Goal: Complete application form: Complete application form

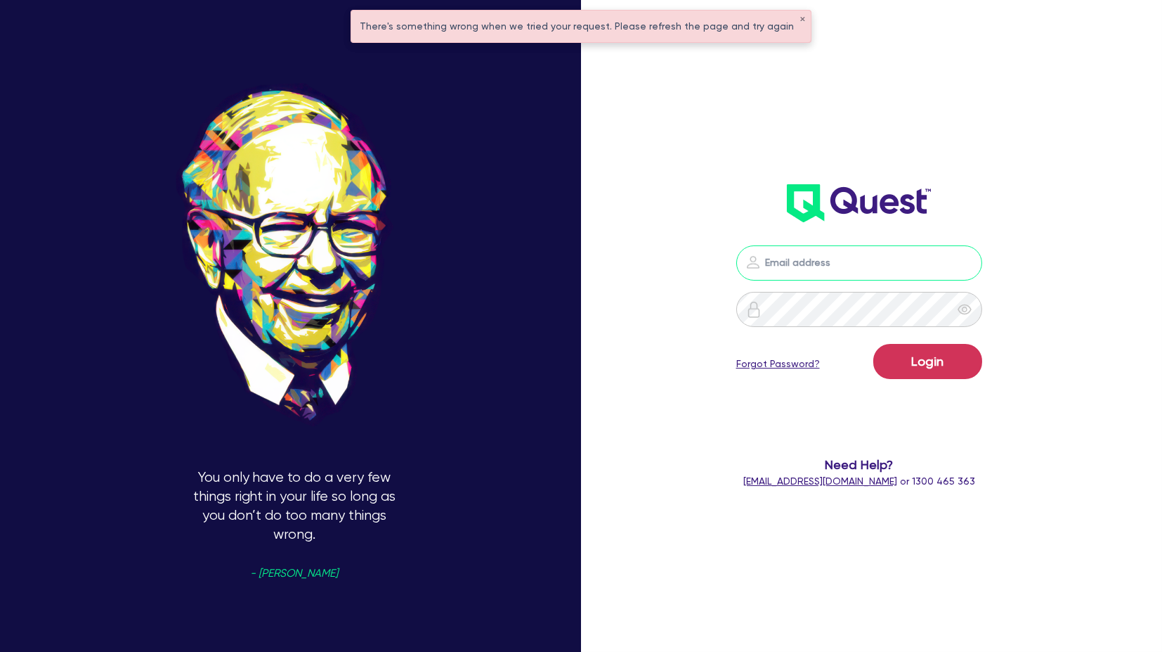
click at [807, 269] on input "email" at bounding box center [860, 262] width 246 height 35
type input "[PERSON_NAME][EMAIL_ADDRESS][PERSON_NAME][DOMAIN_NAME]"
click at [903, 347] on button "Login" at bounding box center [928, 361] width 109 height 35
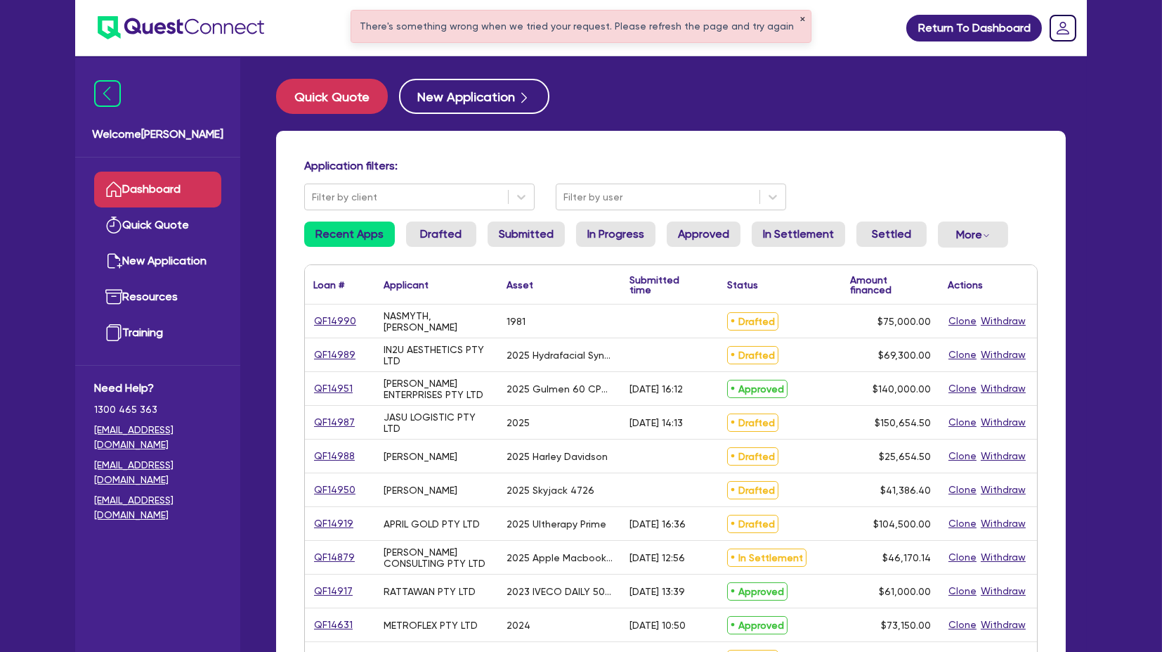
click at [800, 20] on button "✕" at bounding box center [803, 19] width 6 height 7
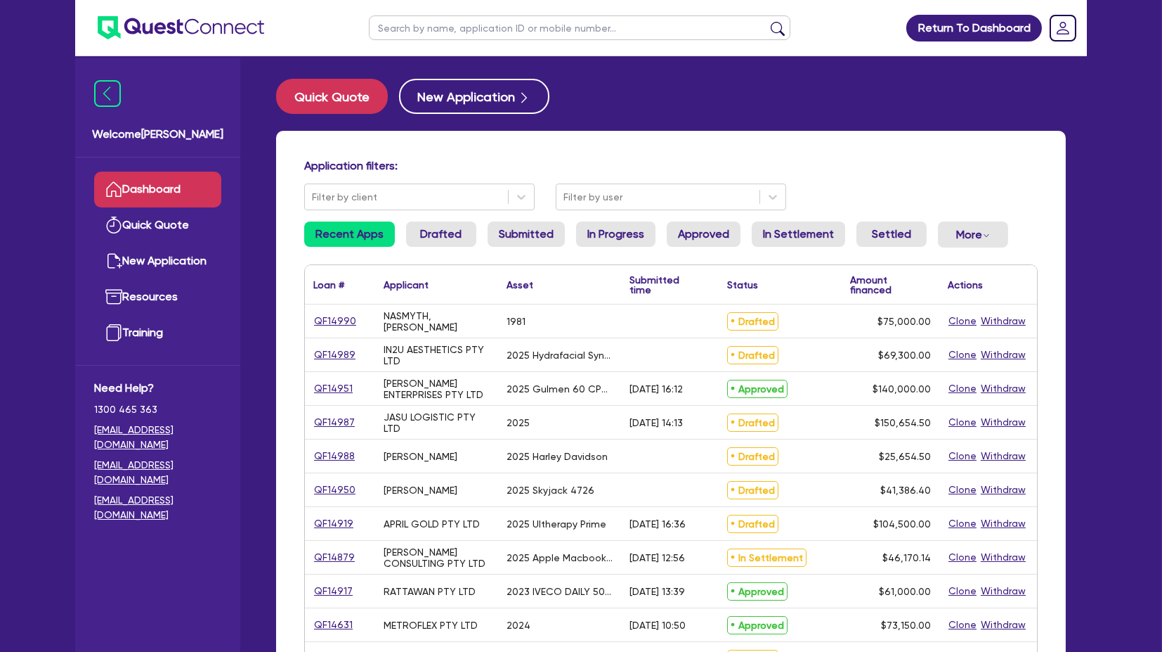
click at [594, 30] on input "text" at bounding box center [580, 27] width 422 height 25
paste input "QF14912"
type input "QF14912"
click at [767, 21] on button "submit" at bounding box center [778, 31] width 22 height 20
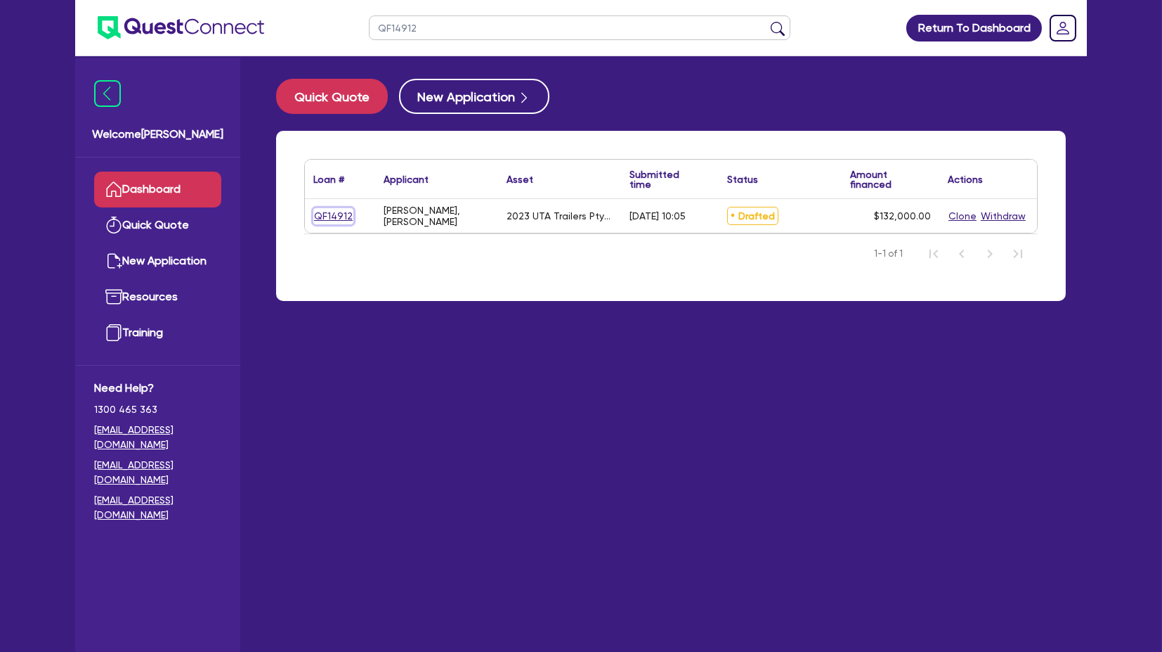
click at [315, 212] on link "QF14912" at bounding box center [333, 216] width 40 height 16
select select "PRIMARY_ASSETS"
select select "HEAVY_TRUCKS"
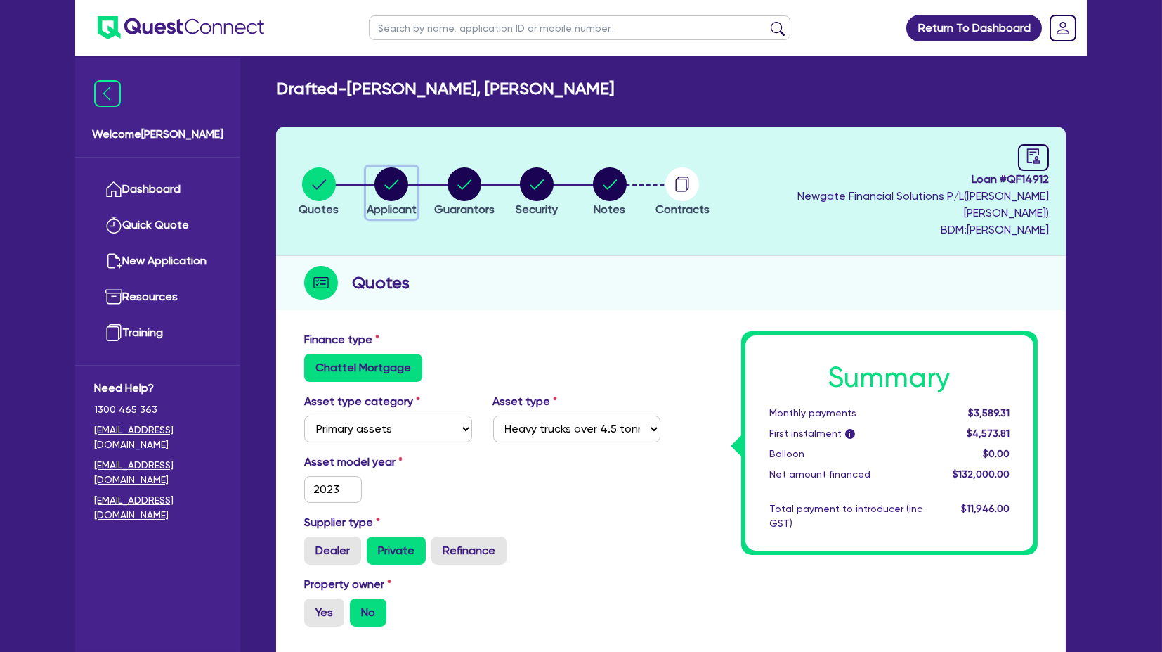
click at [408, 169] on circle "button" at bounding box center [392, 184] width 34 height 34
select select "SOLE_TRADER"
select select "BUILDING_CONSTRUCTION"
select select "BUSINESSES_INFRASTRUCTURE_PROJECT"
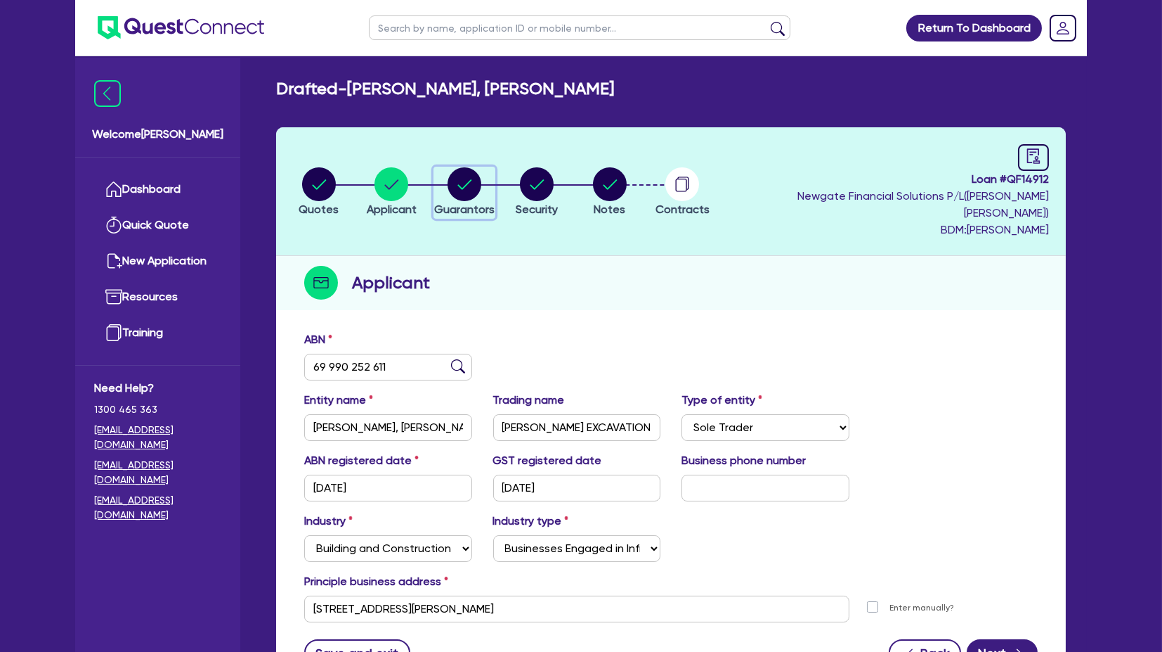
click at [462, 170] on circle "button" at bounding box center [465, 184] width 34 height 34
select select "MR"
select select "VIC"
select select "DE_FACTO"
select select "CASH"
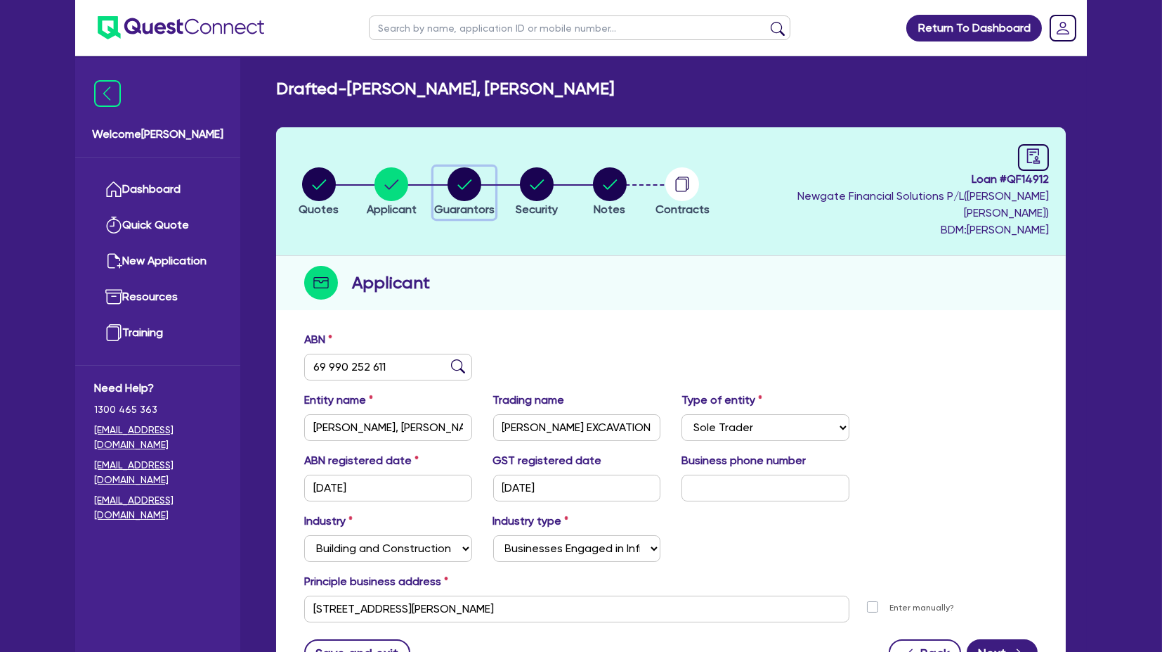
select select "VEHICLE"
select select "TRAILER"
select select "OTHER"
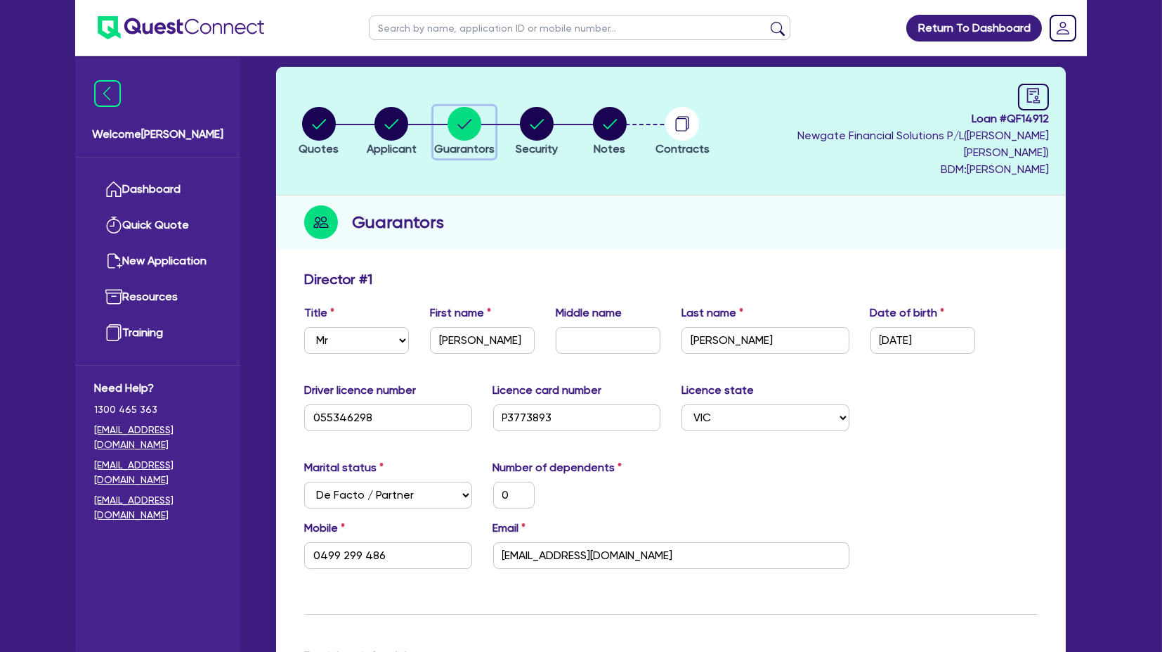
scroll to position [78, 0]
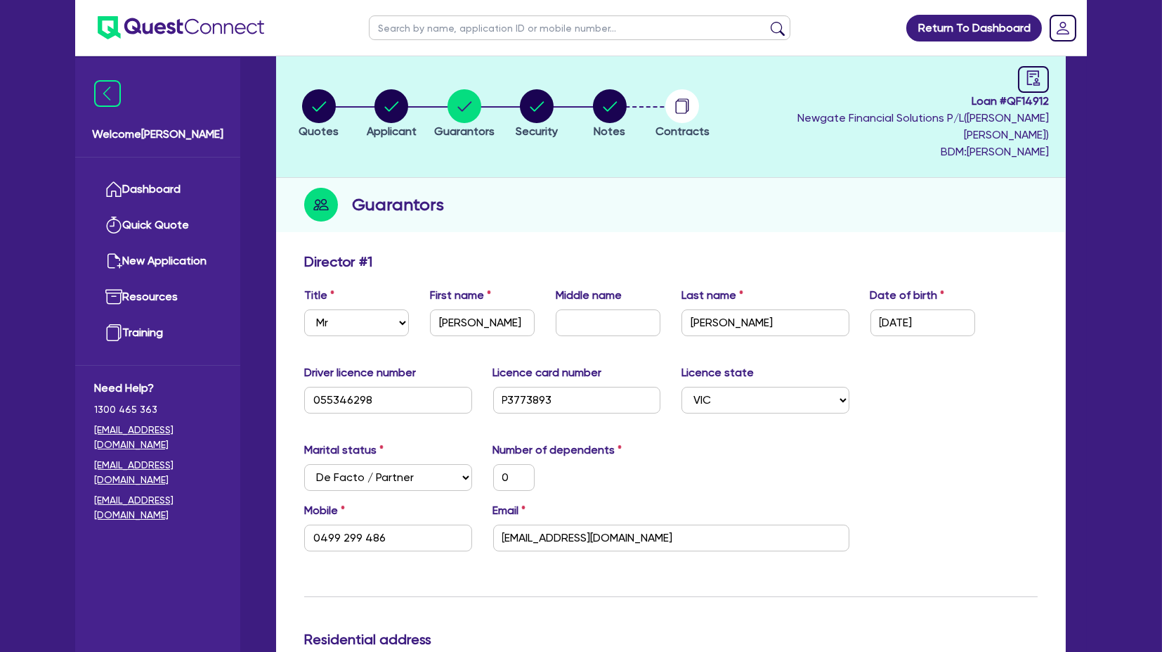
click at [1003, 364] on div "Driver licence number [DRIVERS_LICENSE_NUMBER] Licence card number [DRIVERS_LIC…" at bounding box center [671, 394] width 755 height 60
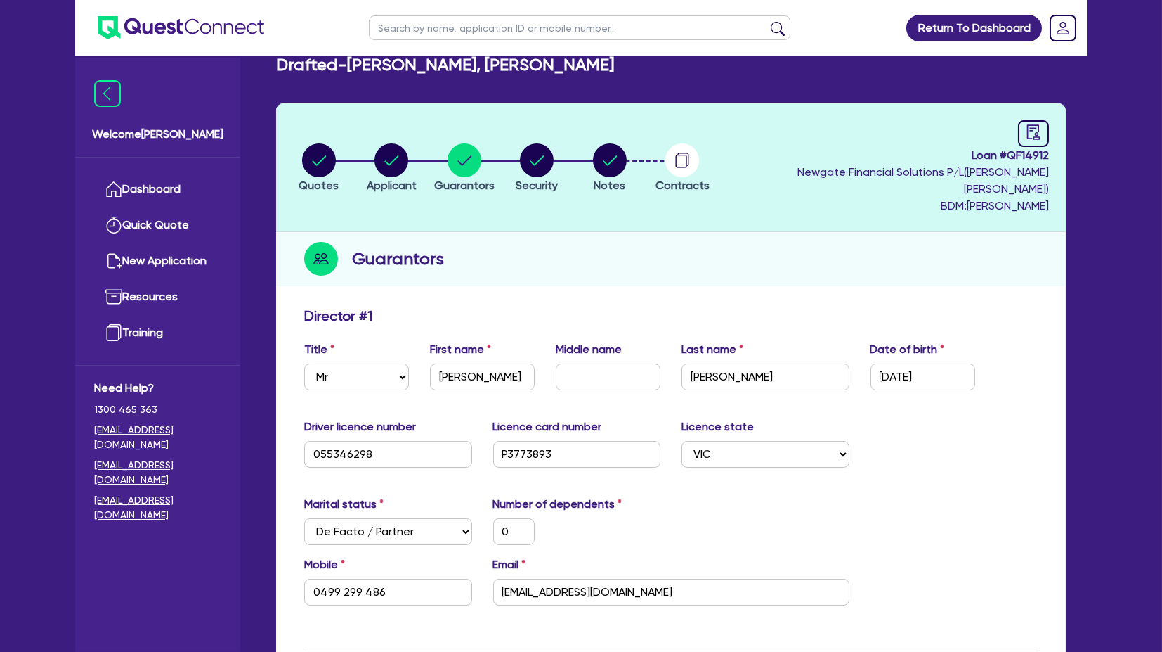
scroll to position [0, 0]
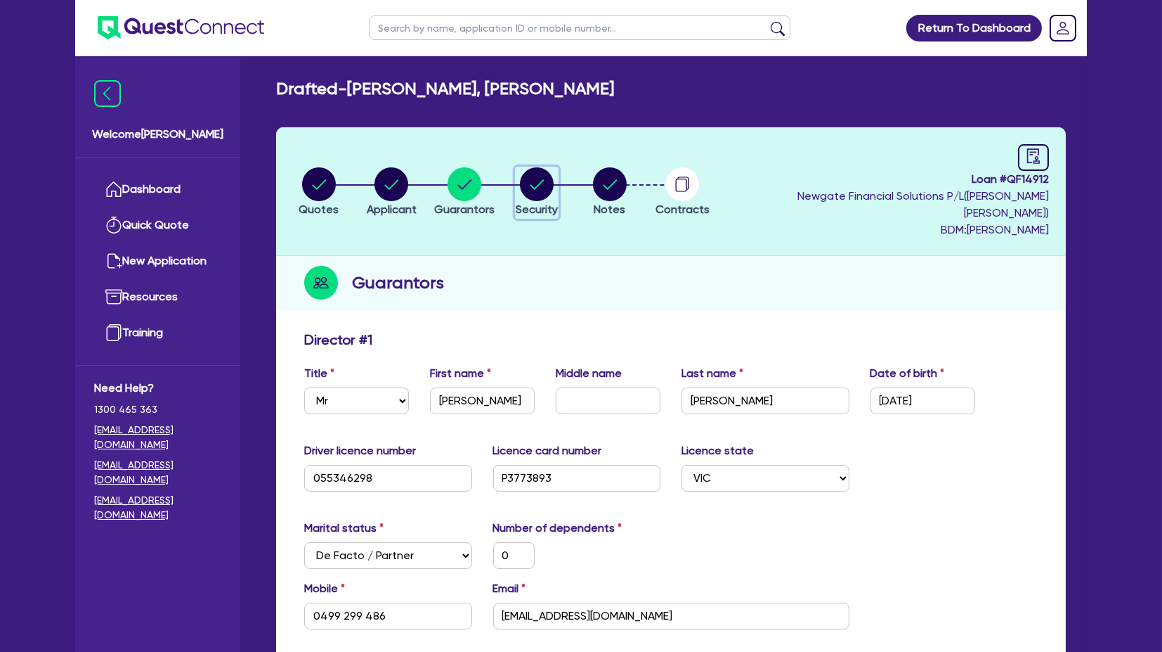
click at [544, 171] on circle "button" at bounding box center [537, 184] width 34 height 34
select select "PRIMARY_ASSETS"
select select "HEAVY_TRUCKS"
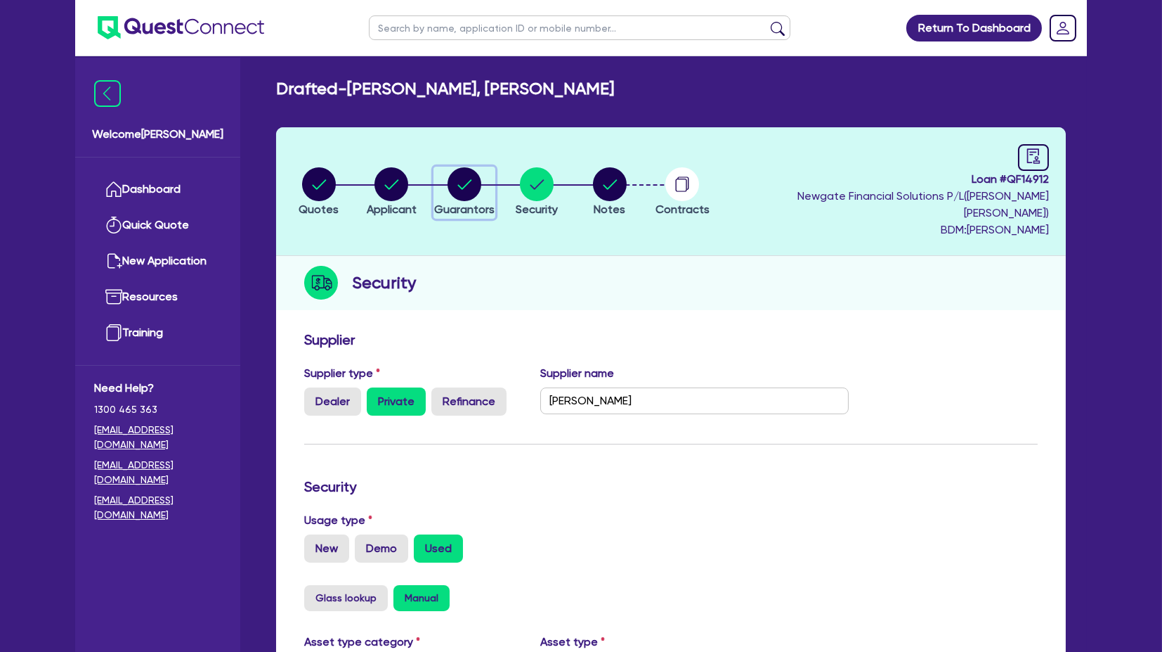
click at [481, 167] on icon "button" at bounding box center [465, 184] width 34 height 34
select select "MR"
select select "VIC"
select select "DE_FACTO"
select select "CASH"
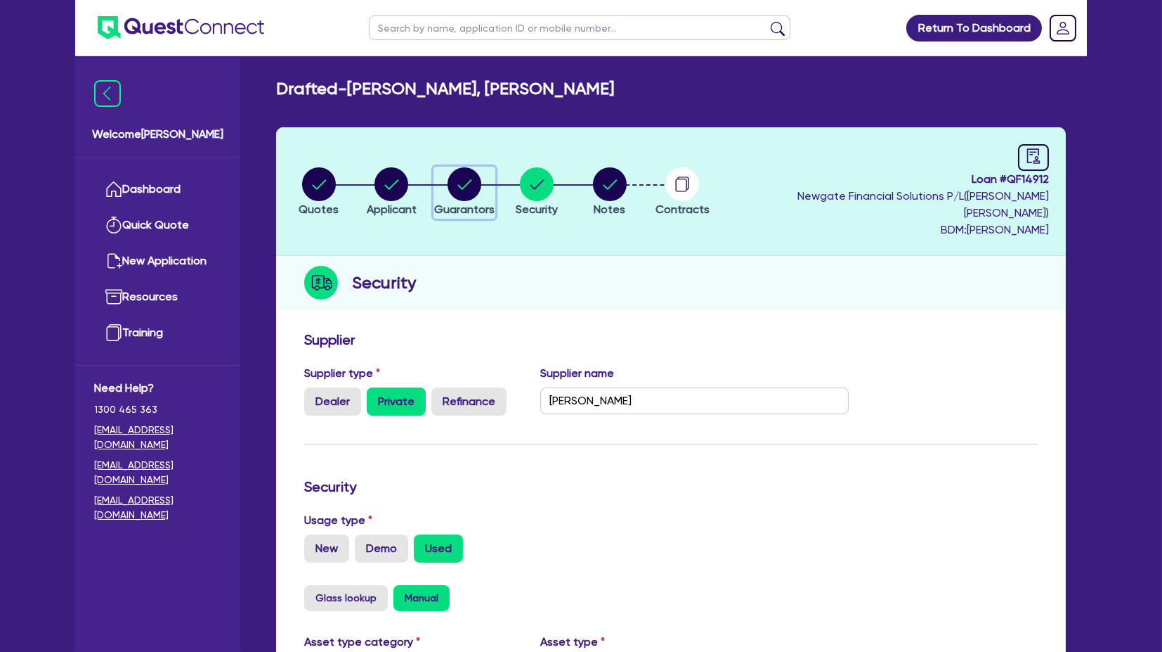
select select "VEHICLE"
select select "TRAILER"
select select "OTHER"
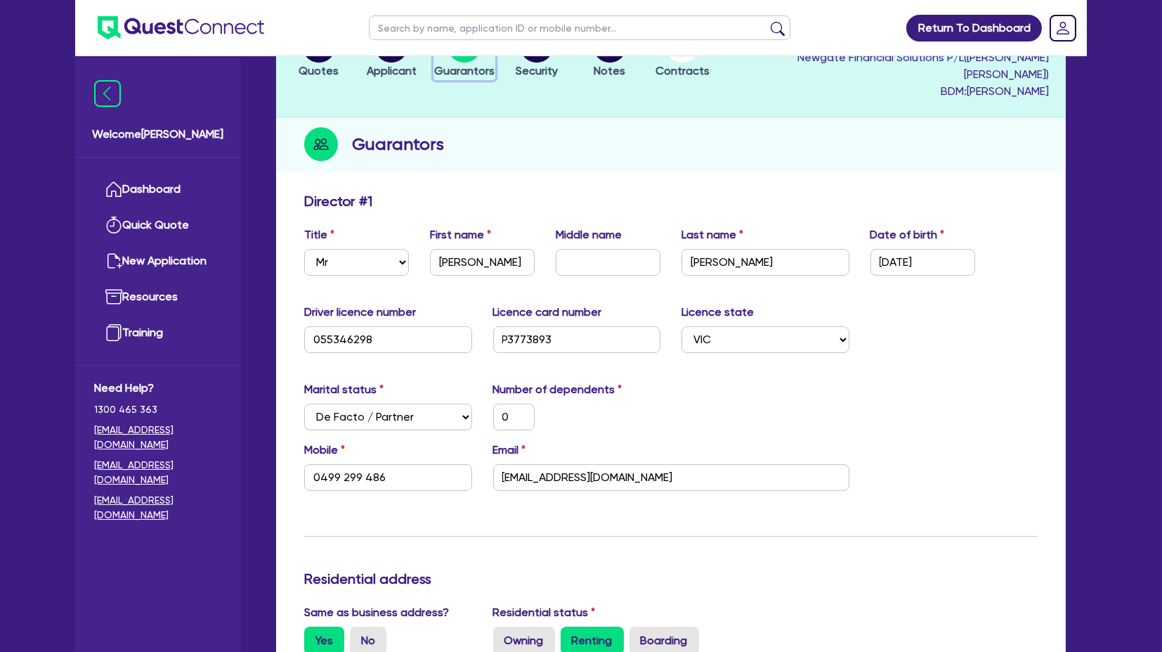
scroll to position [468, 0]
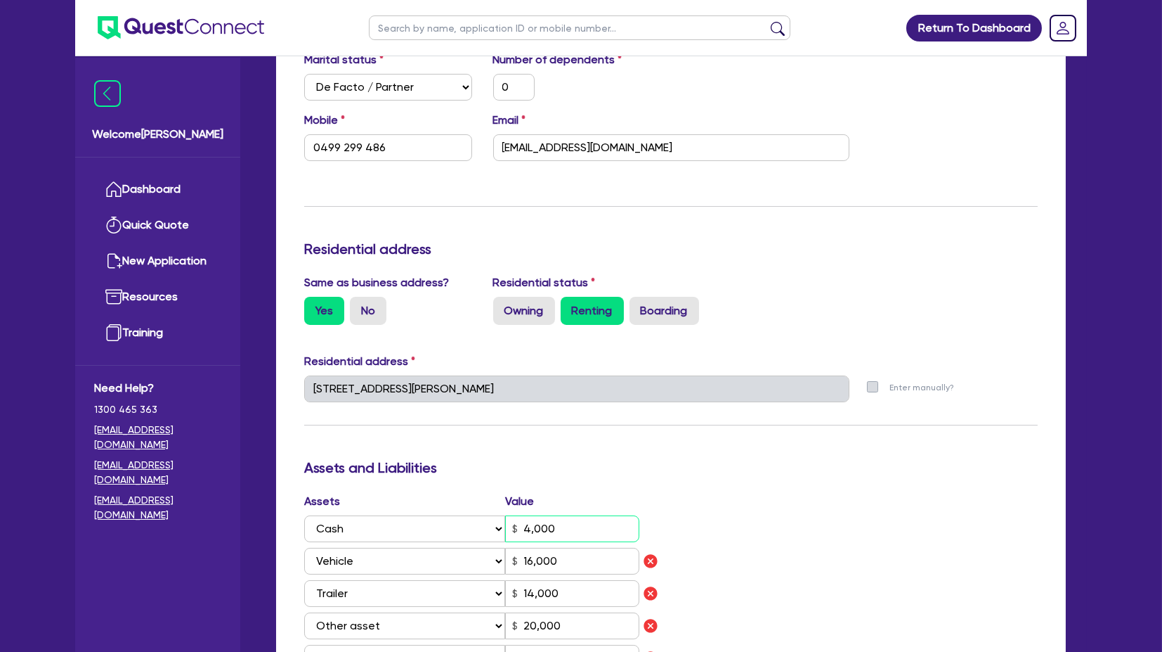
drag, startPoint x: 607, startPoint y: 509, endPoint x: 451, endPoint y: 505, distance: 155.4
click at [451, 515] on div "Select Asset Cash Property Investment property Vehicle Truck Trailer Equipment …" at bounding box center [471, 528] width 335 height 27
click at [720, 408] on div "Update residential status for Director #1 Boarding is only acceptable when the …" at bounding box center [671, 447] width 734 height 1169
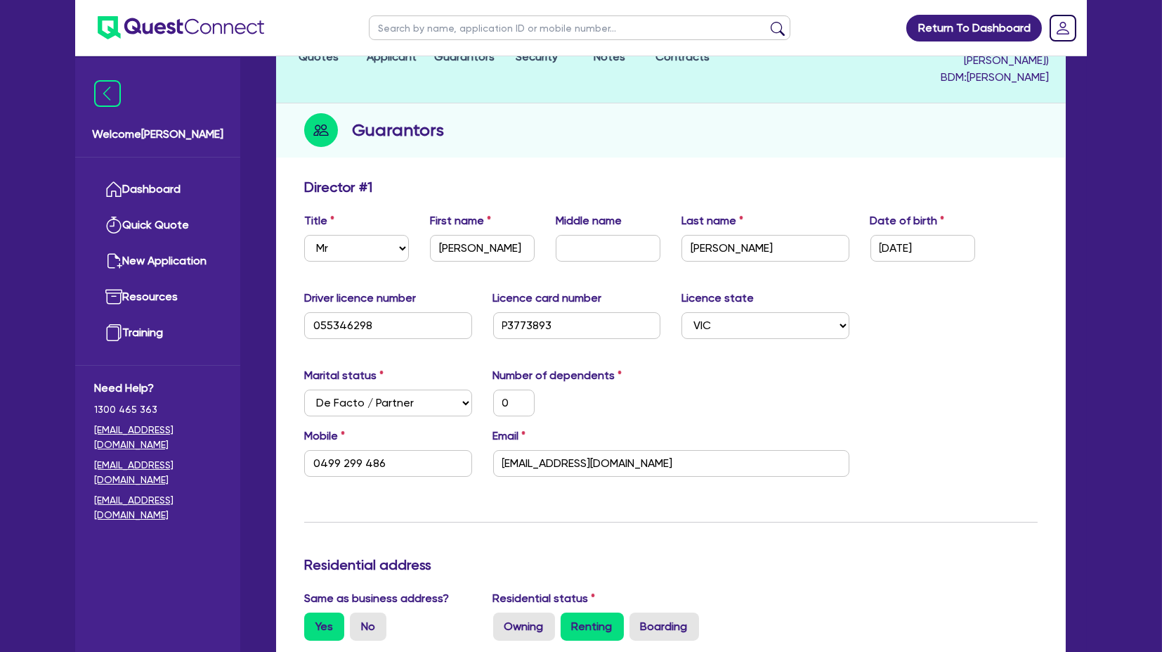
scroll to position [0, 0]
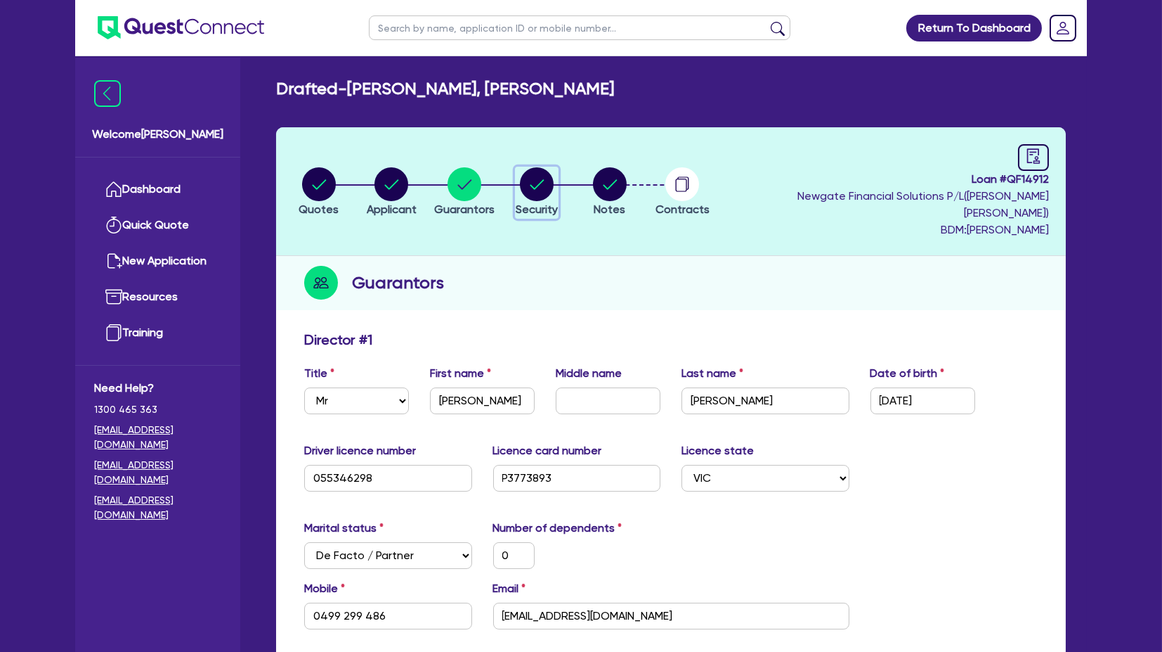
click at [537, 175] on circle "button" at bounding box center [537, 184] width 34 height 34
select select "PRIMARY_ASSETS"
select select "HEAVY_TRUCKS"
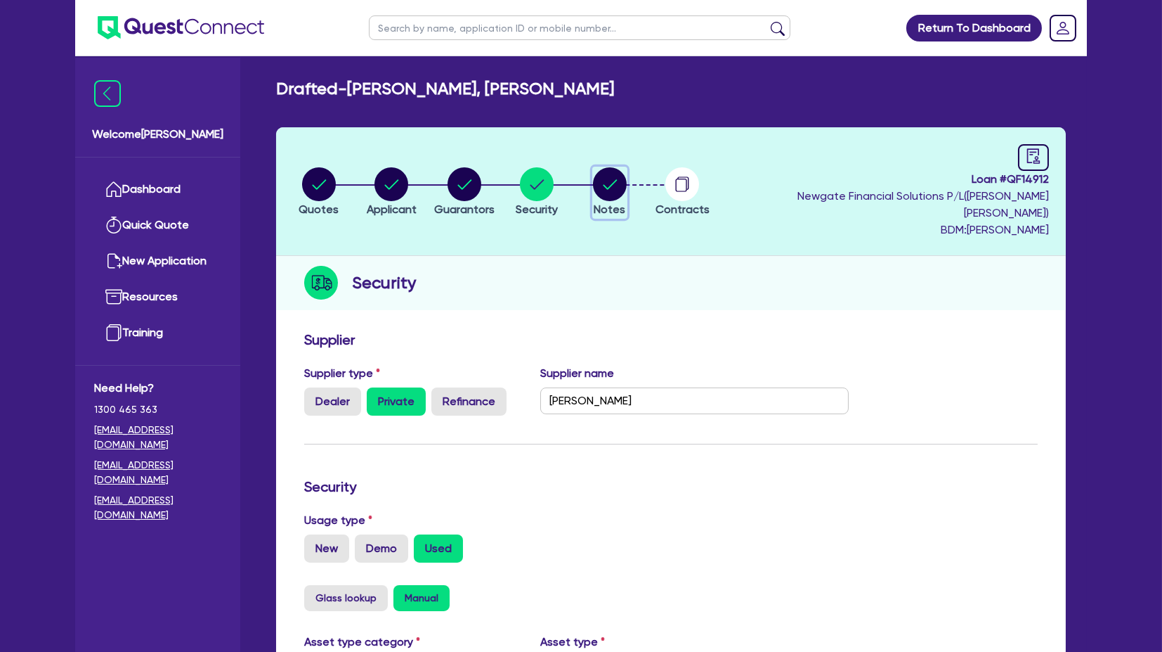
click at [611, 202] on span "Notes" at bounding box center [610, 208] width 32 height 13
select select "Quest Finance - Own Book"
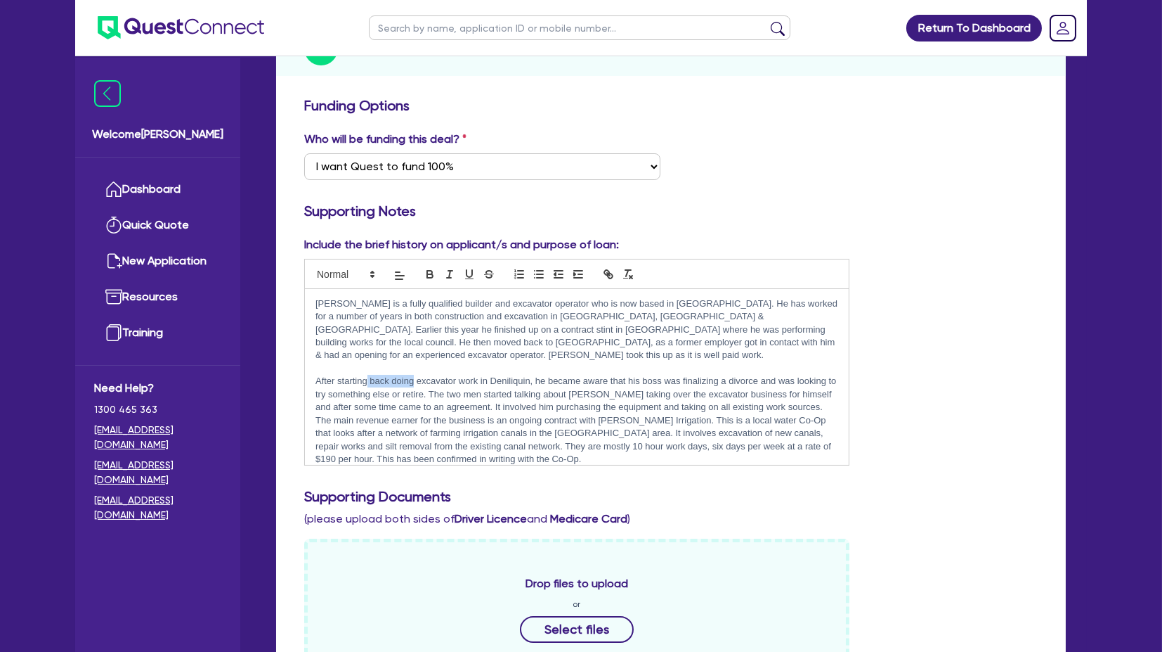
drag, startPoint x: 366, startPoint y: 347, endPoint x: 413, endPoint y: 351, distance: 46.5
click at [413, 375] on p "After starting back doing excavator work in Deniliquin, he became aware that hi…" at bounding box center [577, 420] width 523 height 91
click at [464, 362] on p at bounding box center [577, 368] width 523 height 13
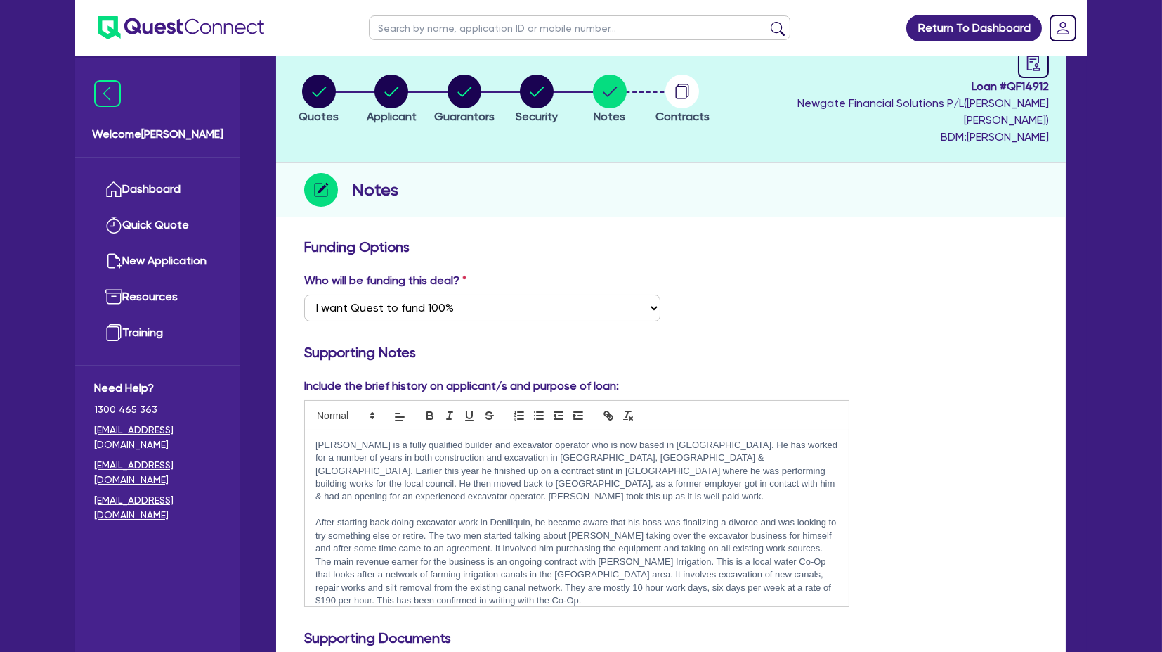
scroll to position [390, 0]
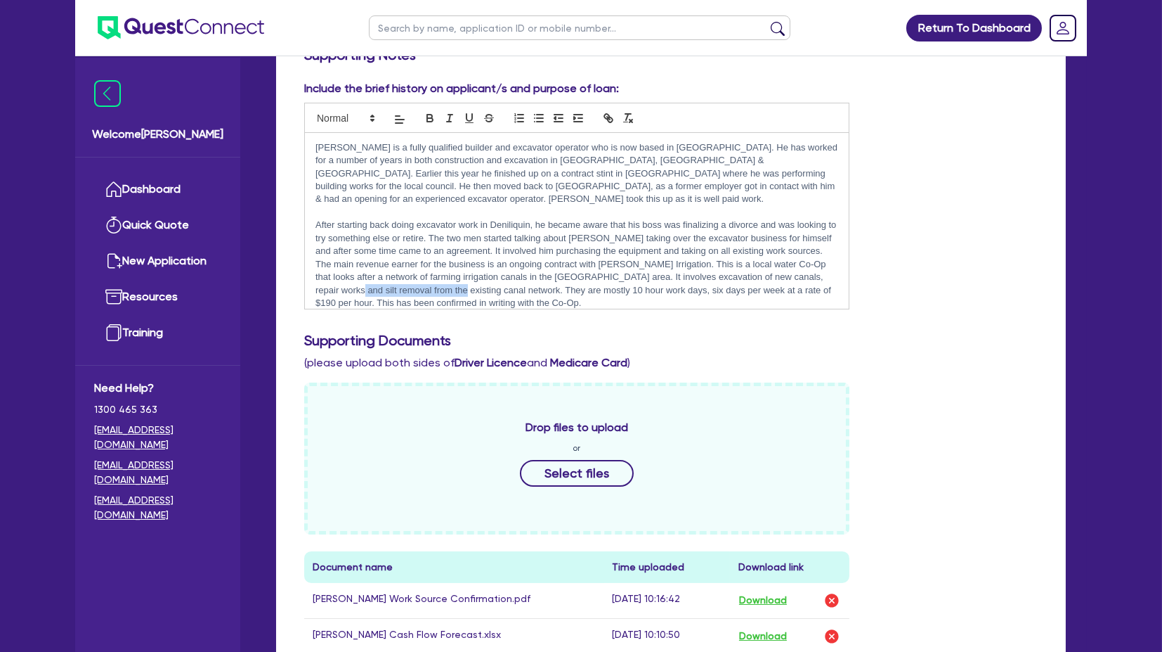
drag, startPoint x: 358, startPoint y: 256, endPoint x: 460, endPoint y: 262, distance: 101.4
click at [460, 262] on p "After starting back doing excavator work in Deniliquin, he became aware that hi…" at bounding box center [577, 264] width 523 height 91
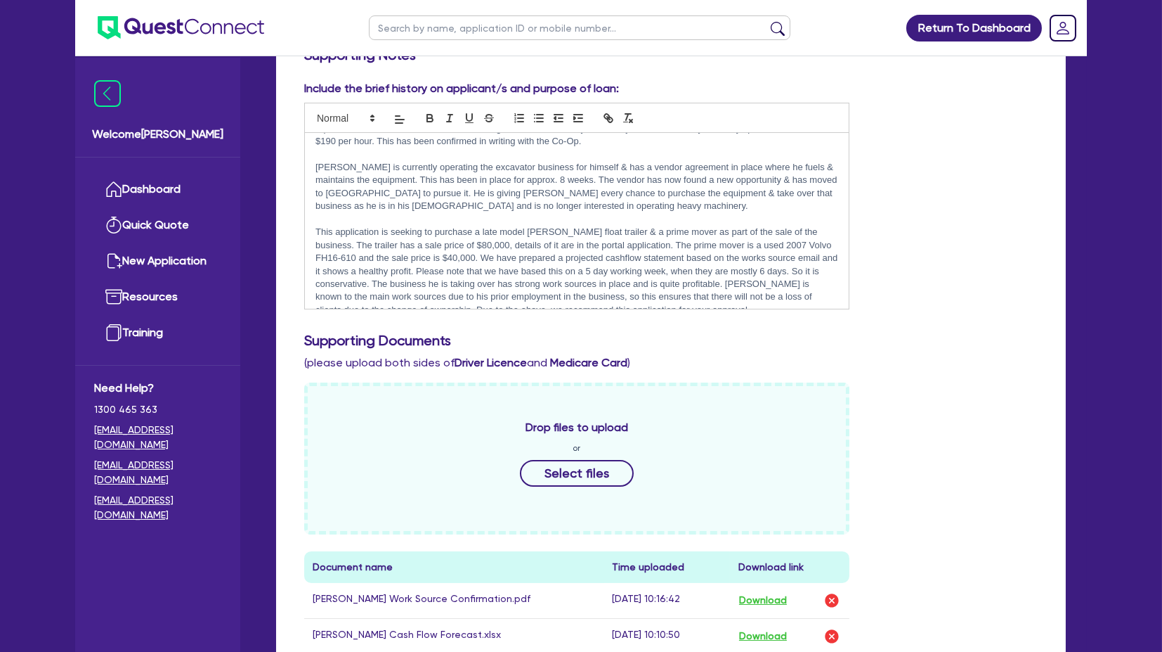
scroll to position [164, 0]
drag, startPoint x: 367, startPoint y: 174, endPoint x: 562, endPoint y: 166, distance: 195.6
click at [562, 166] on p "[PERSON_NAME] is currently operating the excavator business for himself & has a…" at bounding box center [577, 184] width 523 height 52
click at [563, 166] on p "[PERSON_NAME] is currently operating the excavator business for himself & has a…" at bounding box center [577, 184] width 523 height 52
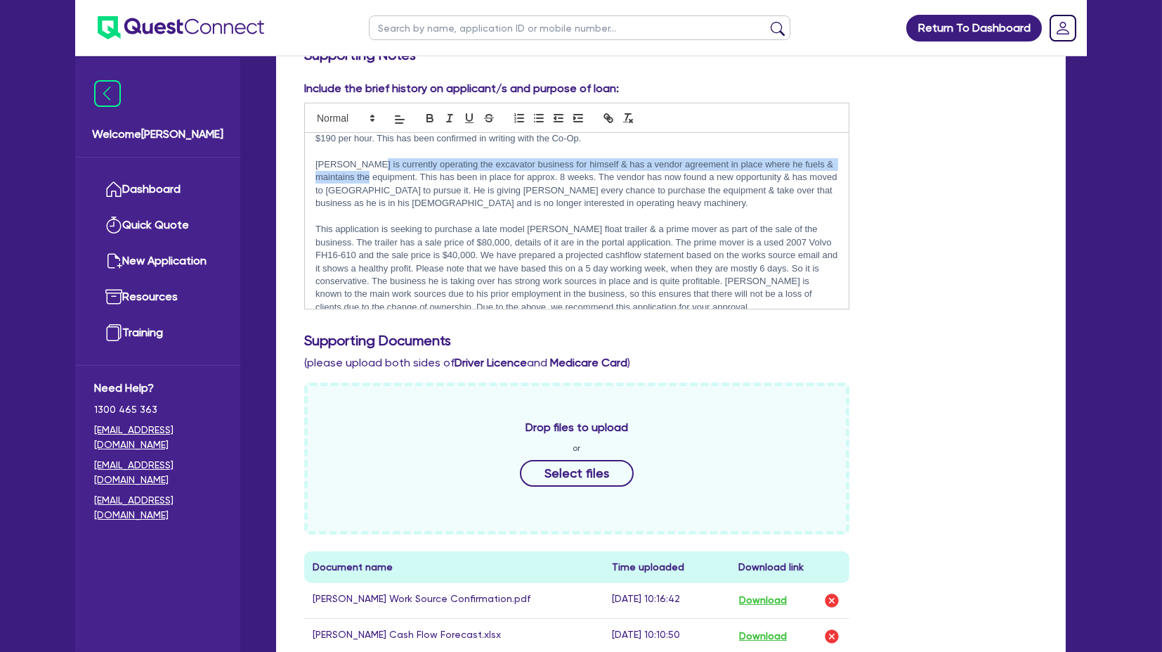
drag, startPoint x: 369, startPoint y: 130, endPoint x: 371, endPoint y: 148, distance: 17.7
click at [371, 158] on p "[PERSON_NAME] is currently operating the excavator business for himself & has a…" at bounding box center [577, 184] width 523 height 52
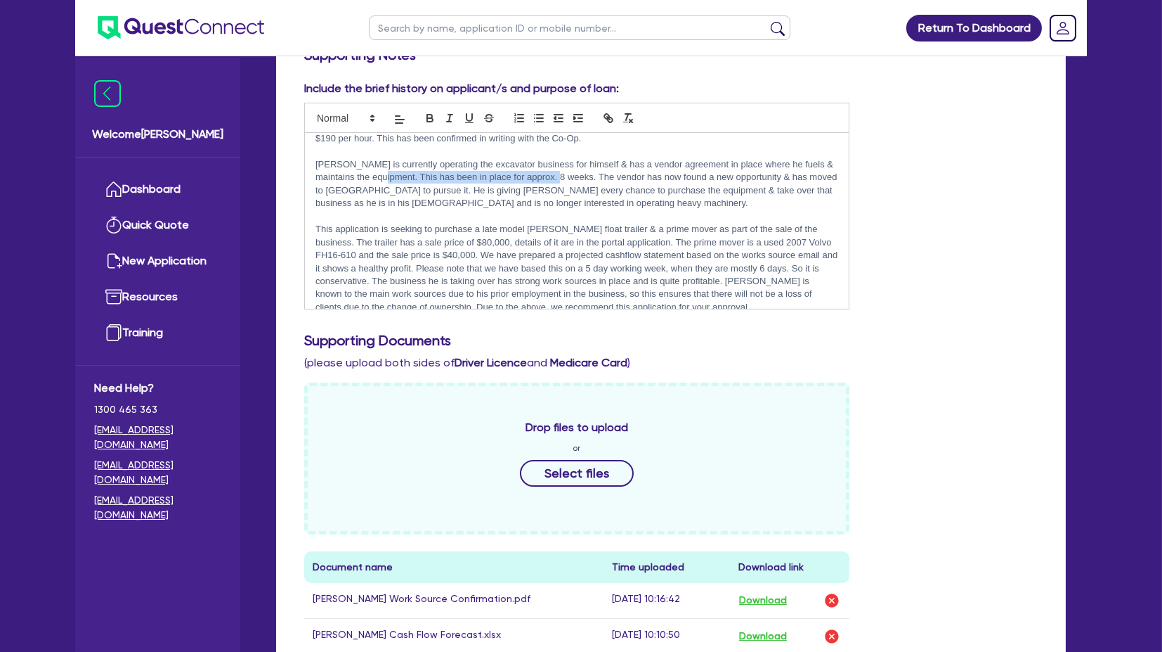
drag, startPoint x: 382, startPoint y: 148, endPoint x: 556, endPoint y: 143, distance: 173.7
click at [556, 158] on p "[PERSON_NAME] is currently operating the excavator business for himself & has a…" at bounding box center [577, 184] width 523 height 52
click at [558, 158] on p "[PERSON_NAME] is currently operating the excavator business for himself & has a…" at bounding box center [577, 184] width 523 height 52
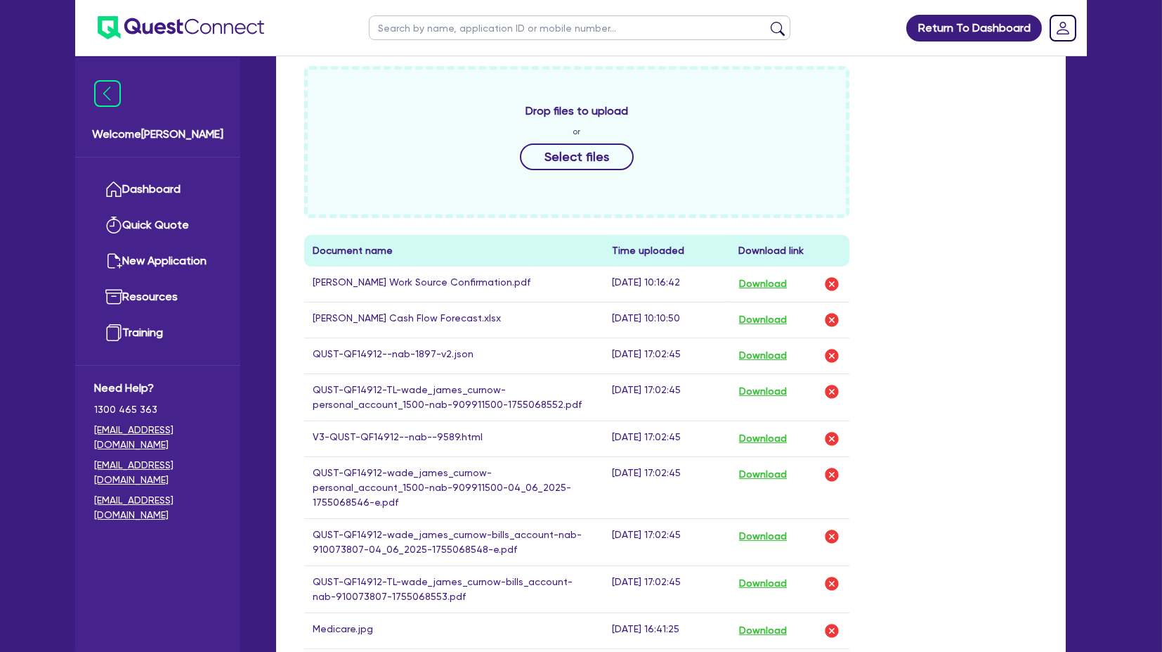
scroll to position [781, 0]
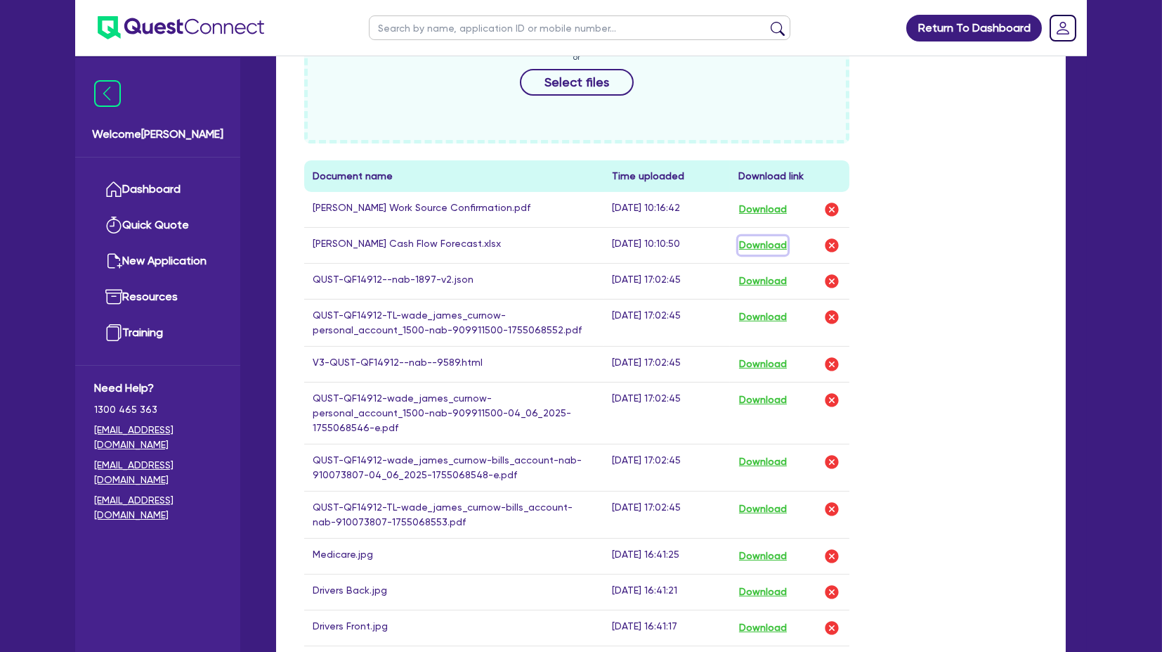
click at [779, 236] on button "Download" at bounding box center [763, 245] width 49 height 18
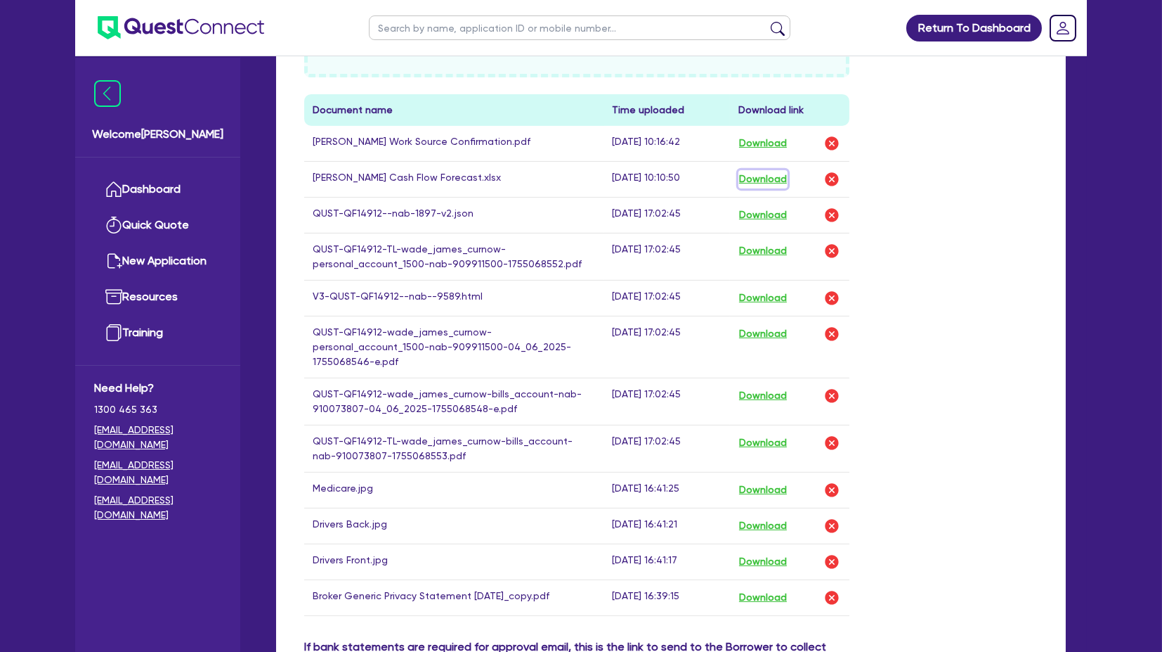
scroll to position [859, 0]
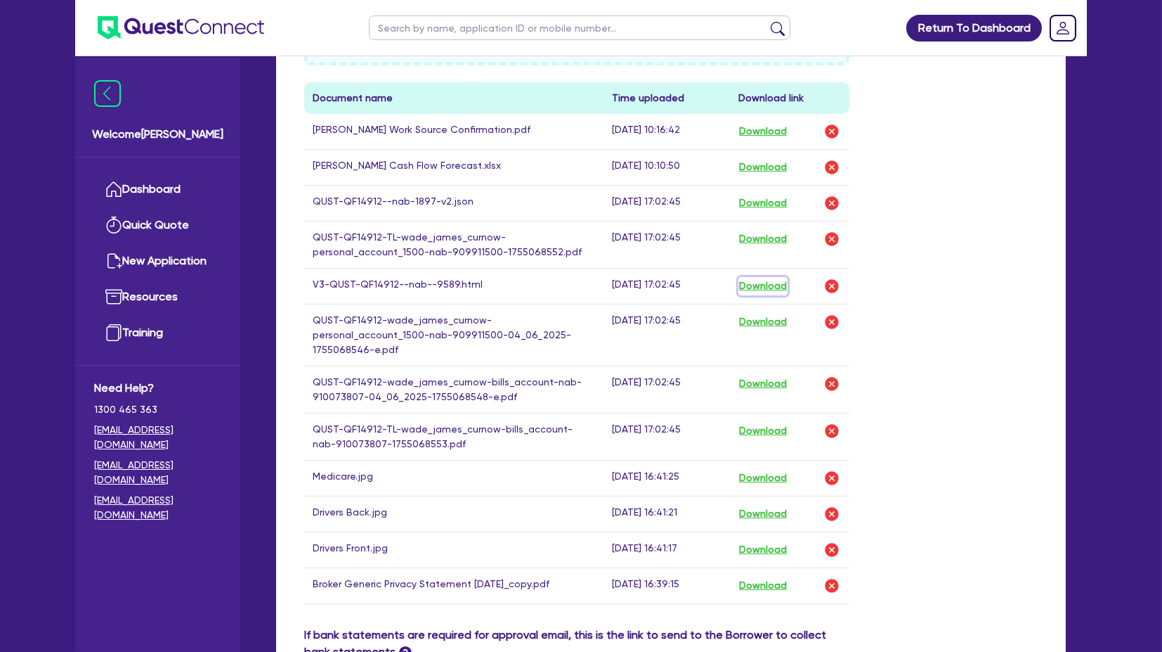
click at [759, 277] on button "Download" at bounding box center [763, 286] width 49 height 18
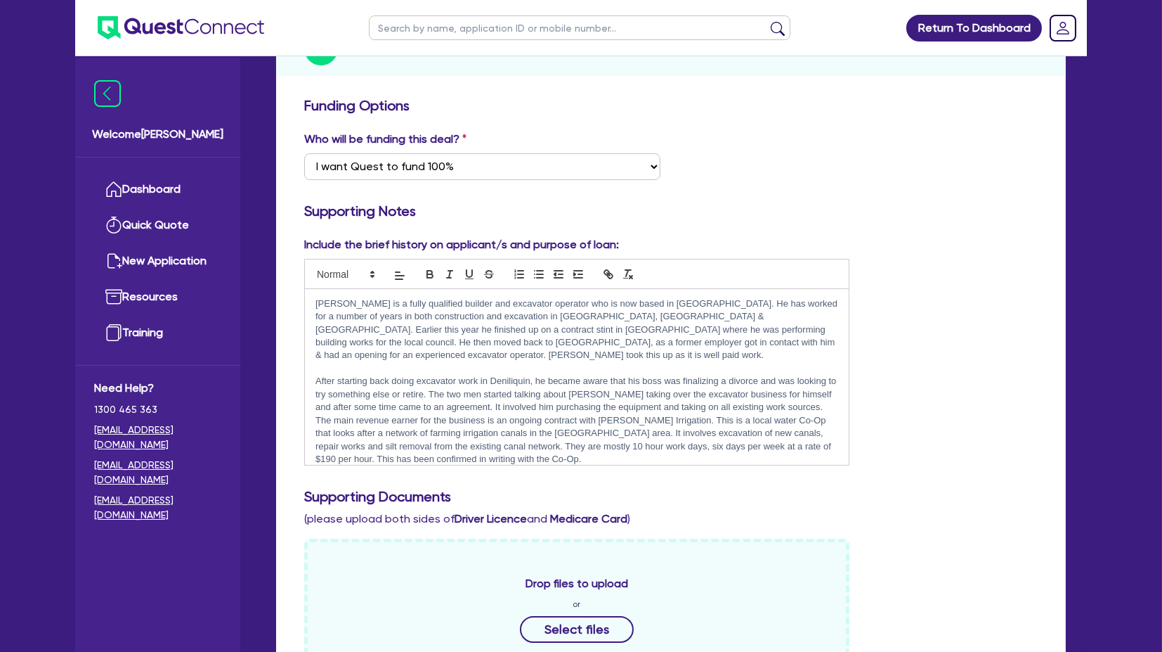
scroll to position [0, 0]
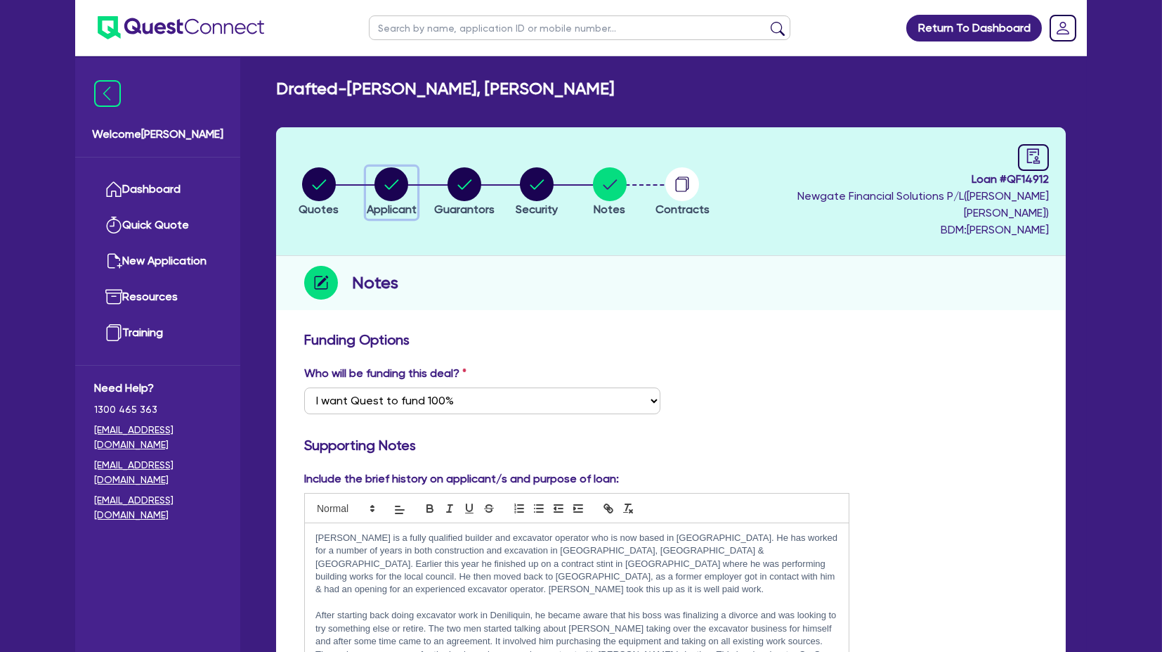
click at [395, 175] on circle "button" at bounding box center [392, 184] width 34 height 34
select select "SOLE_TRADER"
select select "BUILDING_CONSTRUCTION"
select select "BUSINESSES_INFRASTRUCTURE_PROJECT"
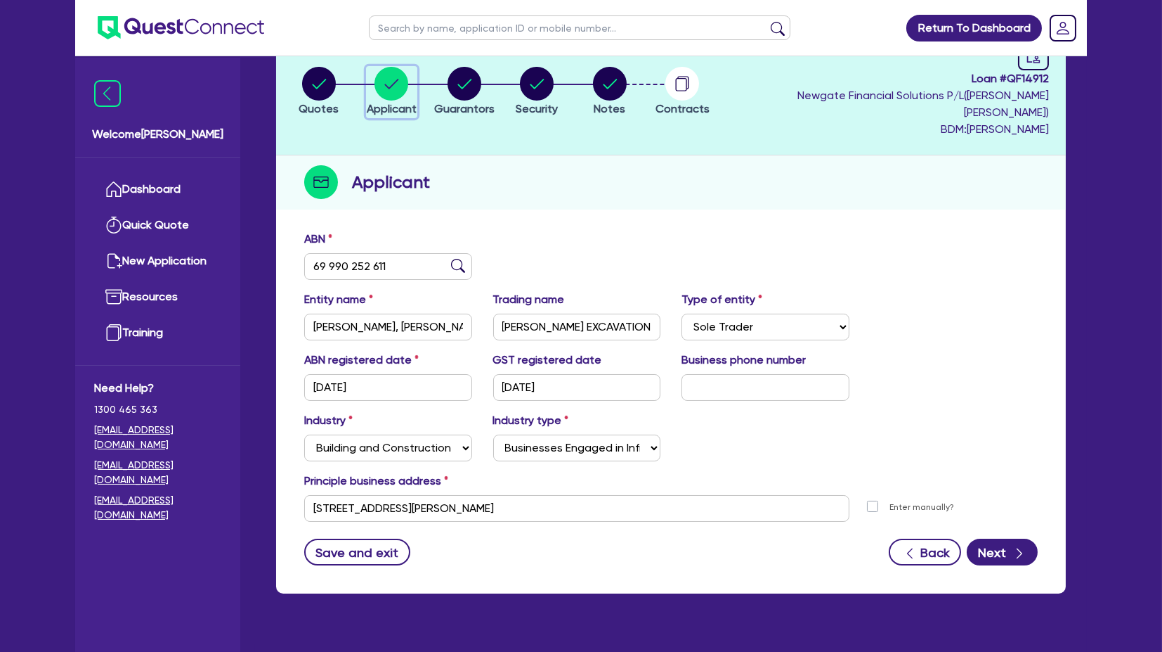
scroll to position [110, 0]
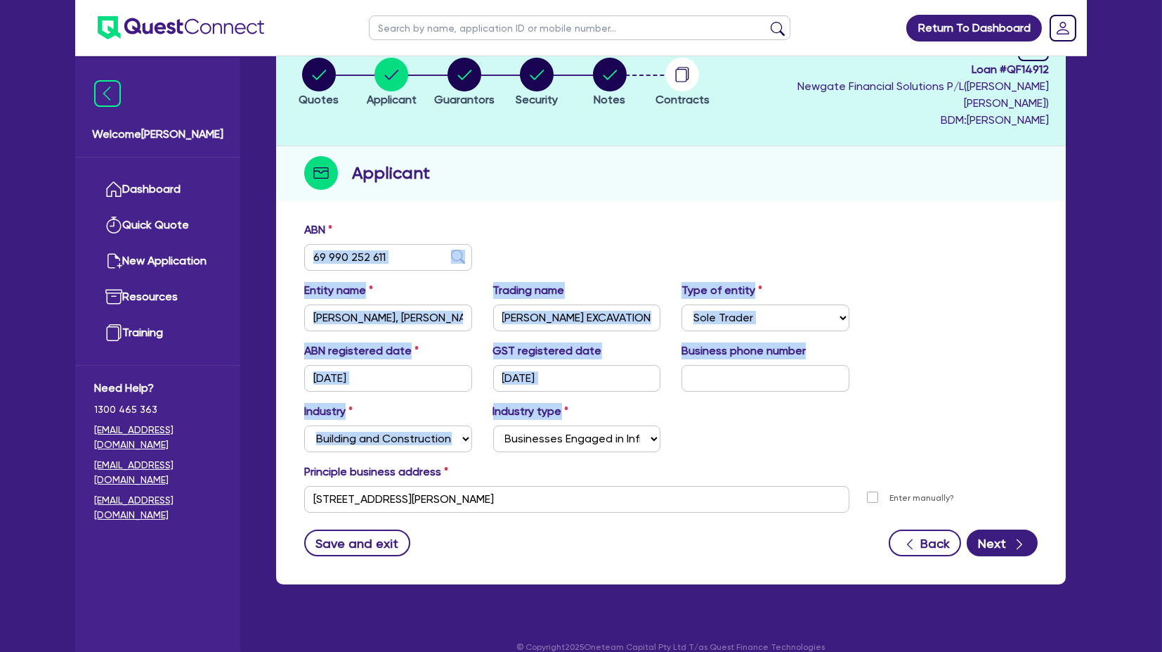
drag, startPoint x: 914, startPoint y: 400, endPoint x: 443, endPoint y: 202, distance: 510.0
click at [443, 221] on form "ABN 69 990 252 611 Entity name [PERSON_NAME], [PERSON_NAME] name [PERSON_NAME] …" at bounding box center [671, 388] width 734 height 335
click at [443, 221] on div "ABN 69 990 252 611" at bounding box center [388, 245] width 189 height 49
drag, startPoint x: 406, startPoint y: 195, endPoint x: 905, endPoint y: 414, distance: 544.1
click at [905, 414] on div "ABN 69 990 252 611 Entity name [PERSON_NAME], [PERSON_NAME] name [PERSON_NAME] …" at bounding box center [671, 399] width 790 height 370
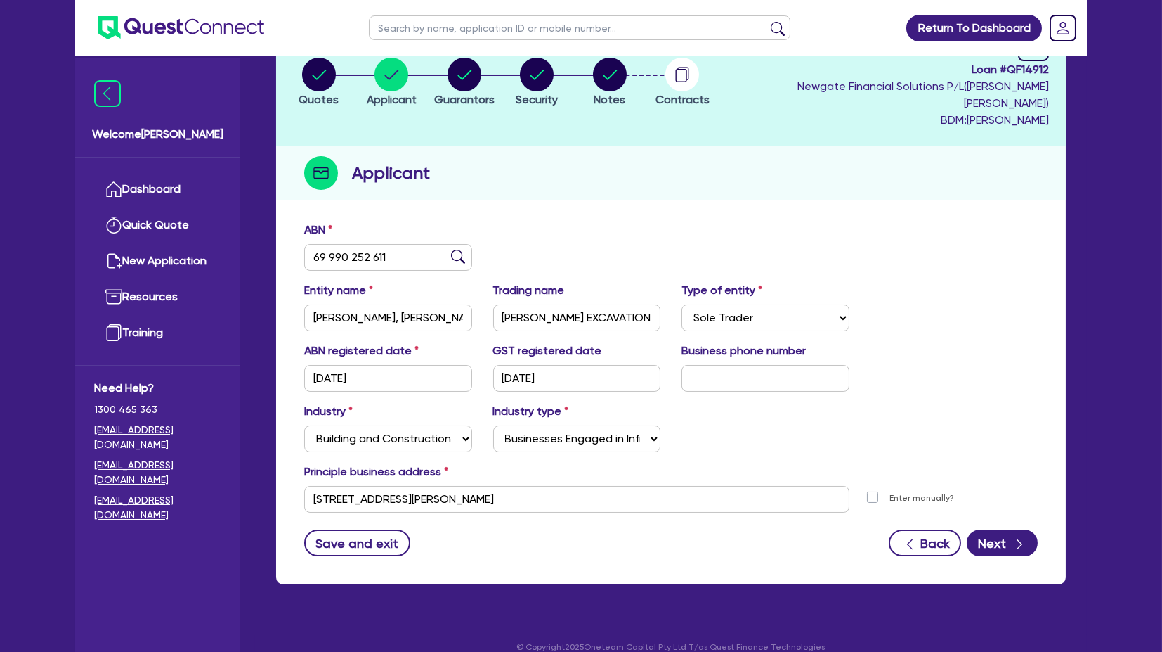
click at [905, 413] on div "Industry Select Accomodation & Food Services Administrative & Support Services …" at bounding box center [671, 433] width 755 height 60
drag, startPoint x: 926, startPoint y: 415, endPoint x: 559, endPoint y: 212, distance: 419.0
click at [559, 221] on form "ABN 69 990 252 611 Entity name [PERSON_NAME], [PERSON_NAME] name [PERSON_NAME] …" at bounding box center [671, 388] width 734 height 335
click at [559, 221] on div "ABN 69 990 252 611" at bounding box center [671, 251] width 755 height 60
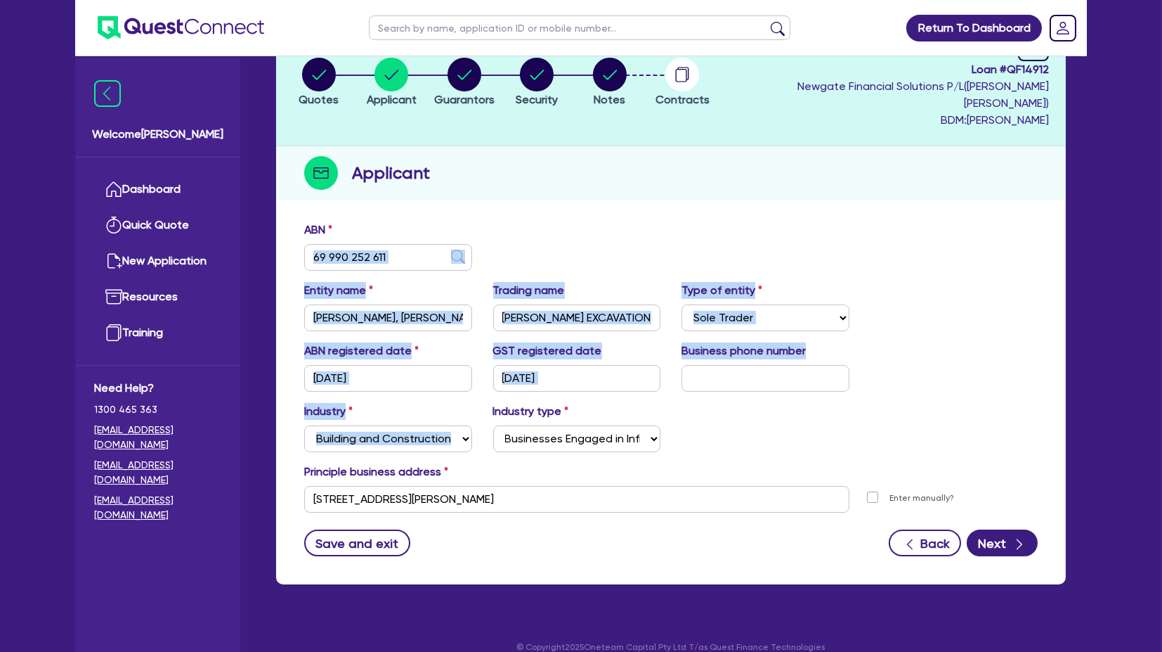
drag, startPoint x: 514, startPoint y: 190, endPoint x: 929, endPoint y: 412, distance: 471.0
click at [929, 412] on div "Quotes Applicant [GEOGRAPHIC_DATA] Security Notes Contracts Loan # QF14912 Newg…" at bounding box center [671, 301] width 790 height 566
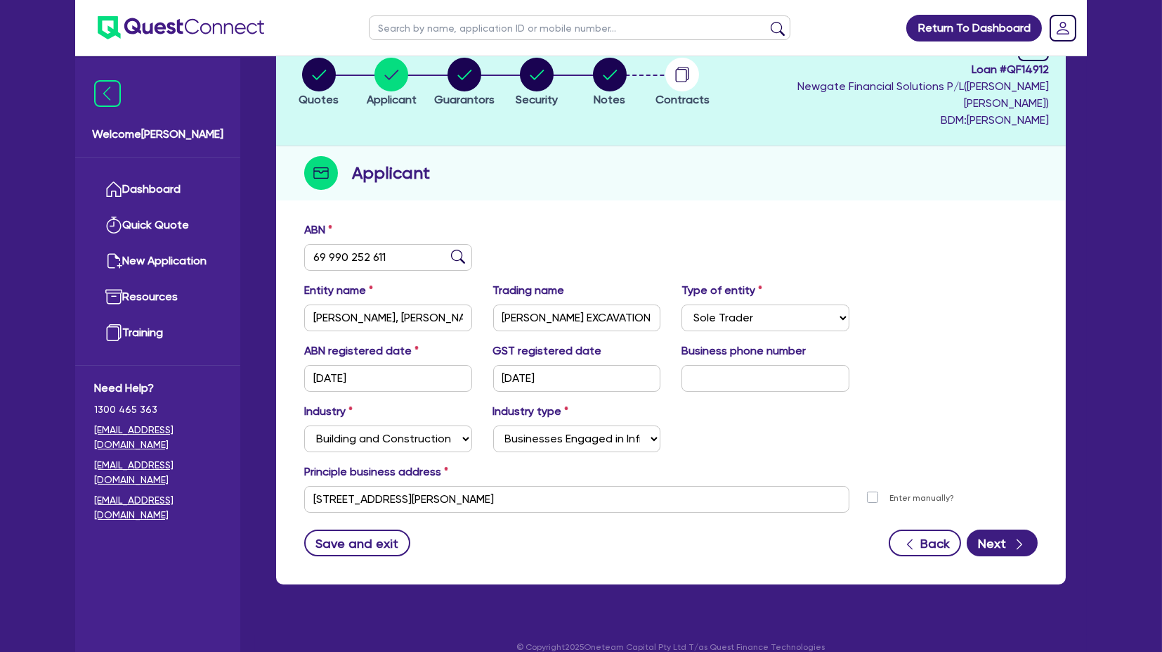
click at [928, 408] on div "Industry Select Accomodation & Food Services Administrative & Support Services …" at bounding box center [671, 433] width 755 height 60
click at [924, 374] on div "ABN registered date [DATE] GST registered date [DATE] Business phone number" at bounding box center [671, 372] width 755 height 60
click at [614, 221] on div "ABN 69 990 252 611" at bounding box center [671, 251] width 755 height 60
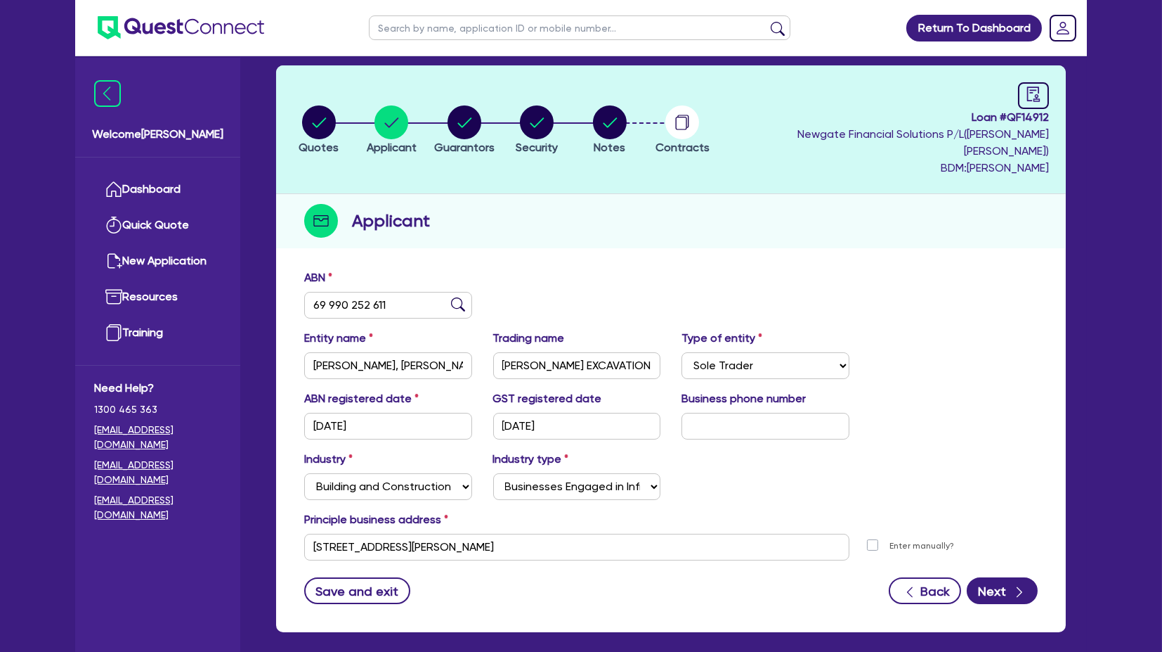
scroll to position [0, 0]
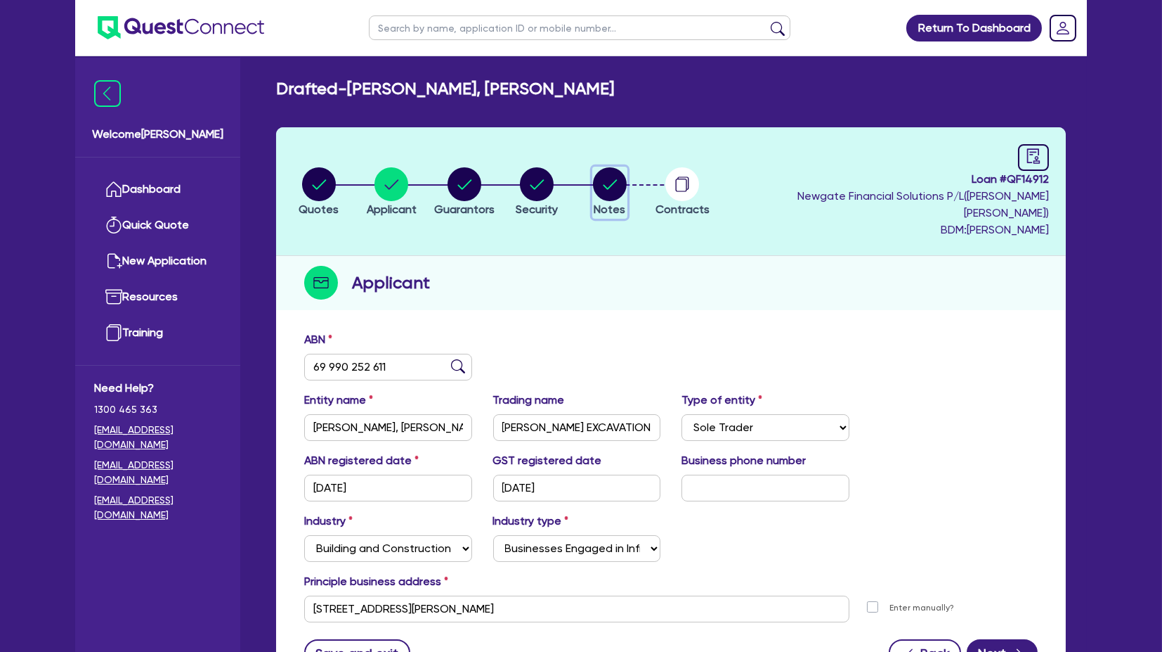
click at [627, 167] on circle "button" at bounding box center [610, 184] width 34 height 34
select select "Quest Finance - Own Book"
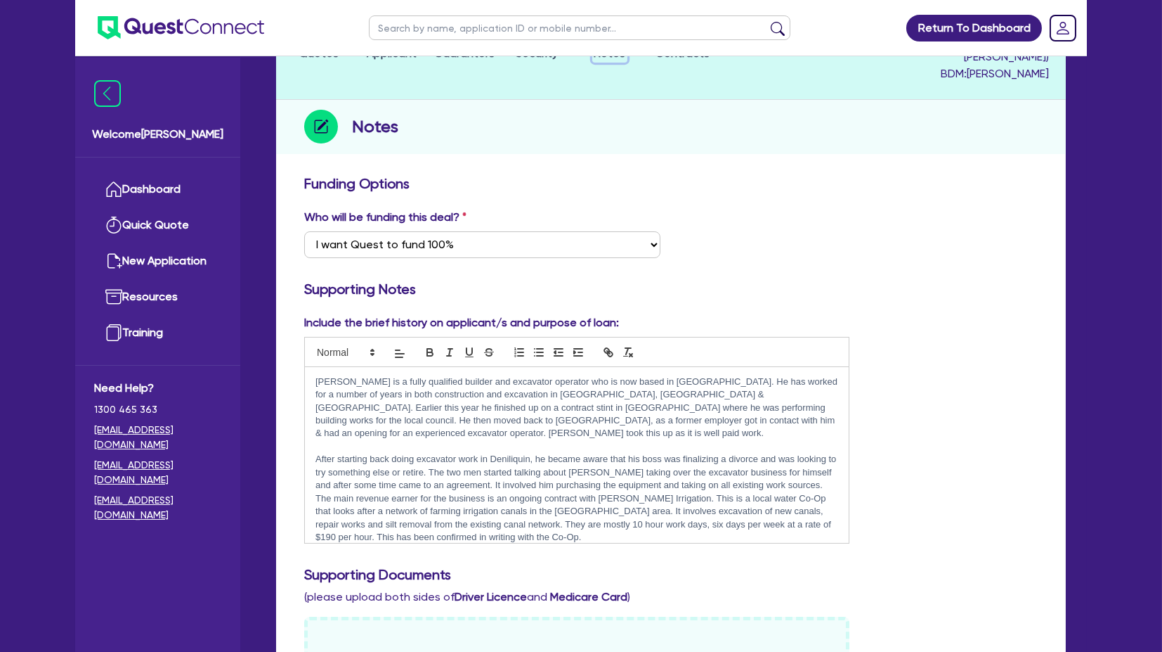
scroll to position [234, 0]
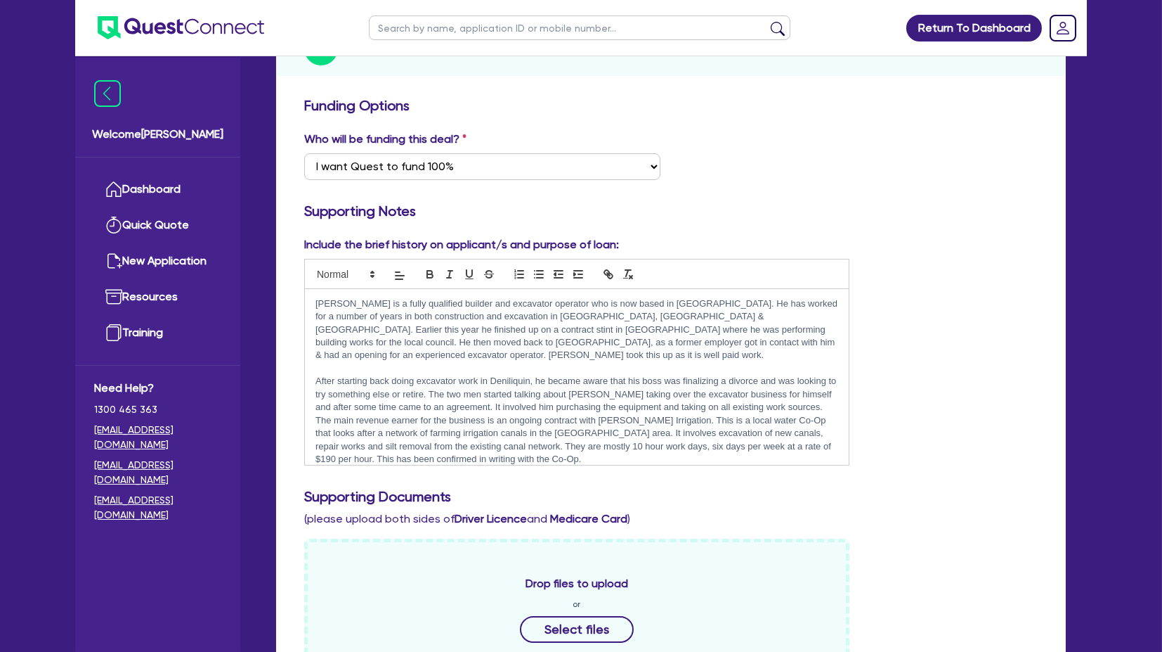
click at [901, 236] on div "Include the brief history on applicant/s and purpose of loan: [PERSON_NAME] is …" at bounding box center [671, 356] width 755 height 240
click at [899, 368] on div "Include the brief history on applicant/s and purpose of loan: [PERSON_NAME] is …" at bounding box center [671, 356] width 755 height 240
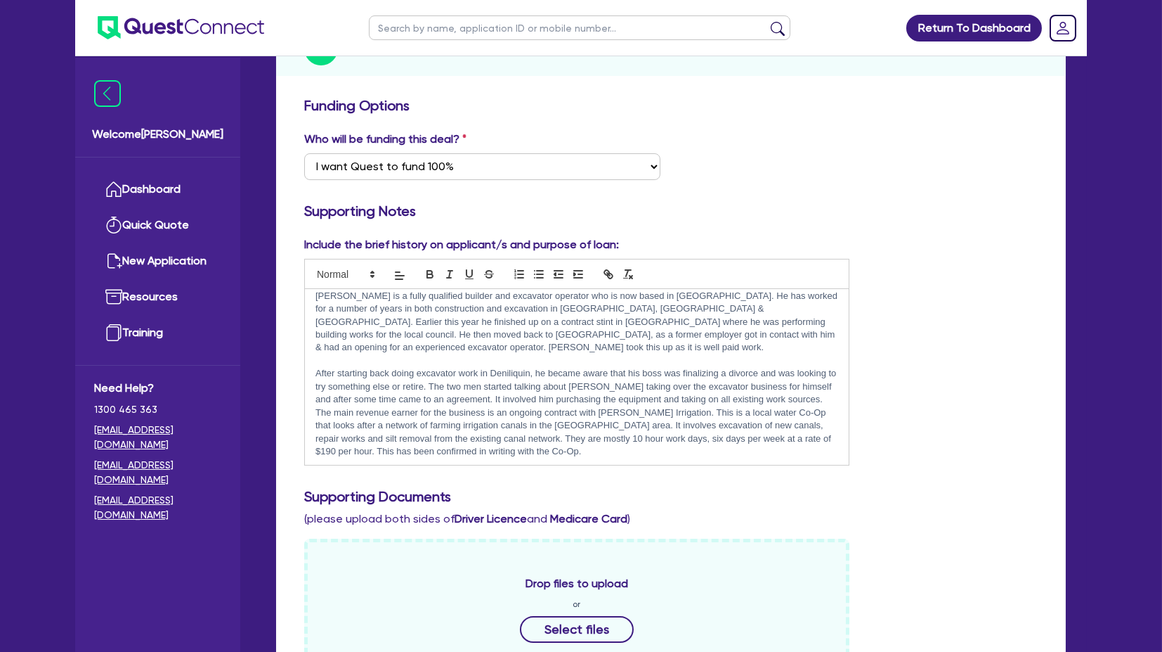
scroll to position [0, 0]
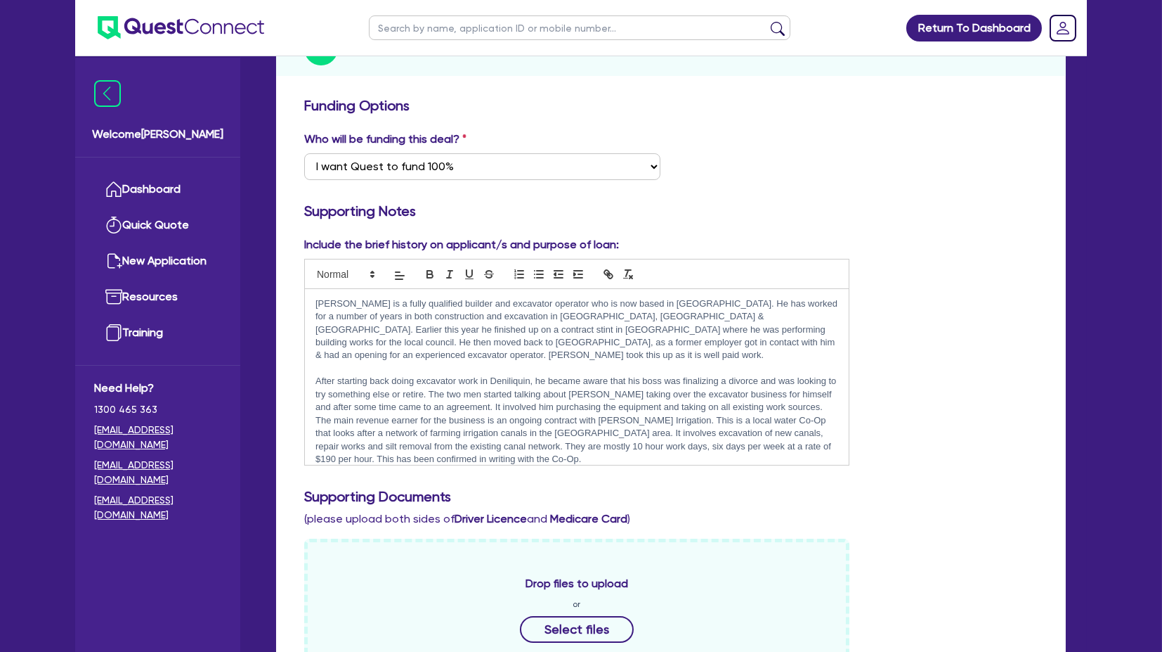
click at [924, 324] on div "Include the brief history on applicant/s and purpose of loan: [PERSON_NAME] is …" at bounding box center [671, 356] width 755 height 240
click at [912, 356] on div "Include the brief history on applicant/s and purpose of loan: [PERSON_NAME] is …" at bounding box center [671, 356] width 755 height 240
click at [903, 250] on div "Include the brief history on applicant/s and purpose of loan: [PERSON_NAME] is …" at bounding box center [671, 356] width 755 height 240
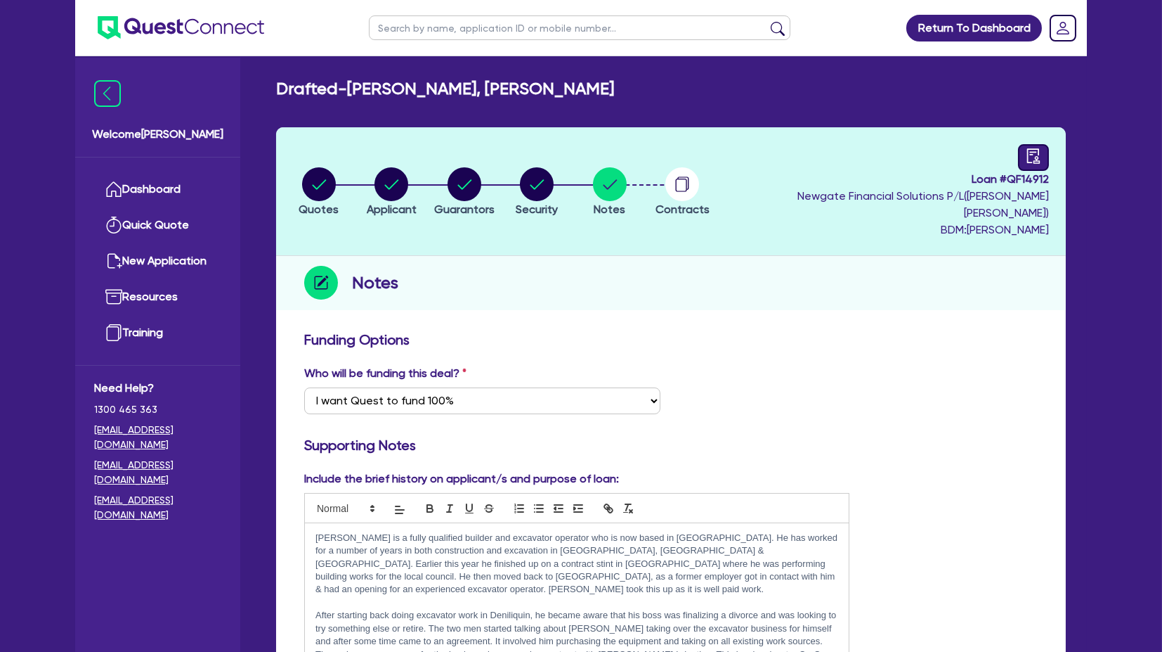
click at [1018, 163] on link at bounding box center [1033, 157] width 31 height 27
select select "DRAFTED_AMENDED"
select select "Quest Finance - Own Book"
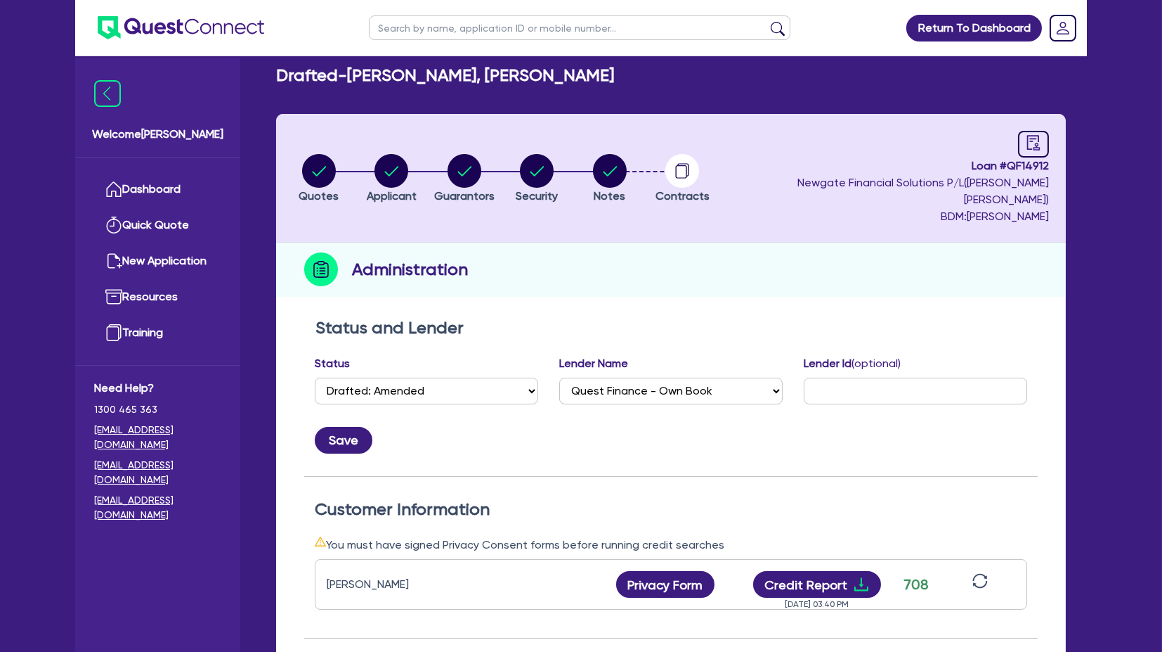
scroll to position [380, 0]
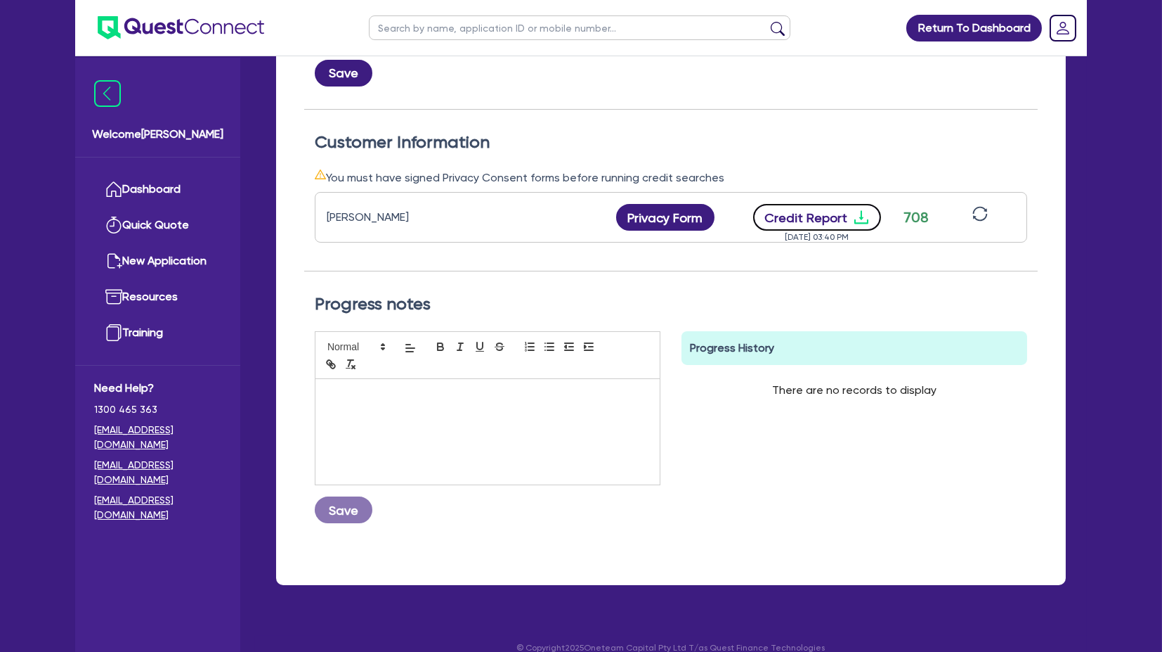
click at [860, 211] on icon "download" at bounding box center [862, 217] width 14 height 13
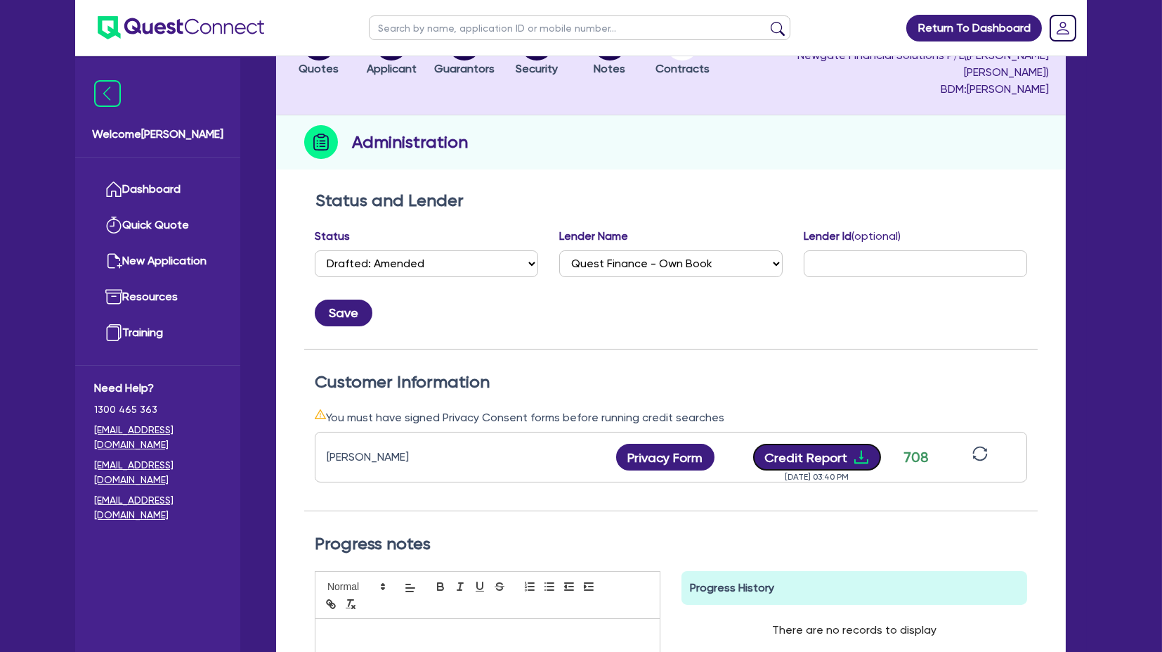
scroll to position [0, 0]
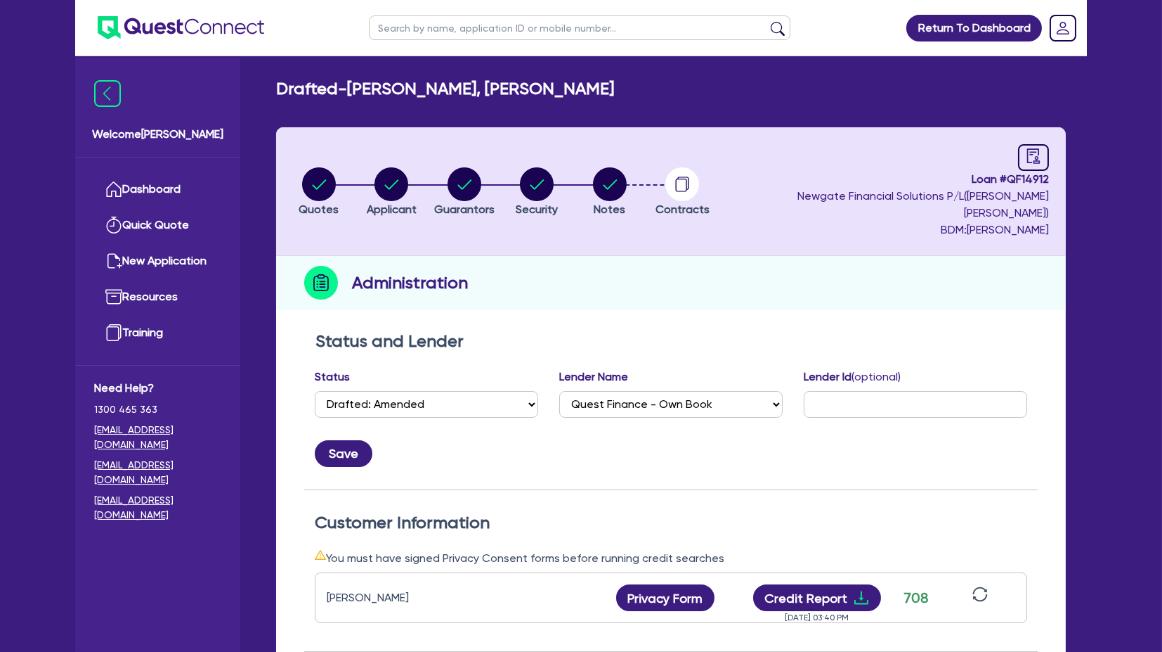
click at [681, 258] on div "Administration" at bounding box center [671, 283] width 790 height 54
click at [406, 169] on circle "button" at bounding box center [392, 184] width 34 height 34
select select "SOLE_TRADER"
select select "BUILDING_CONSTRUCTION"
select select "BUSINESSES_INFRASTRUCTURE_PROJECT"
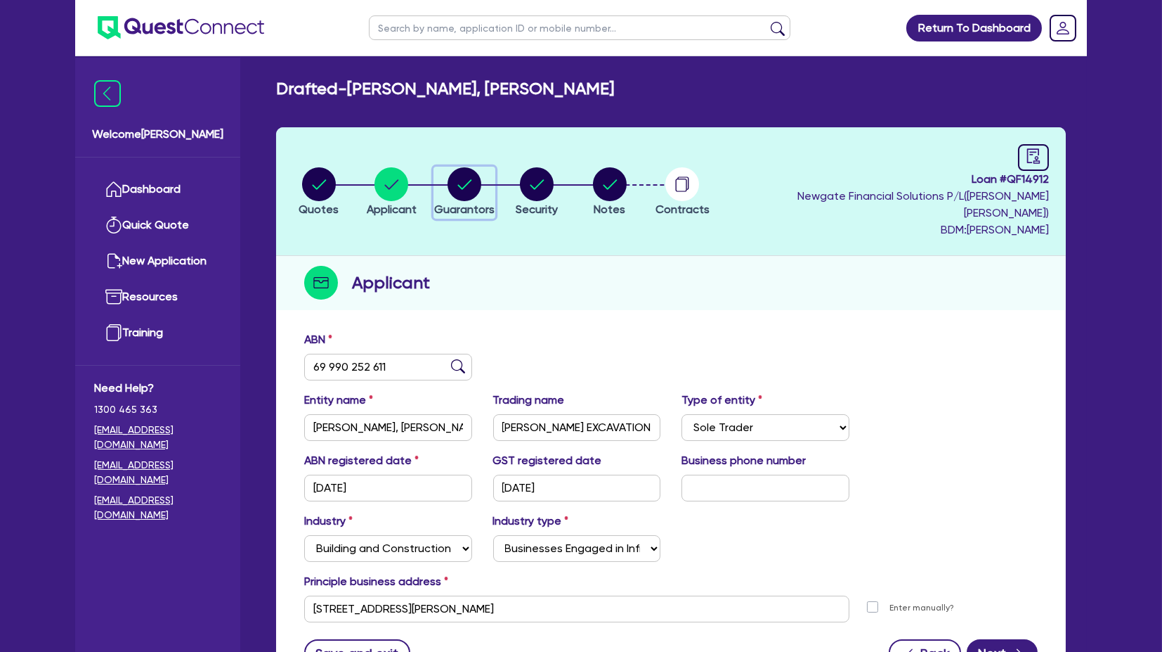
click at [481, 167] on icon "button" at bounding box center [465, 184] width 34 height 34
select select "MR"
select select "VIC"
select select "DE_FACTO"
select select "CASH"
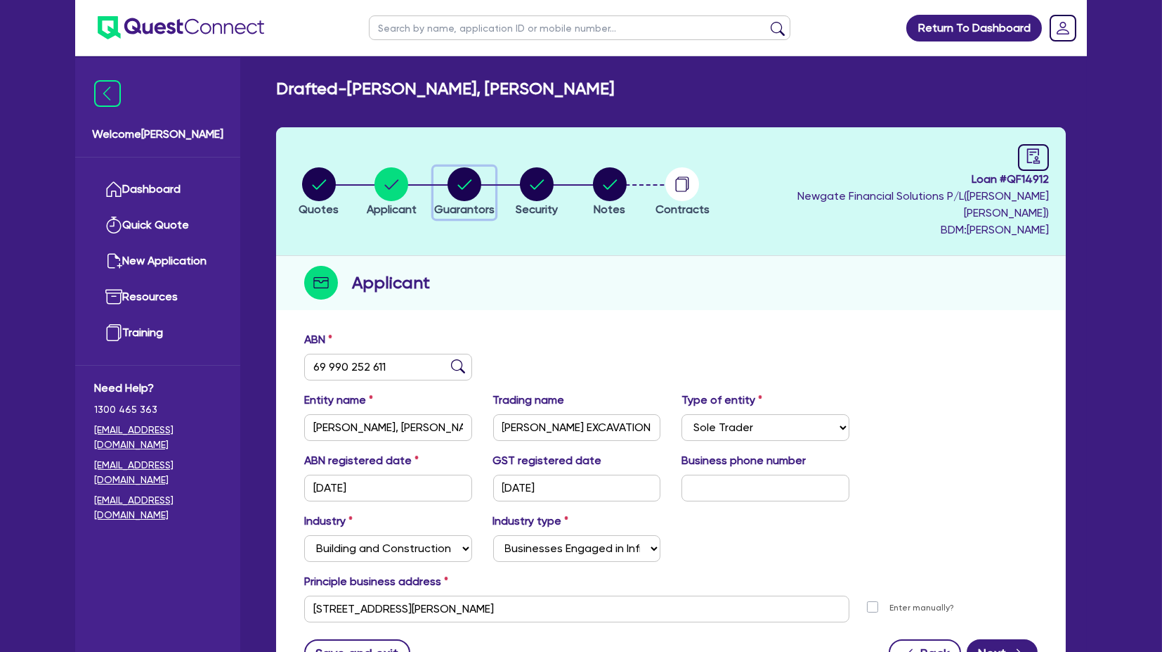
select select "VEHICLE"
select select "TRAILER"
select select "OTHER"
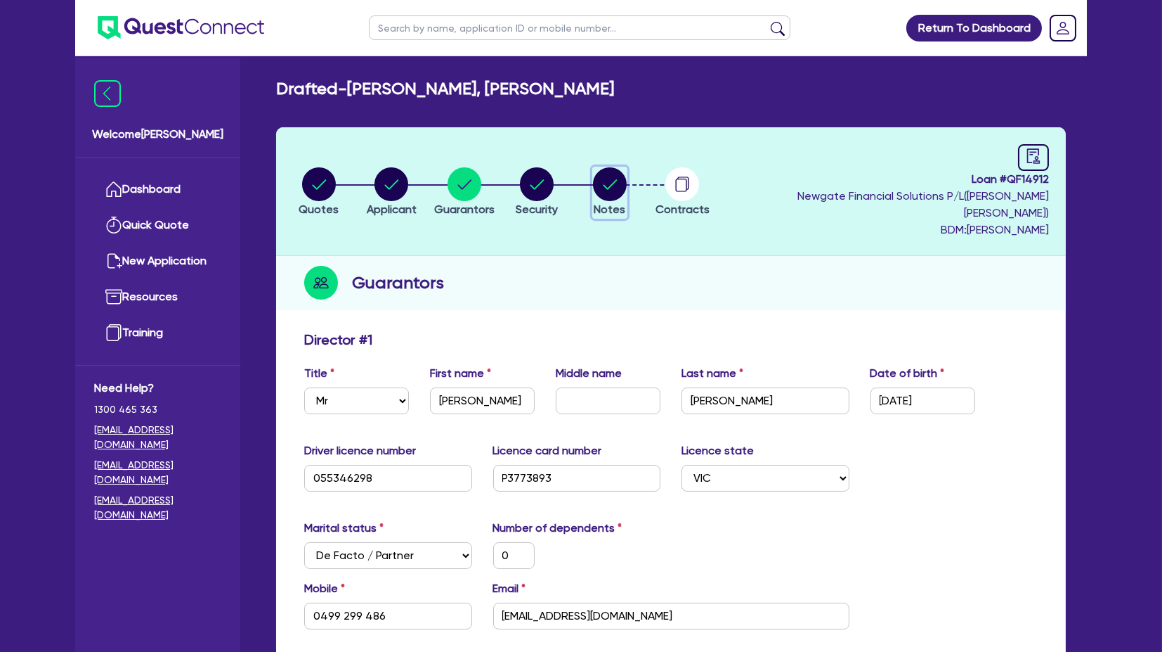
click at [615, 169] on circle "button" at bounding box center [610, 184] width 34 height 34
select select "Quest Finance - Own Book"
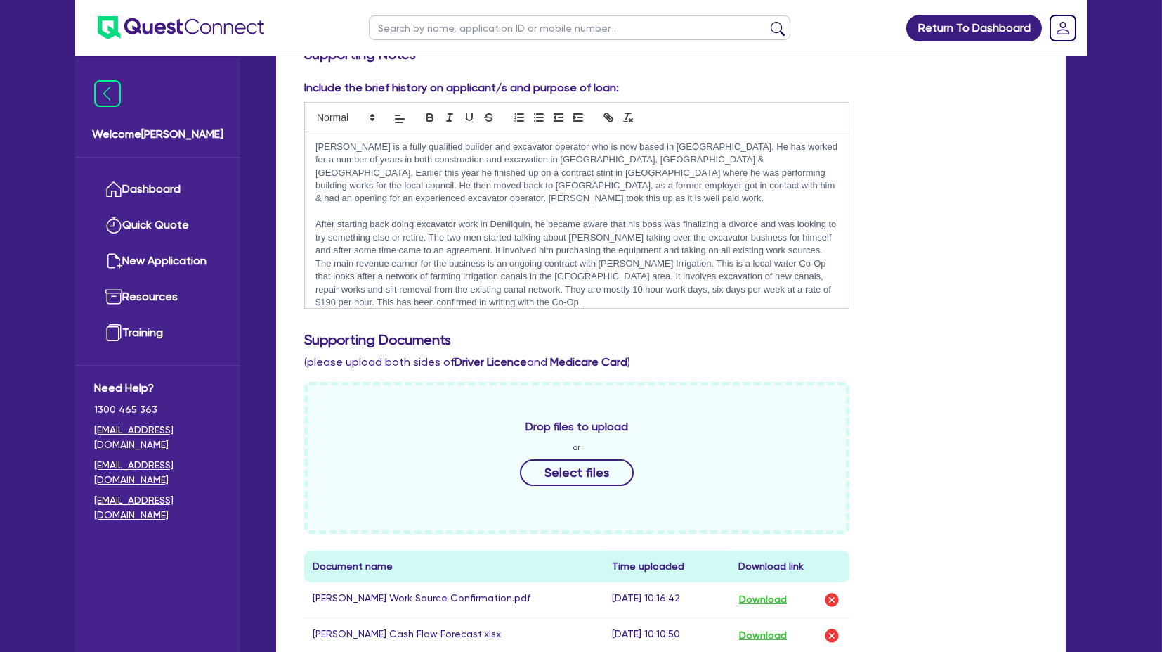
scroll to position [390, 0]
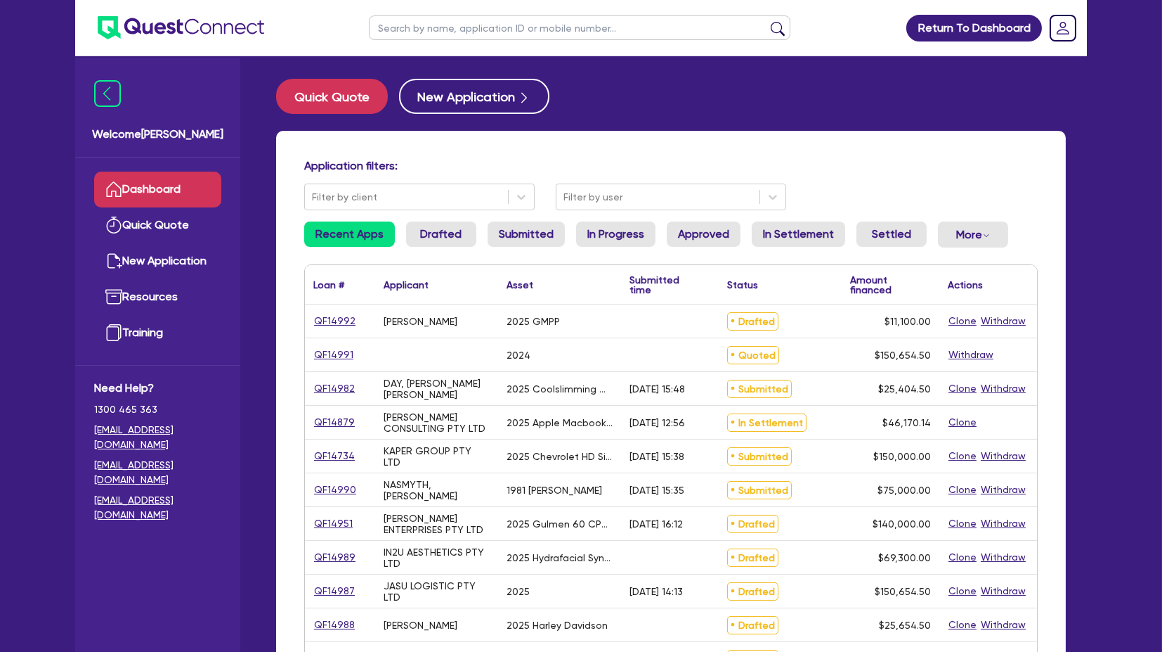
click at [442, 26] on input "text" at bounding box center [580, 27] width 422 height 25
type input "QF14951"
click at [767, 21] on button "submit" at bounding box center [778, 31] width 22 height 20
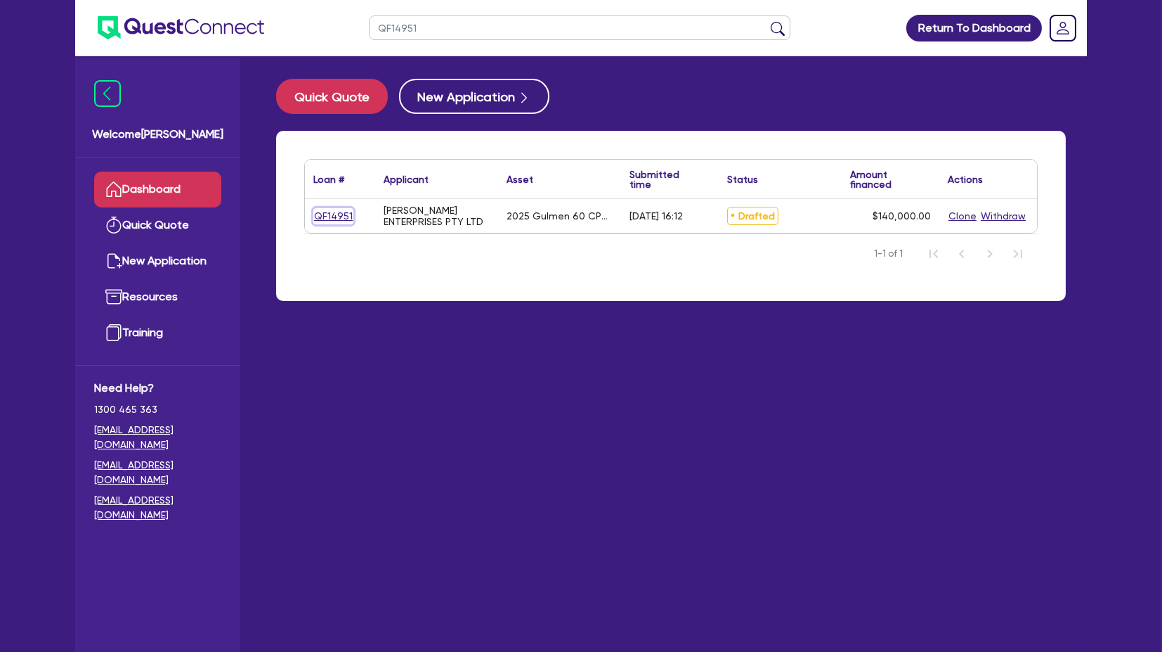
click at [328, 215] on link "QF14951" at bounding box center [333, 216] width 40 height 16
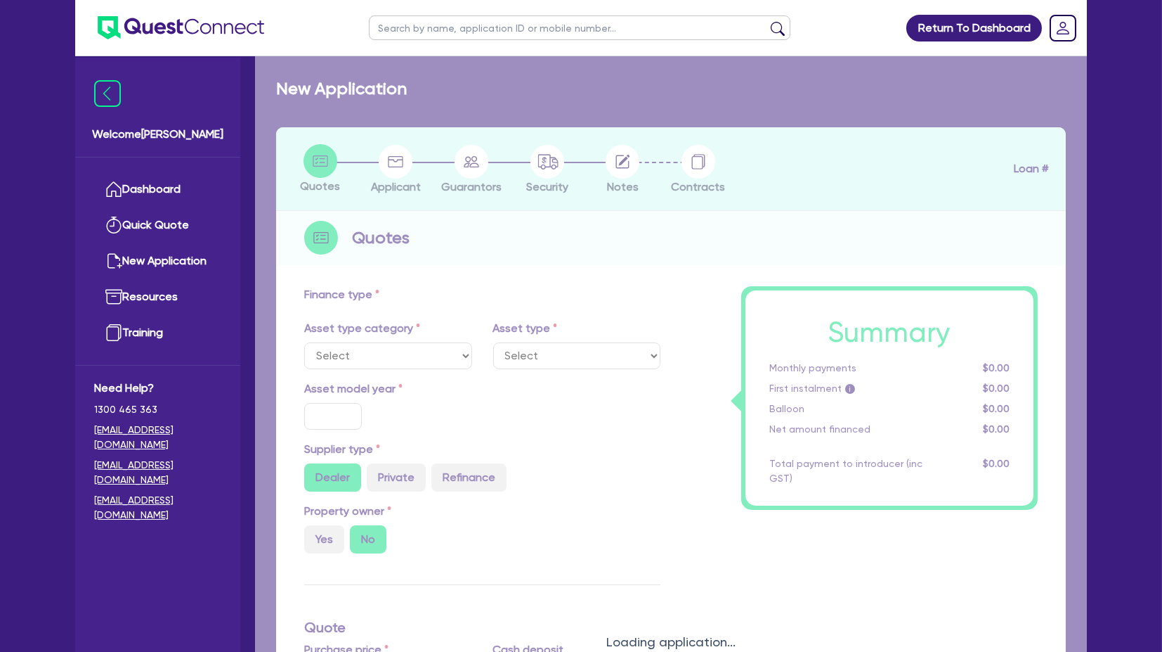
select select "SECONDARY_ASSETS"
type input "2025"
radio input "true"
type input "140,000"
type input "8"
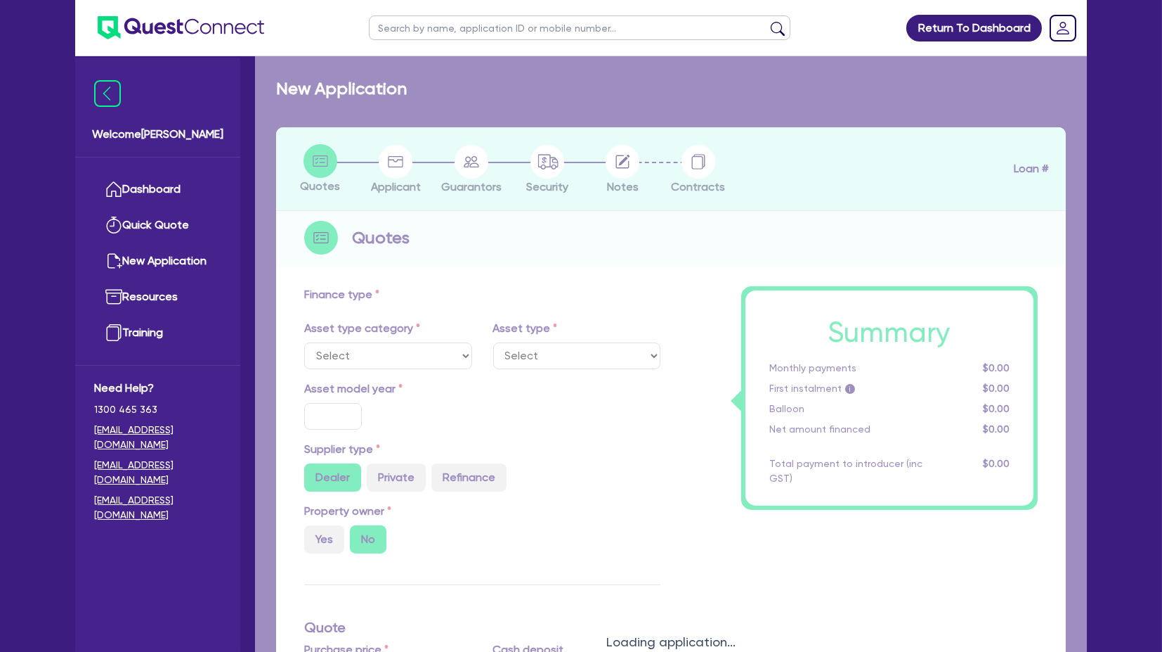
type input "11,200"
type input "8.74"
type input "499"
select select "PRINTING_AND_PACKAGING_EQUIPMENT"
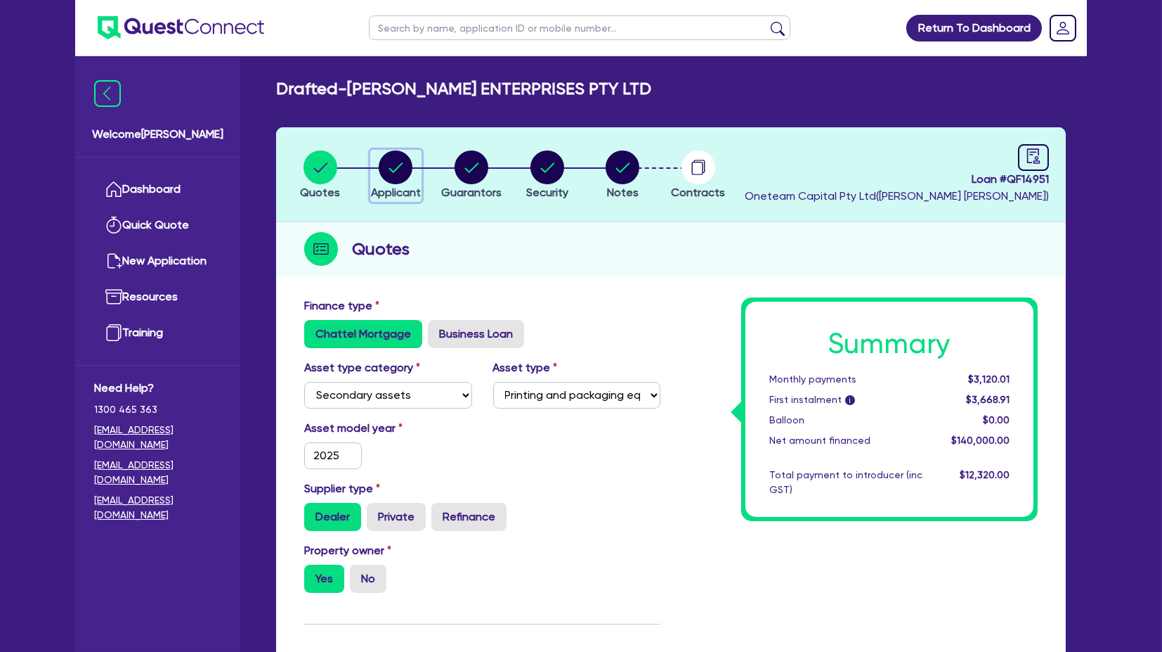
click at [389, 170] on icon "button" at bounding box center [396, 167] width 34 height 34
select select "COMPANY"
select select "MANUFACTURING"
select select "PULP_AND_PAPER"
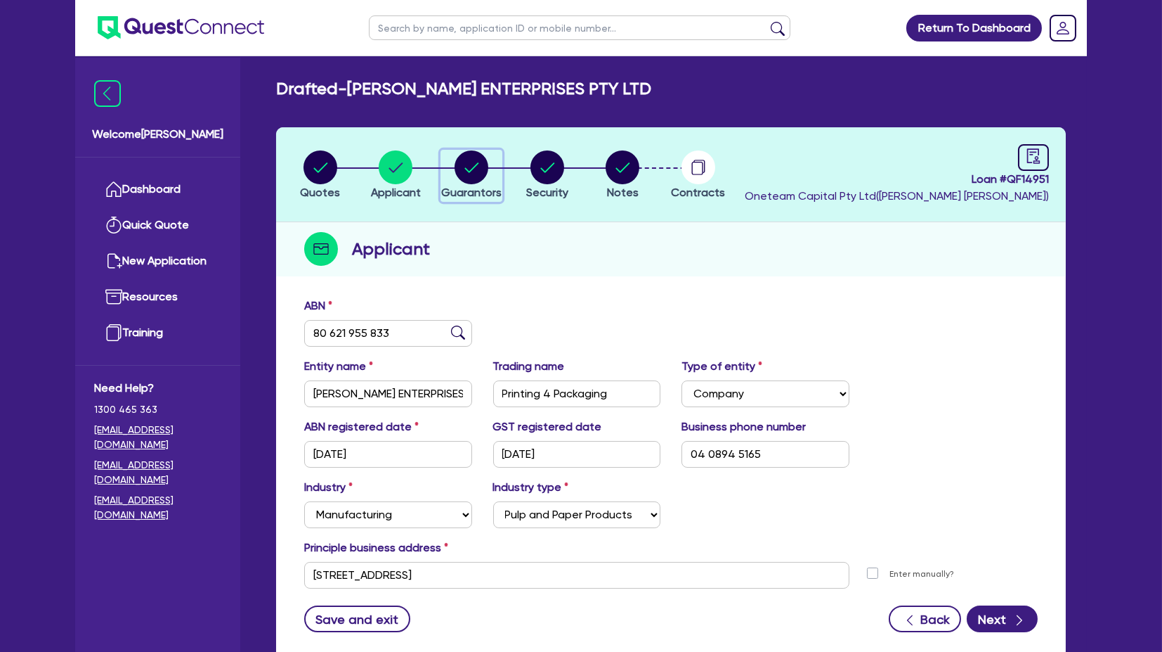
click at [462, 167] on circle "button" at bounding box center [472, 167] width 34 height 34
select select "MR"
select select "WA"
select select "MARRIED"
select select "PROPERTY"
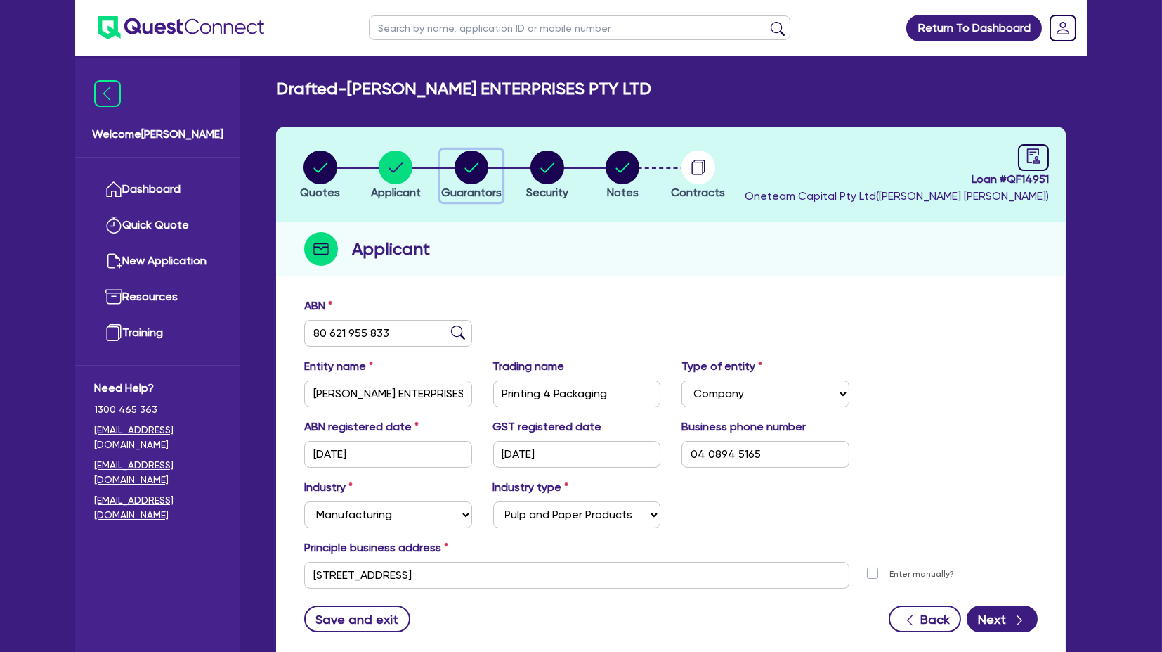
select select "TRUCK"
select select "EQUIPMENT"
select select "CASH"
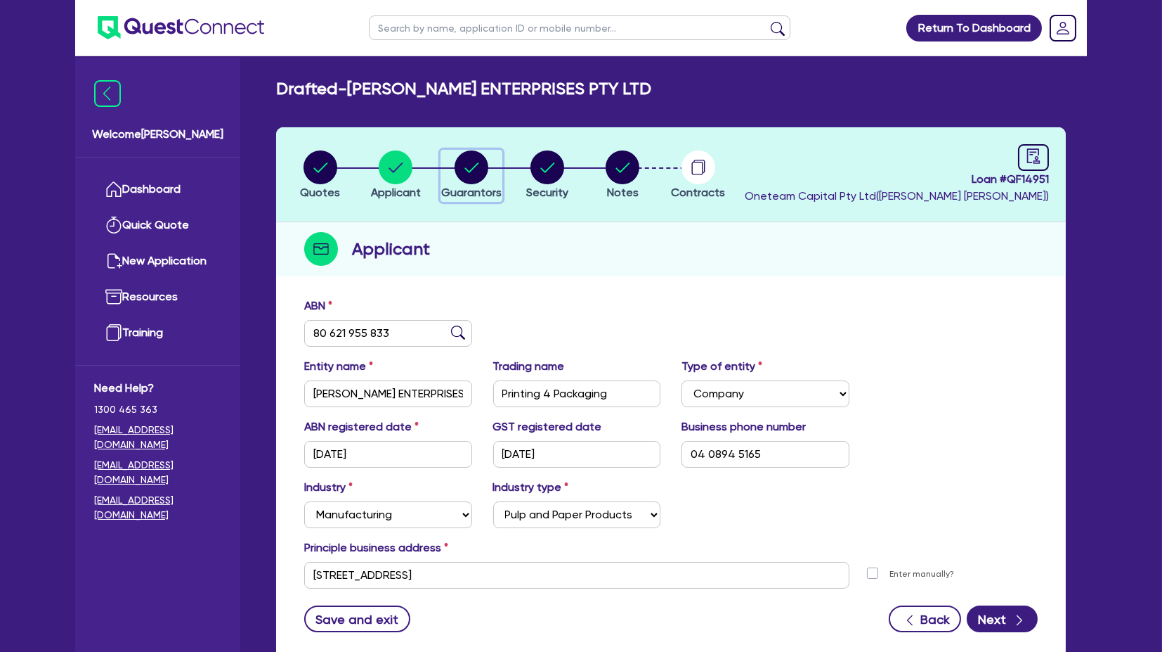
select select "TRAILER"
select select "MORTGAGE"
select select "TRUCK_LOAN"
select select "EQUIPMENT_LOAN"
select select "TRUCK_LOAN"
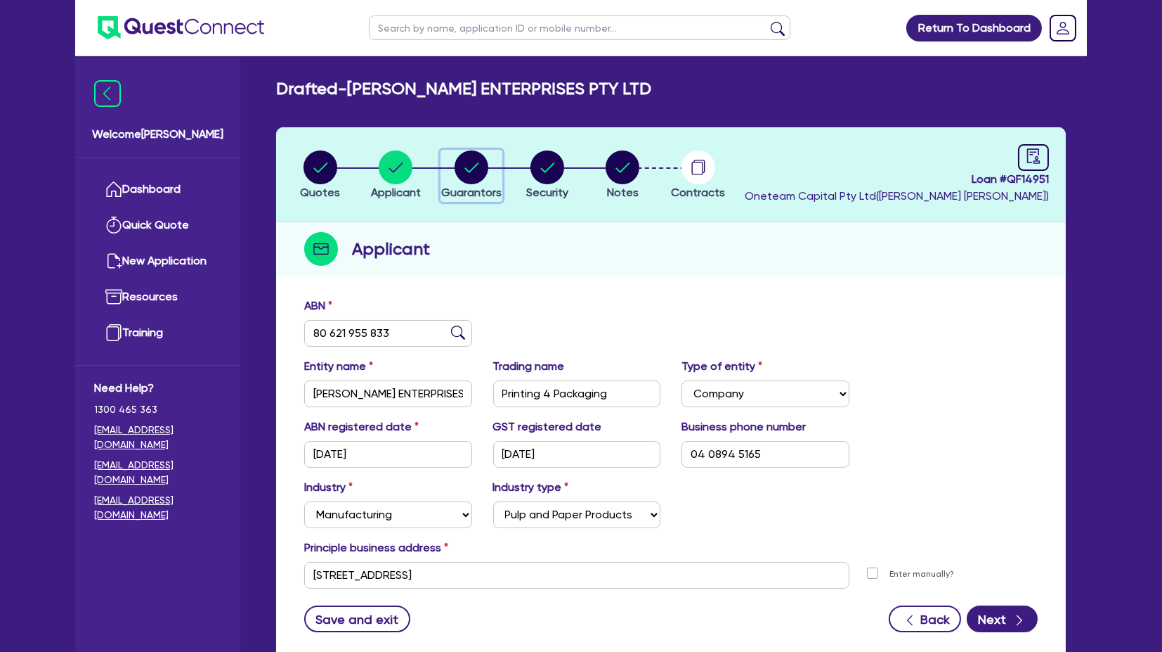
select select "OTHER"
select select "MRS"
select select "WA"
select select "MARRIED"
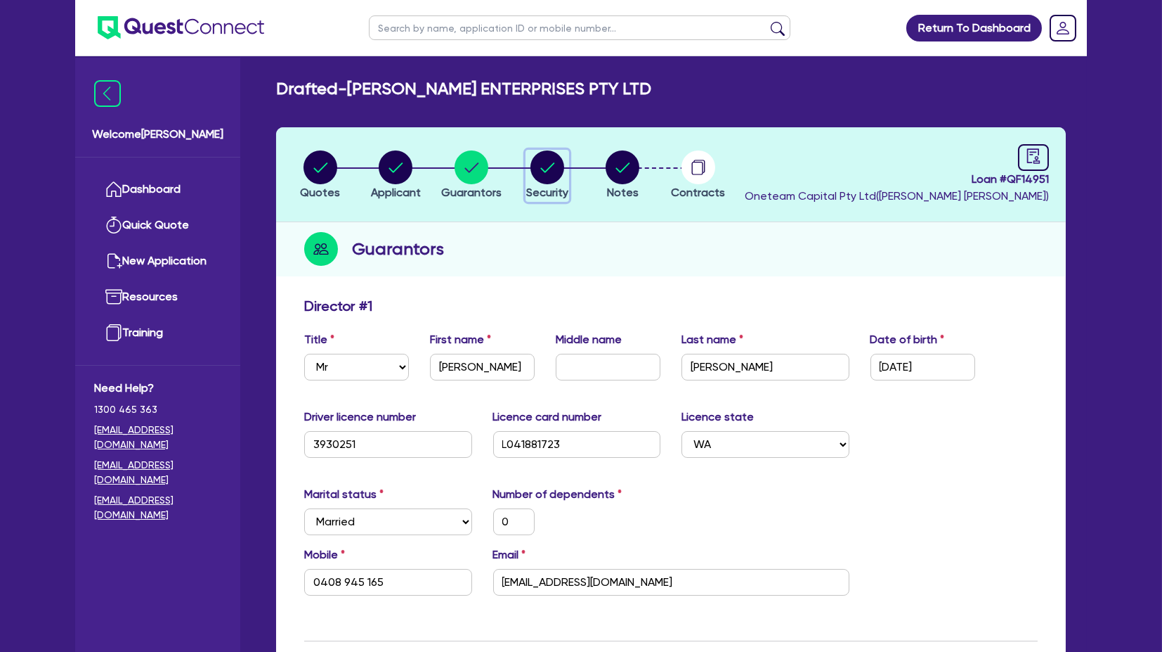
drag, startPoint x: 550, startPoint y: 168, endPoint x: 543, endPoint y: 165, distance: 7.6
click at [550, 167] on circle "button" at bounding box center [548, 167] width 34 height 34
select select "SECONDARY_ASSETS"
select select "PRINTING_AND_PACKAGING_EQUIPMENT"
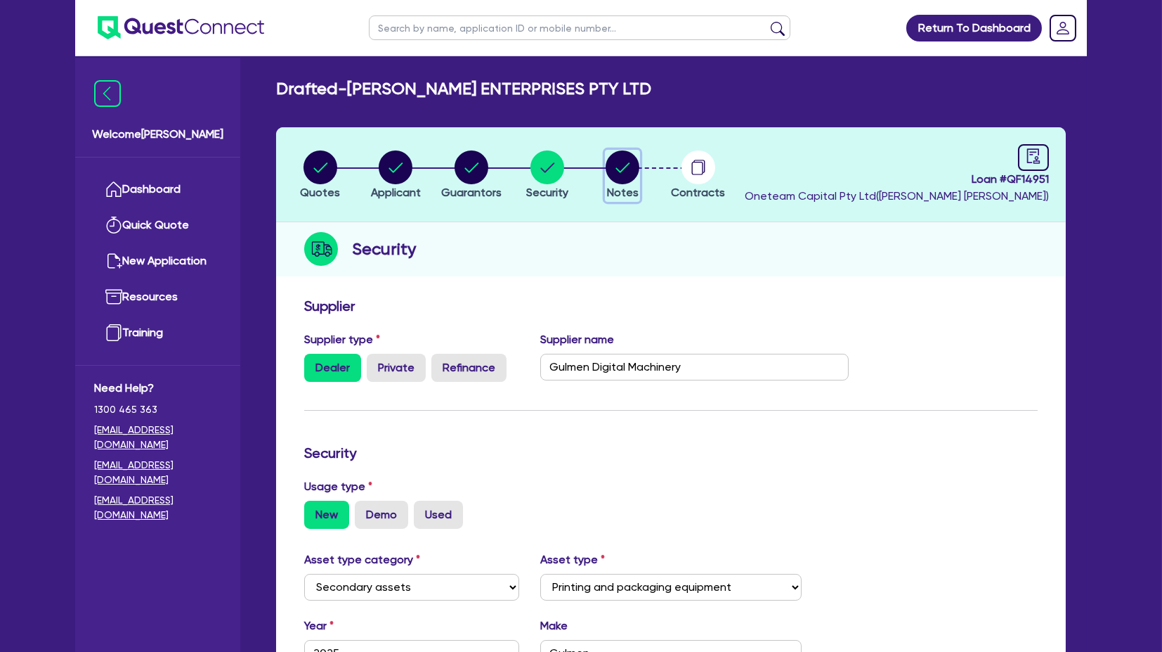
click at [623, 167] on circle "button" at bounding box center [623, 167] width 34 height 34
select select "Other"
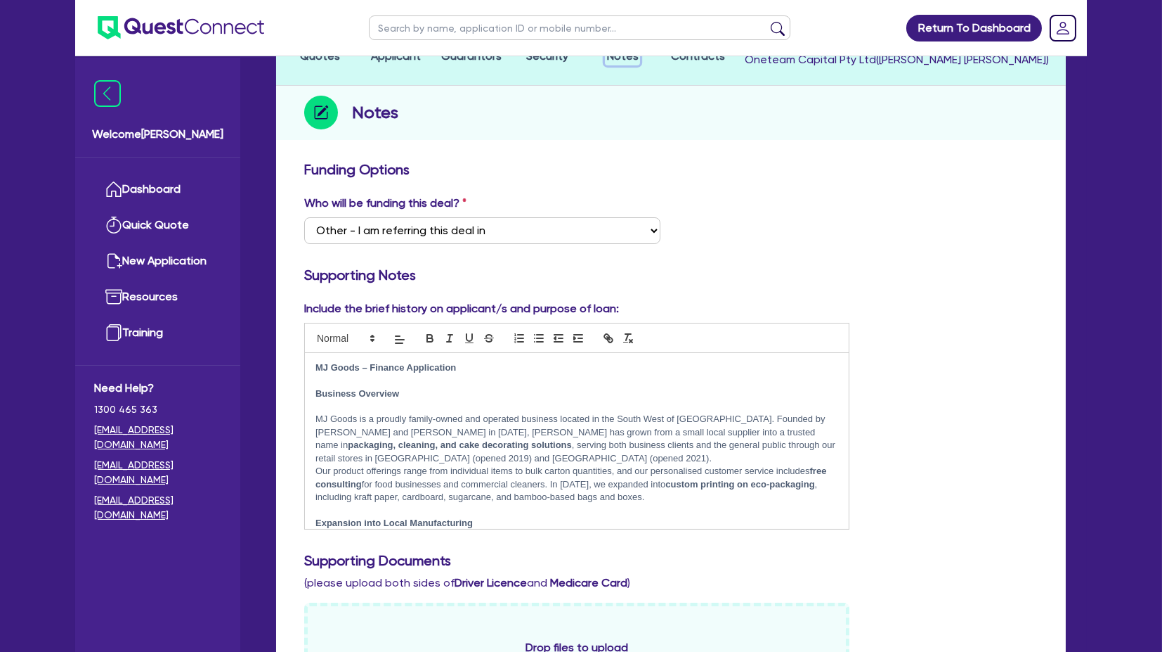
scroll to position [156, 0]
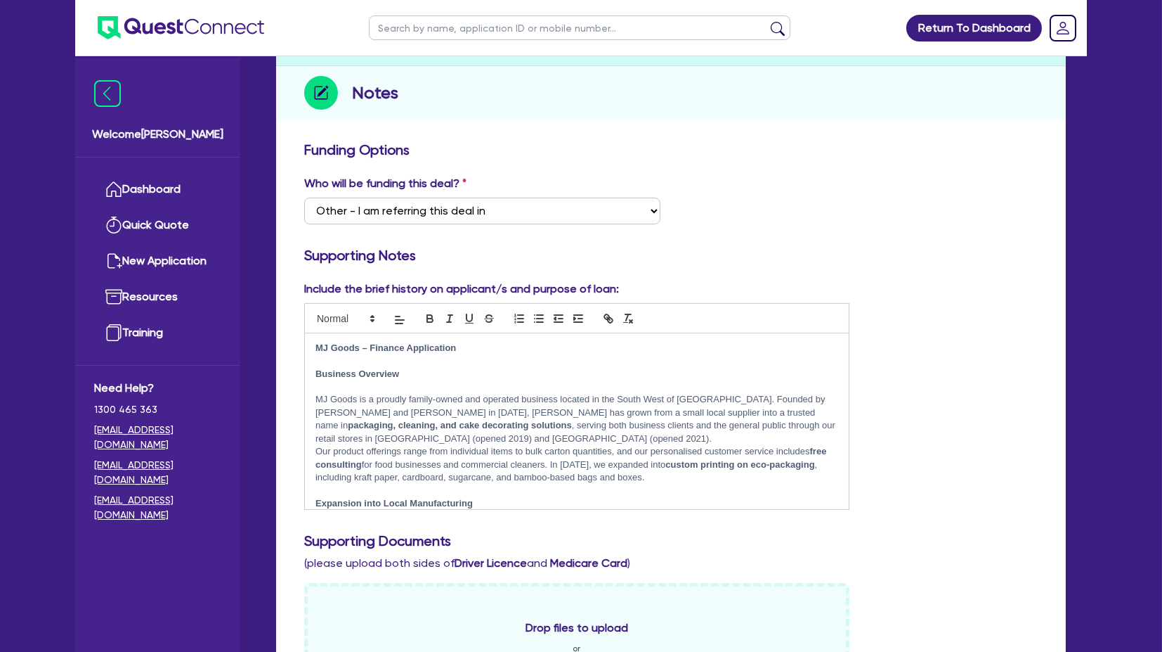
click at [812, 188] on div "Who will be funding this deal? Select I want Quest to fund 100% I will fund 100…" at bounding box center [671, 205] width 755 height 60
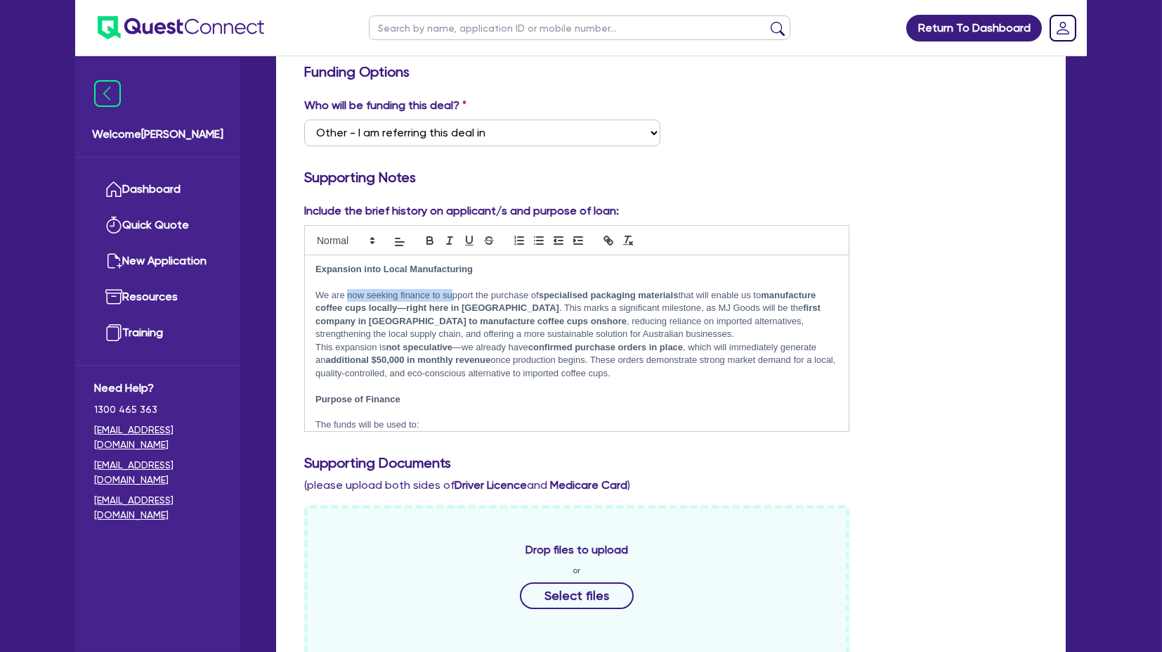
drag, startPoint x: 349, startPoint y: 296, endPoint x: 453, endPoint y: 297, distance: 104.0
click at [453, 297] on p "We are now seeking finance to support the purchase of specialised packaging mat…" at bounding box center [577, 315] width 523 height 52
click at [453, 296] on p "We are now seeking finance to support the purchase of specialised packaging mat…" at bounding box center [577, 315] width 523 height 52
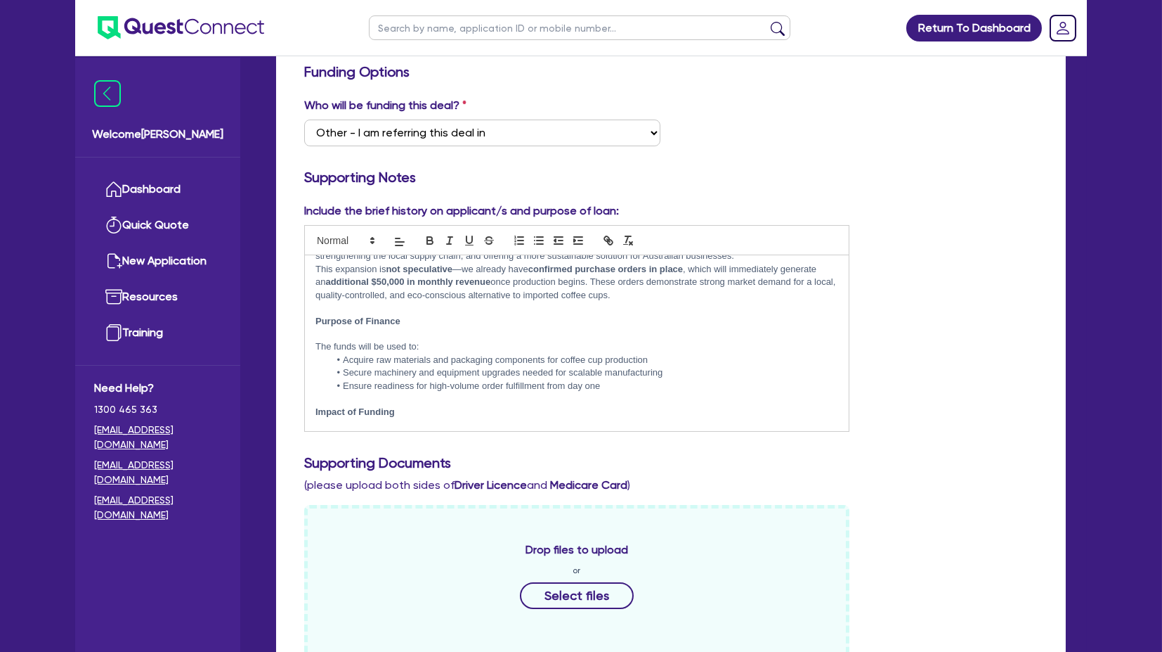
scroll to position [312, 0]
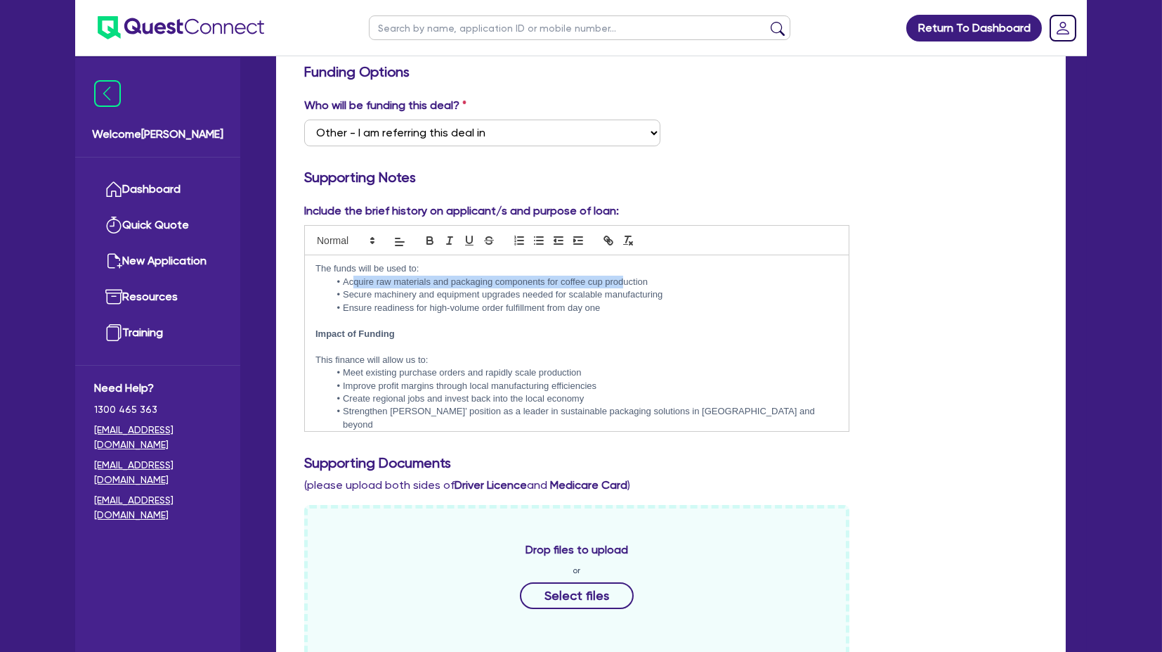
drag, startPoint x: 353, startPoint y: 283, endPoint x: 625, endPoint y: 278, distance: 272.0
click at [625, 278] on li "Acquire raw materials and packaging components for coffee cup production" at bounding box center [584, 282] width 509 height 13
drag, startPoint x: 642, startPoint y: 278, endPoint x: 502, endPoint y: 281, distance: 139.9
click at [502, 281] on li "Acquire raw materials and packaging components for coffee cup production" at bounding box center [584, 282] width 509 height 13
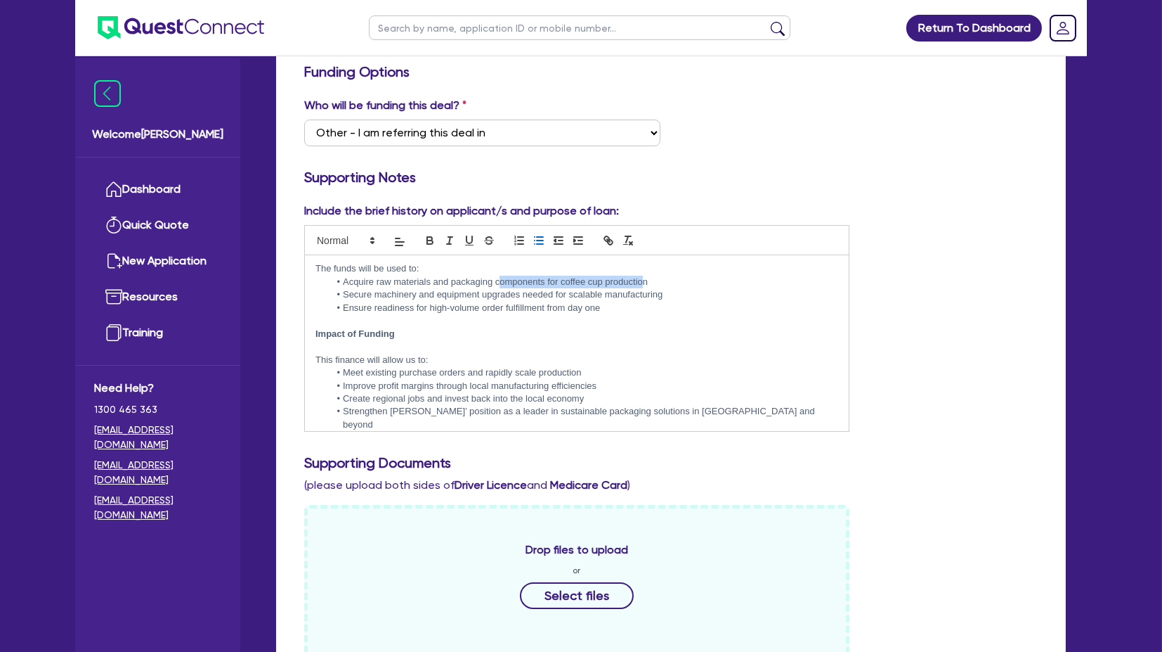
click at [502, 281] on li "Acquire raw materials and packaging components for coffee cup production" at bounding box center [584, 282] width 509 height 13
drag, startPoint x: 374, startPoint y: 296, endPoint x: 572, endPoint y: 294, distance: 198.2
click at [571, 294] on li "Secure machinery and equipment upgrades needed for scalable manufacturing" at bounding box center [584, 294] width 509 height 13
click at [572, 294] on li "Secure machinery and equipment upgrades needed for scalable manufacturing" at bounding box center [584, 294] width 509 height 13
drag, startPoint x: 354, startPoint y: 307, endPoint x: 566, endPoint y: 307, distance: 212.3
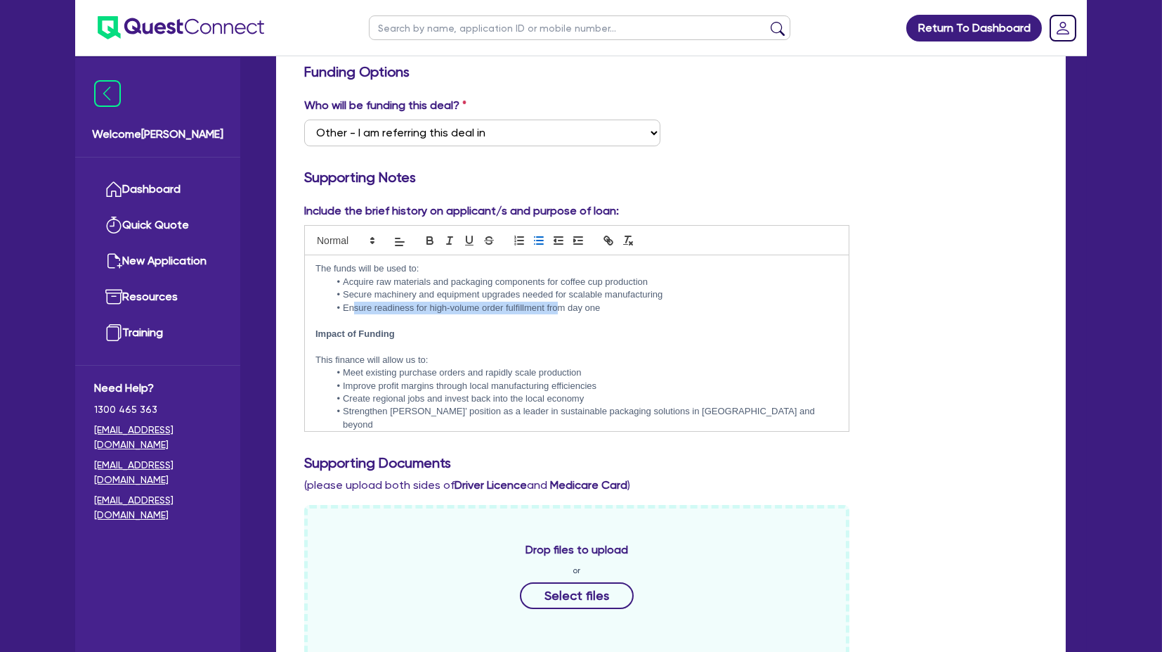
click at [566, 307] on li "Ensure readiness for high-volume order fulfillment from day one" at bounding box center [584, 308] width 509 height 13
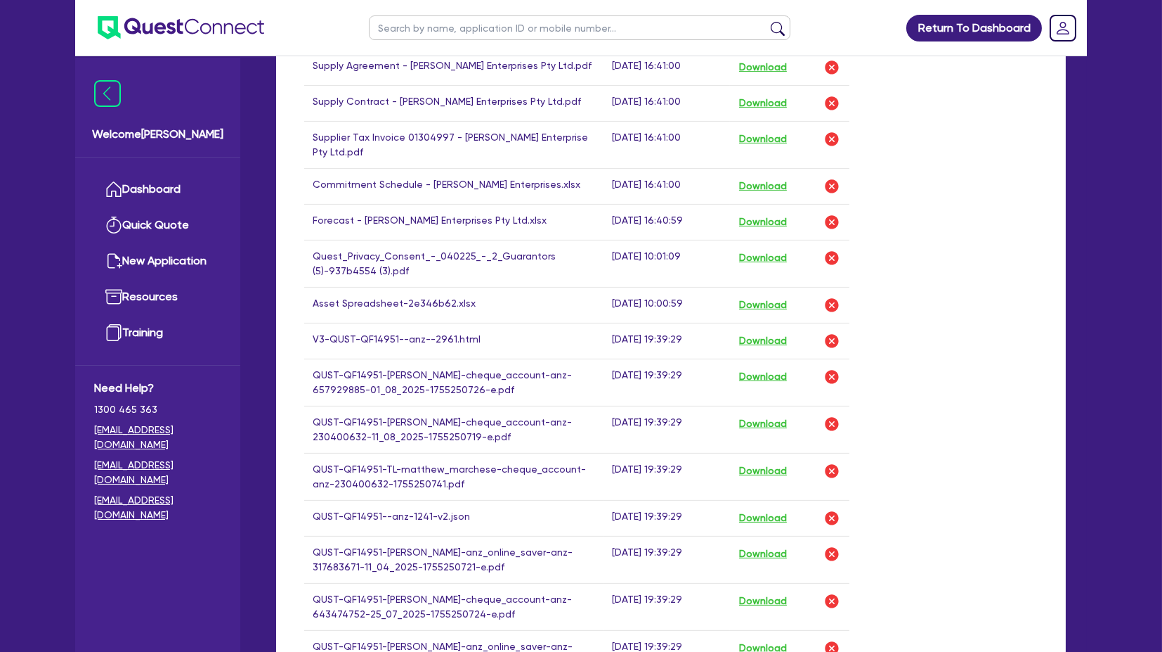
scroll to position [1093, 0]
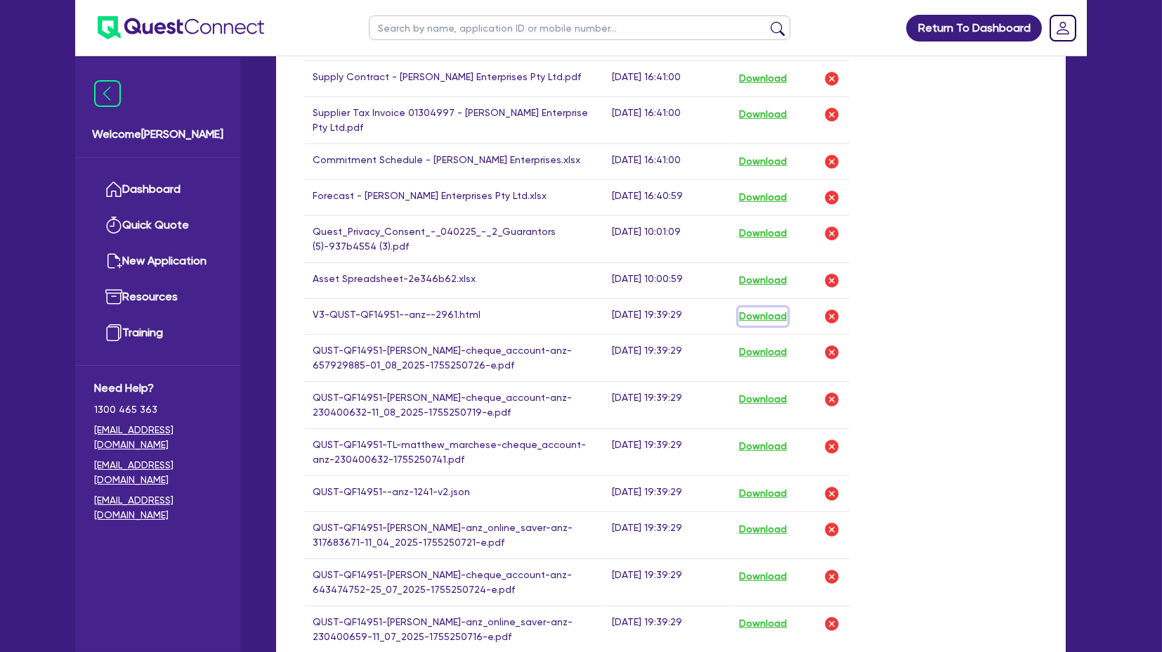
click at [772, 308] on button "Download" at bounding box center [763, 316] width 49 height 18
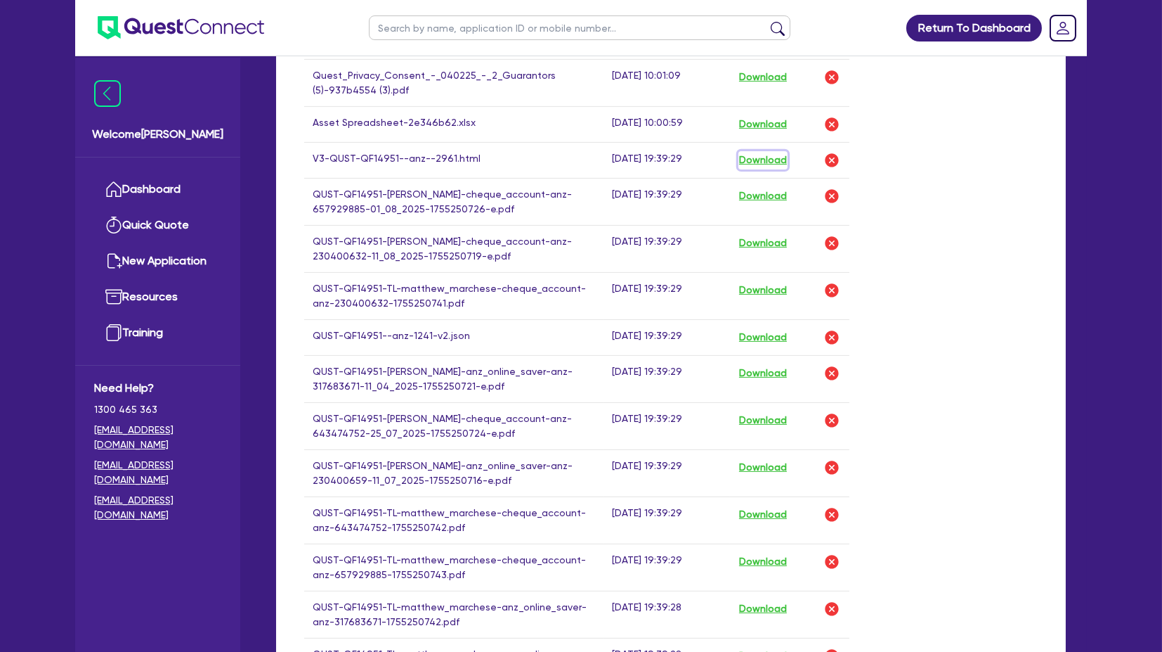
scroll to position [1327, 0]
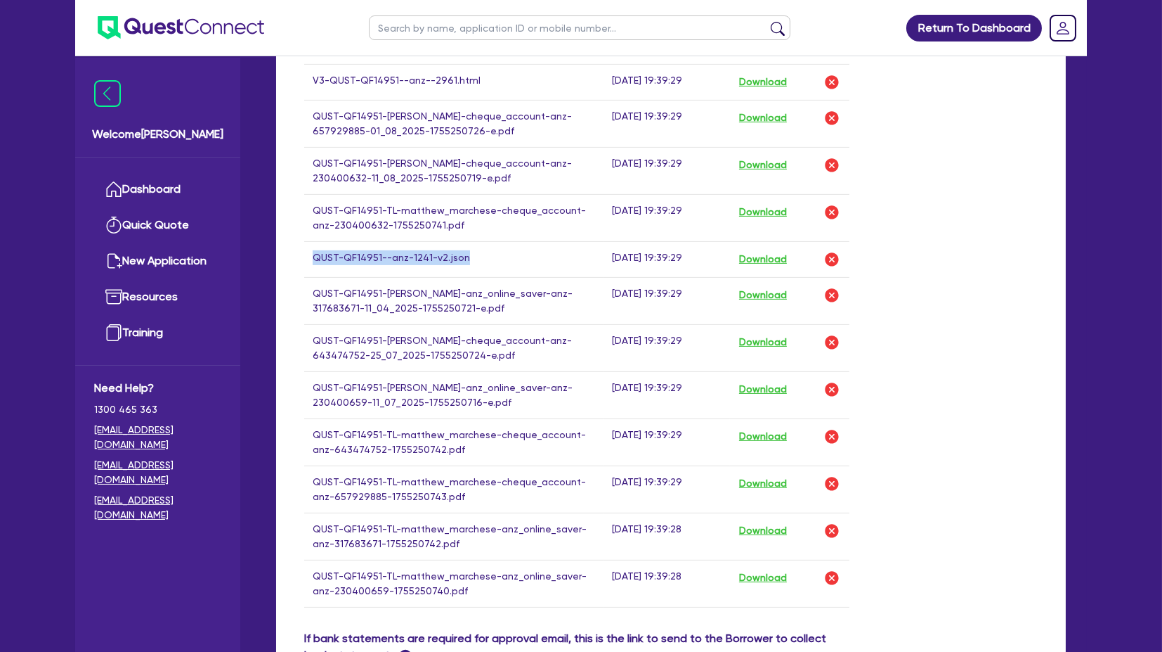
drag, startPoint x: 311, startPoint y: 247, endPoint x: 479, endPoint y: 242, distance: 168.7
click at [479, 242] on td "QUST-QF14951--anz-1241-v2.json" at bounding box center [454, 259] width 300 height 36
click at [478, 242] on td "QUST-QF14951--anz-1241-v2.json" at bounding box center [454, 259] width 300 height 36
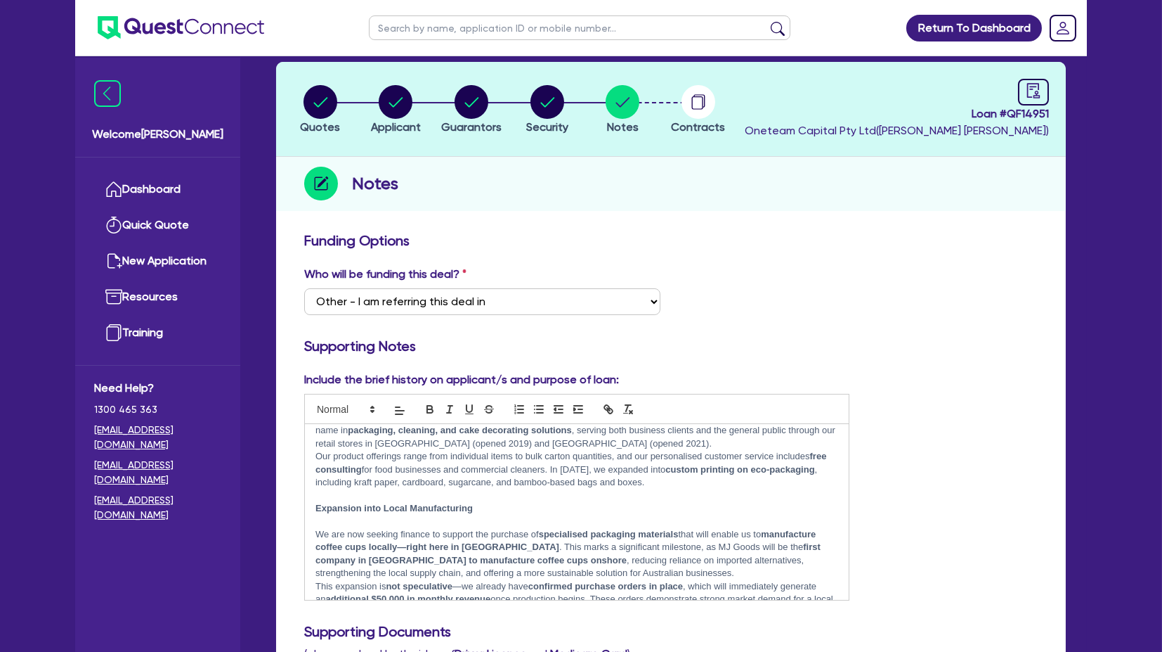
scroll to position [0, 0]
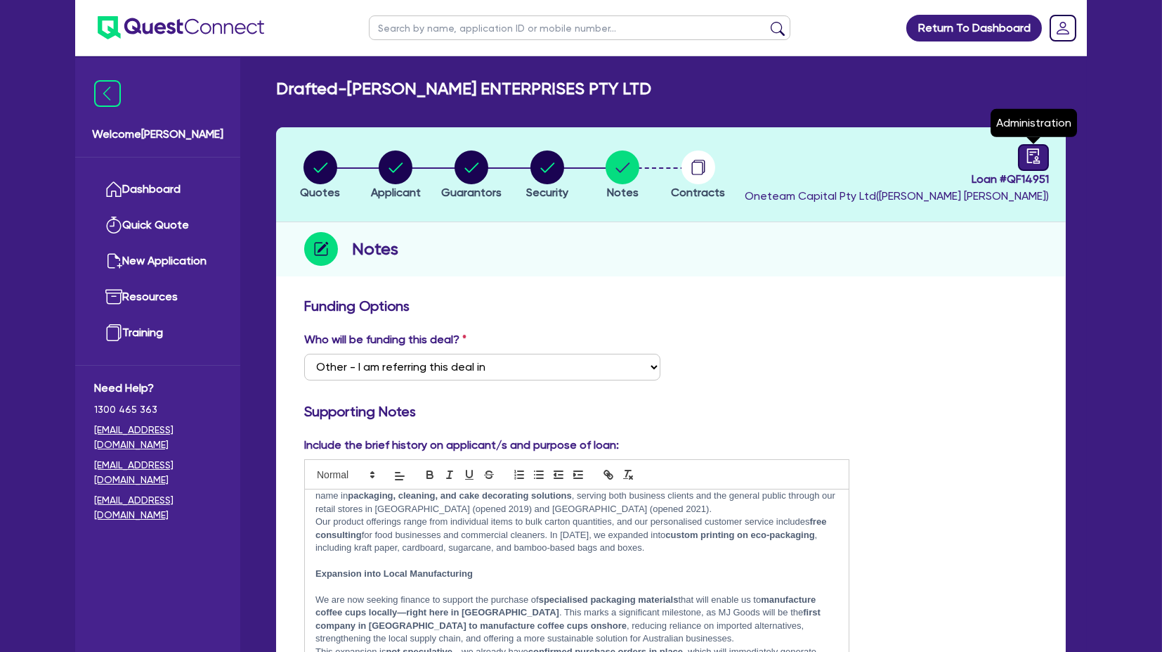
click at [1036, 156] on icon "audit" at bounding box center [1034, 155] width 13 height 15
select select "DRAFTED_AMENDED"
select select "Other"
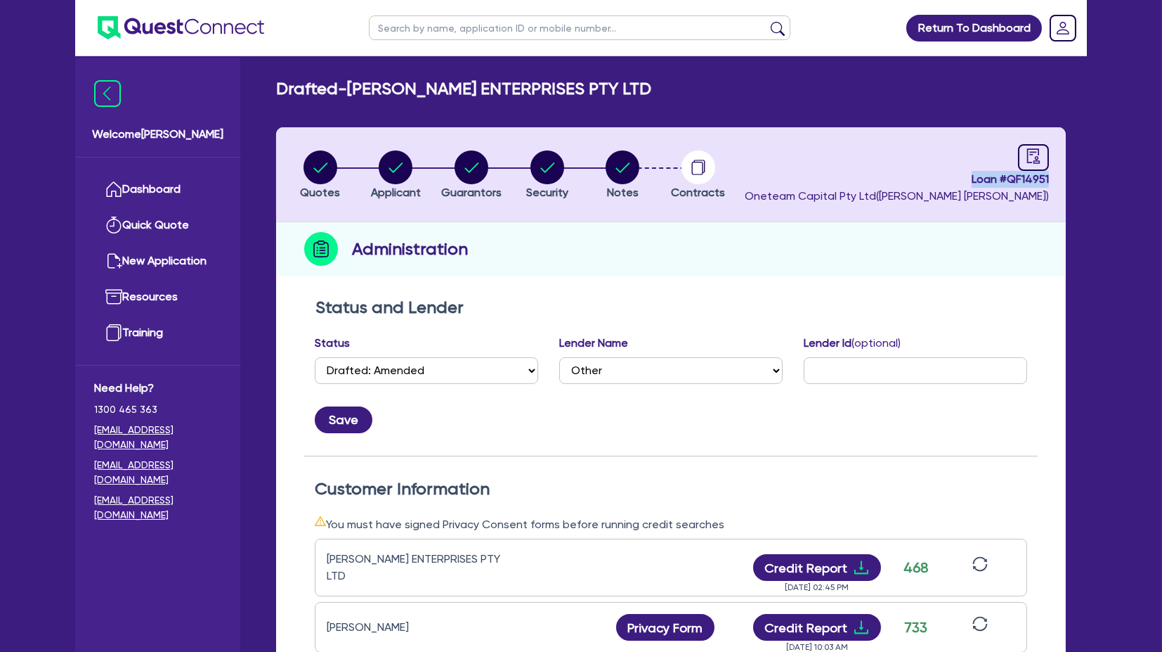
drag, startPoint x: 1048, startPoint y: 177, endPoint x: 953, endPoint y: 179, distance: 94.9
click at [953, 179] on span "Loan # QF14951" at bounding box center [897, 179] width 304 height 17
click at [954, 179] on span "Loan # QF14951" at bounding box center [897, 179] width 304 height 17
click at [967, 176] on span "Loan # QF14951" at bounding box center [897, 179] width 304 height 17
drag, startPoint x: 959, startPoint y: 180, endPoint x: 1060, endPoint y: 179, distance: 100.5
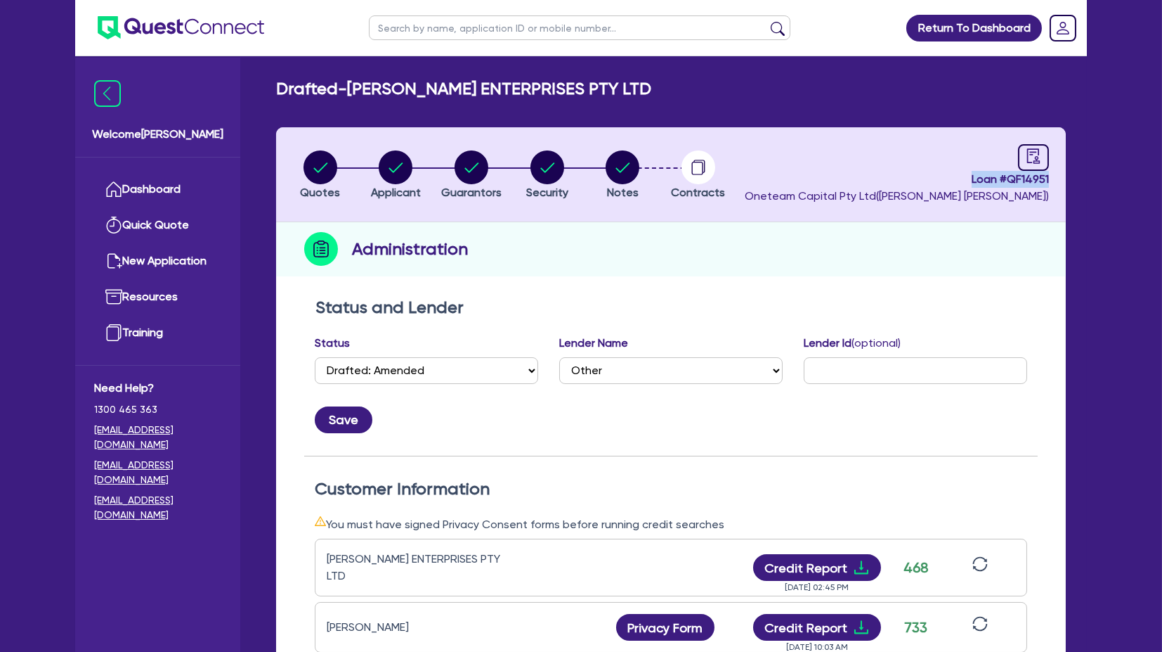
click at [1060, 179] on header "Quotes Applicant Guarantors Security Notes Contracts Loan # QF14951 Oneteam Cap…" at bounding box center [671, 174] width 790 height 95
drag, startPoint x: 1058, startPoint y: 178, endPoint x: 959, endPoint y: 181, distance: 98.5
click at [959, 181] on header "Quotes Applicant Guarantors Security Notes Contracts Loan # QF14951 Oneteam Cap…" at bounding box center [671, 174] width 790 height 95
copy span "Loan # QF14951"
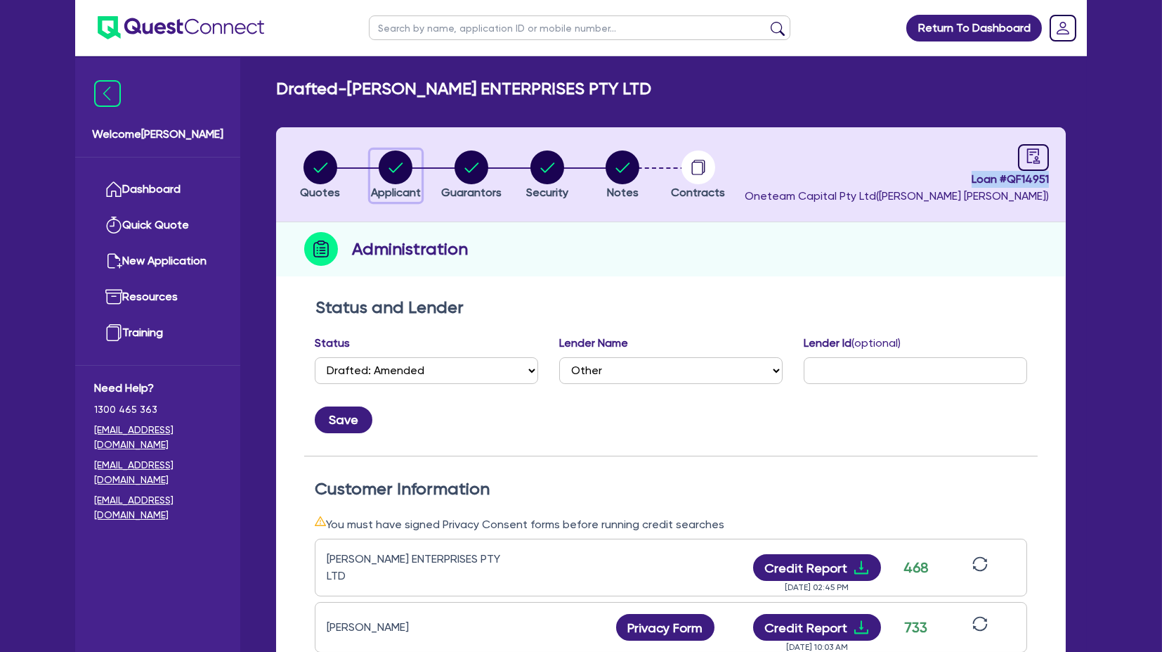
click at [392, 164] on circle "button" at bounding box center [396, 167] width 34 height 34
select select "COMPANY"
select select "MANUFACTURING"
select select "PULP_AND_PAPER"
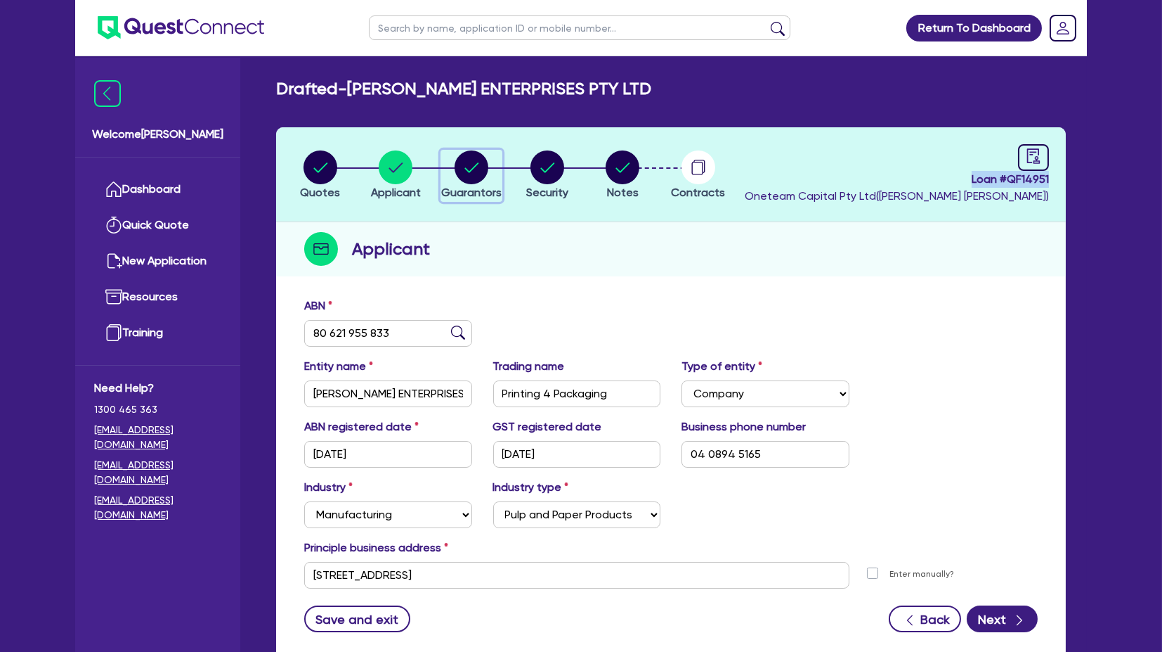
click at [486, 158] on circle "button" at bounding box center [472, 167] width 34 height 34
select select "MR"
select select "WA"
select select "MARRIED"
select select "PROPERTY"
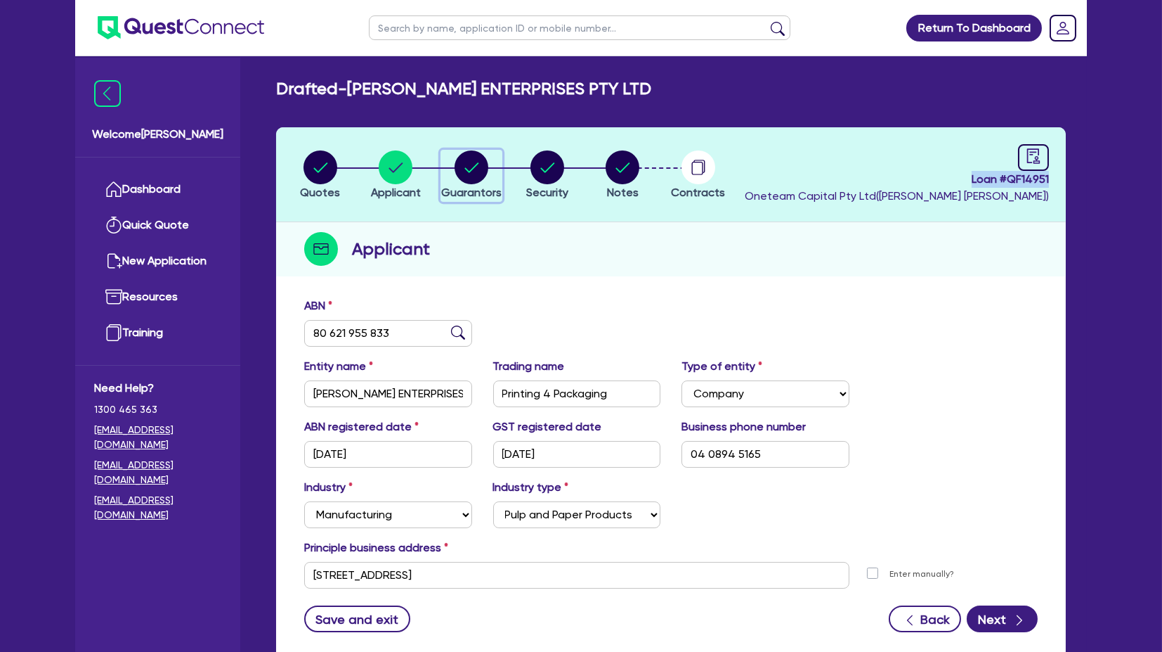
select select "TRUCK"
select select "EQUIPMENT"
select select "CASH"
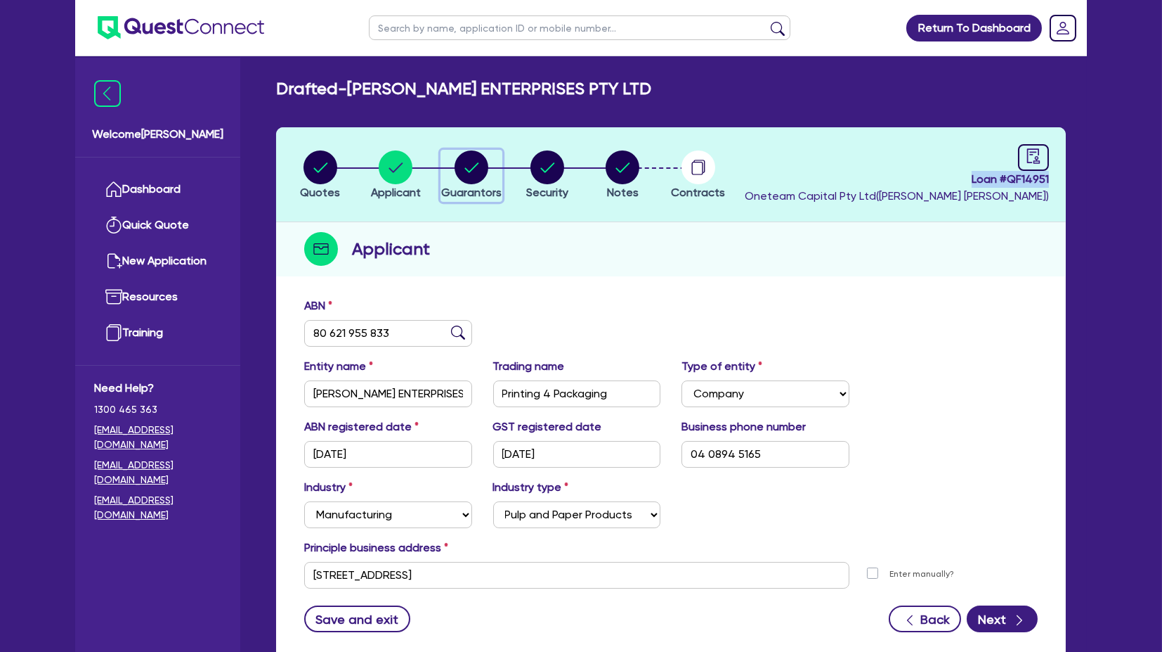
select select "TRAILER"
select select "MORTGAGE"
select select "TRUCK_LOAN"
select select "EQUIPMENT_LOAN"
select select "TRUCK_LOAN"
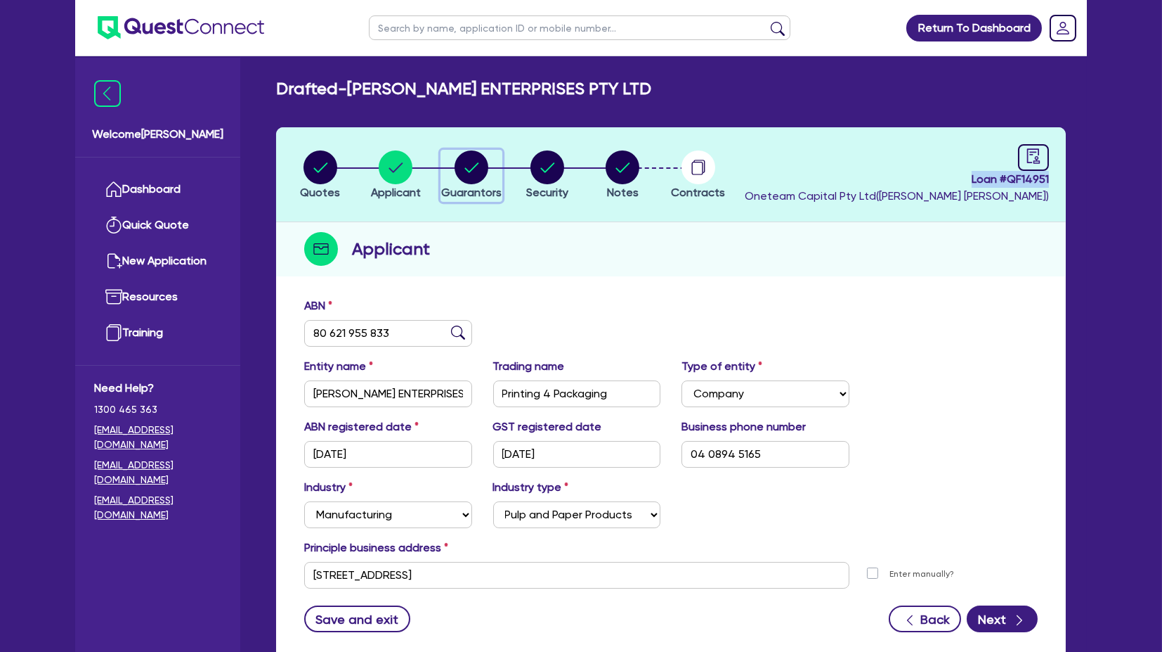
select select "OTHER"
select select "MRS"
select select "WA"
select select "MARRIED"
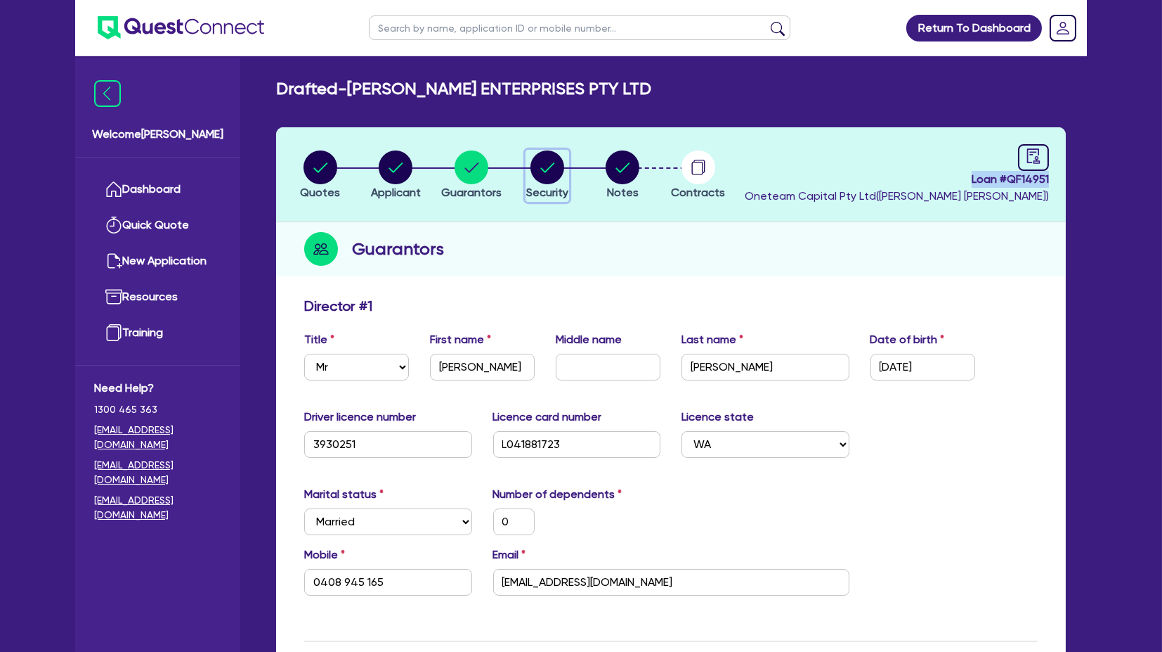
click at [559, 168] on circle "button" at bounding box center [548, 167] width 34 height 34
select select "SECONDARY_ASSETS"
select select "PRINTING_AND_PACKAGING_EQUIPMENT"
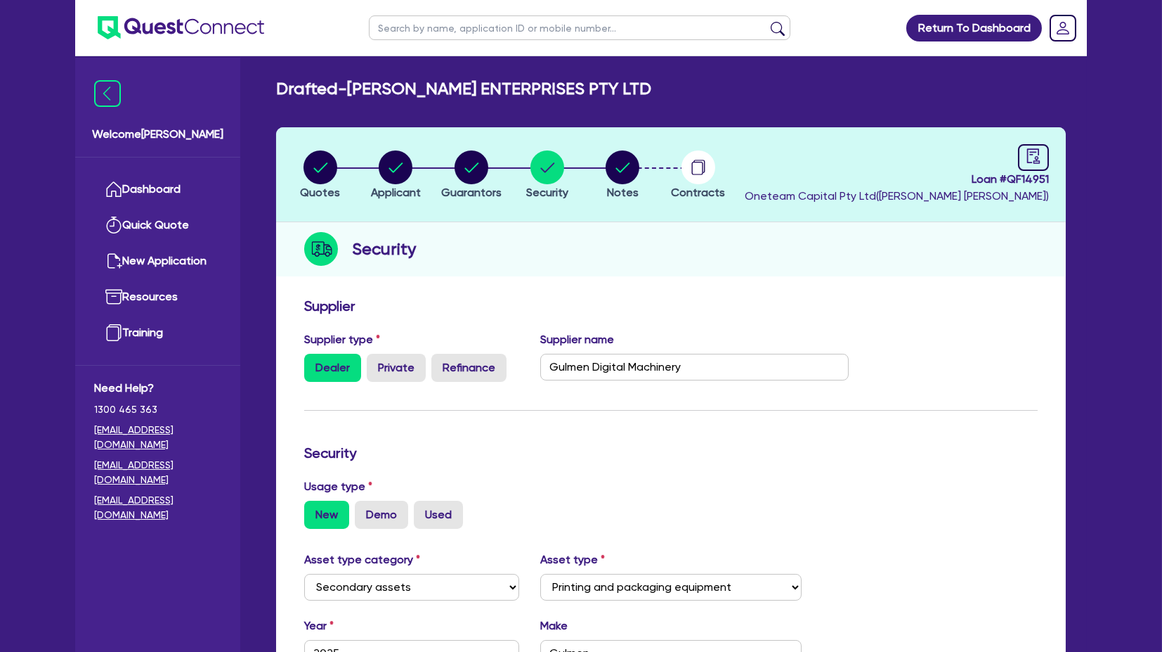
click at [585, 167] on li "Security" at bounding box center [548, 174] width 76 height 49
click at [618, 170] on circle "button" at bounding box center [623, 167] width 34 height 34
select select "Other"
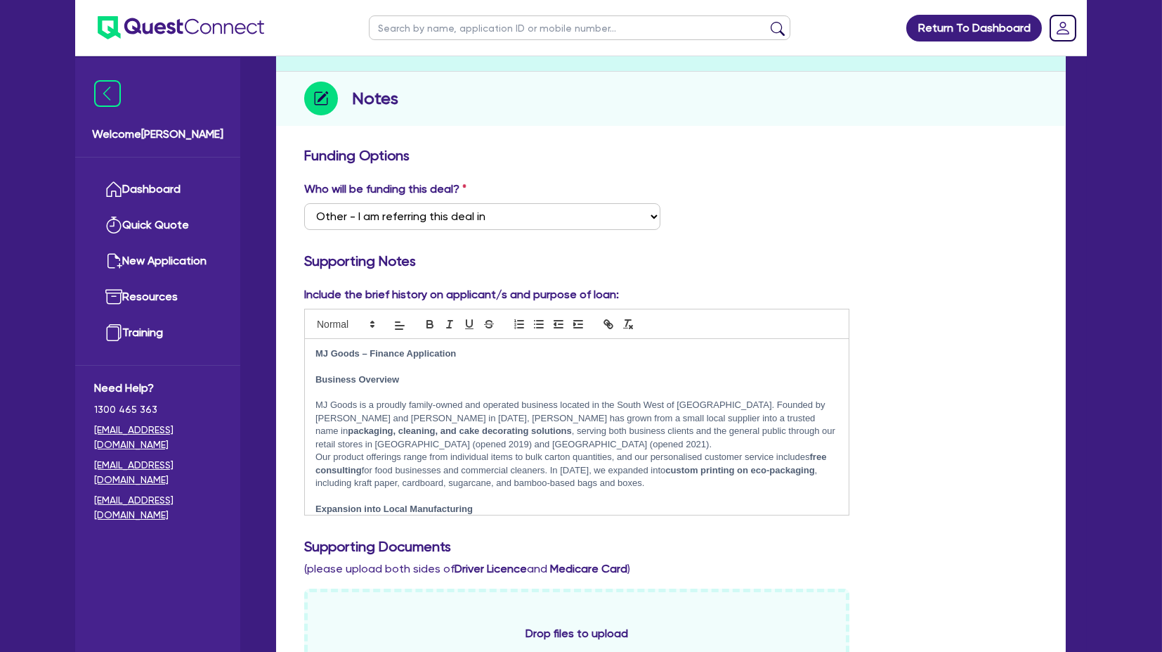
scroll to position [156, 0]
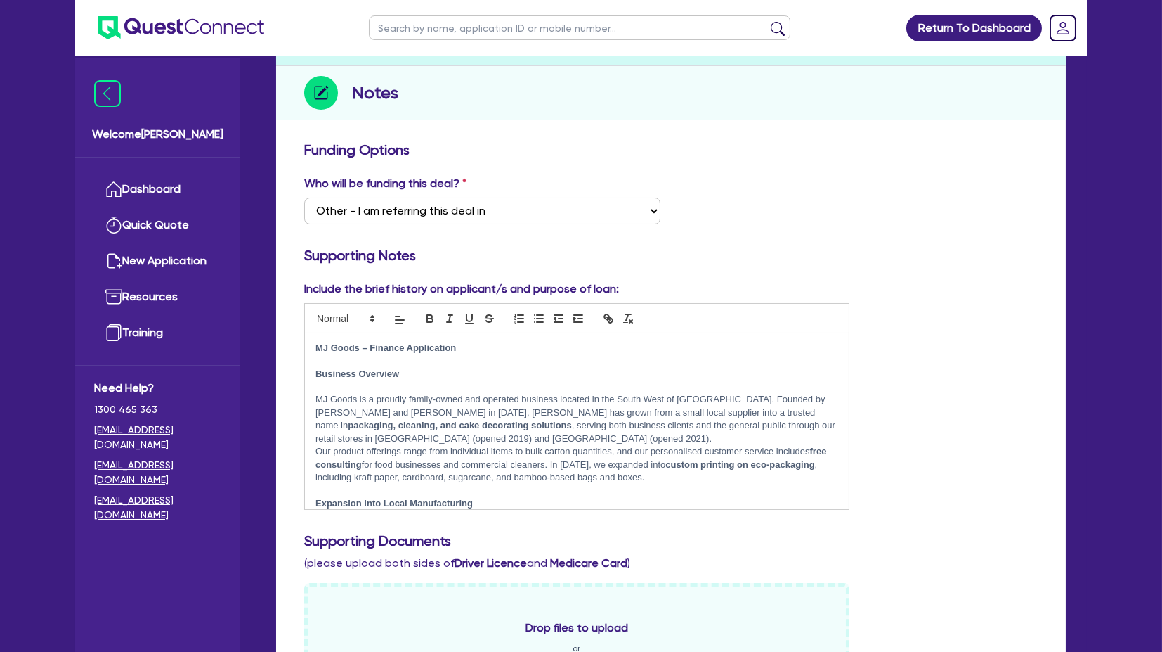
click at [968, 268] on div "Supporting Notes" at bounding box center [671, 258] width 755 height 22
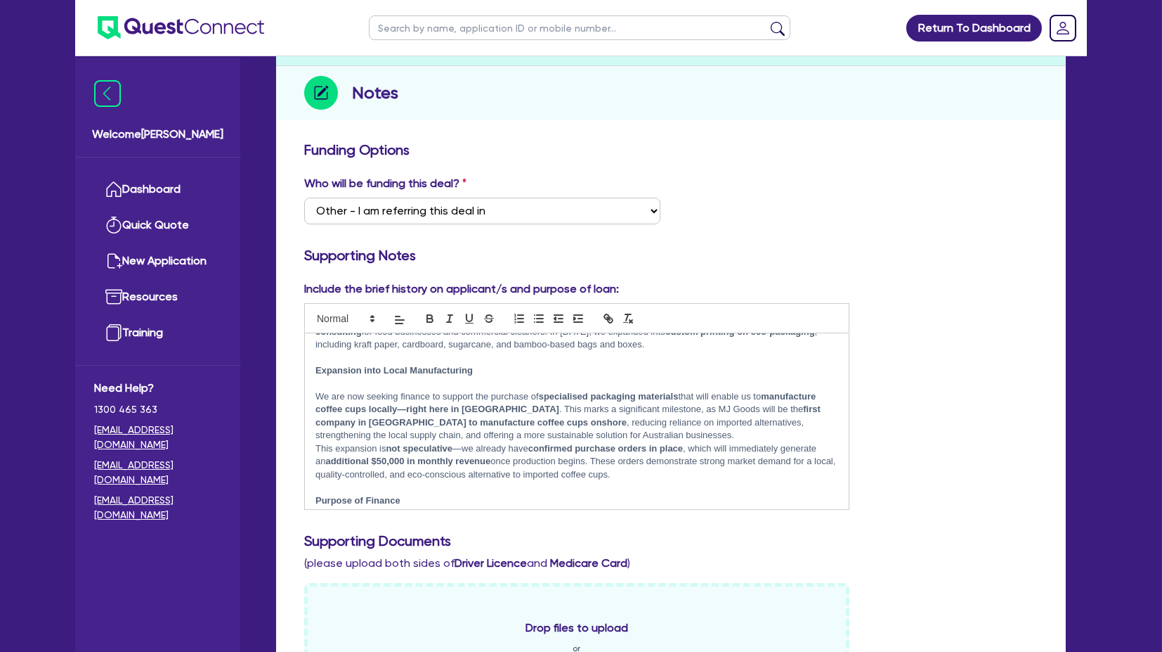
scroll to position [234, 0]
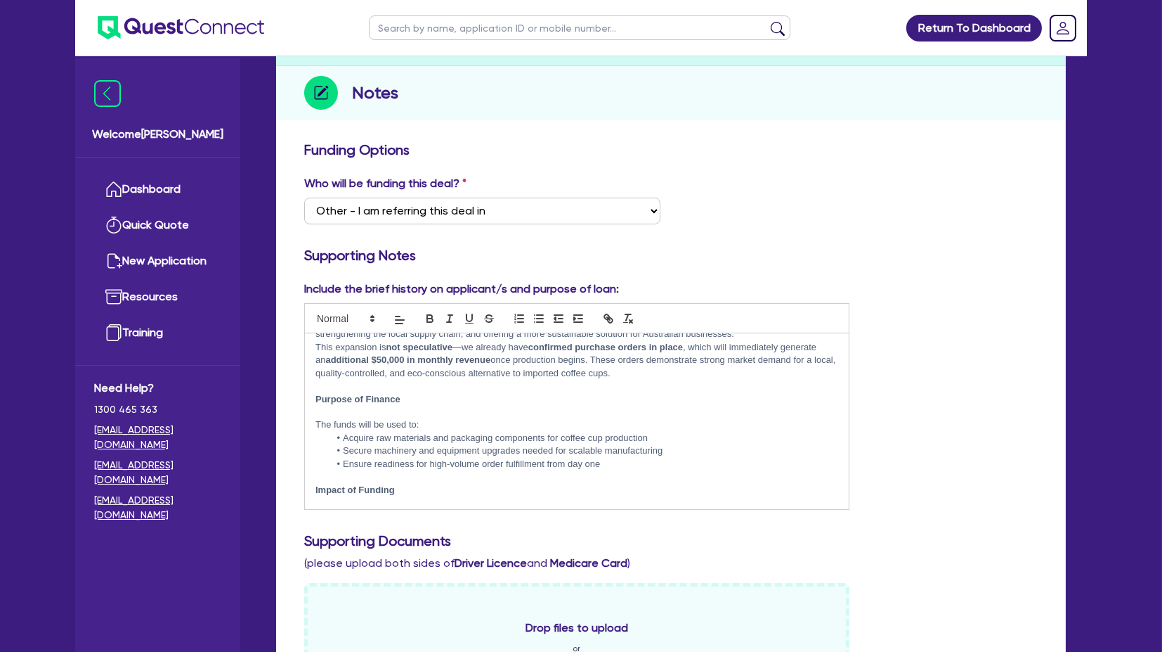
click at [804, 208] on div "Who will be funding this deal? Select I want Quest to fund 100% I will fund 100…" at bounding box center [671, 205] width 755 height 60
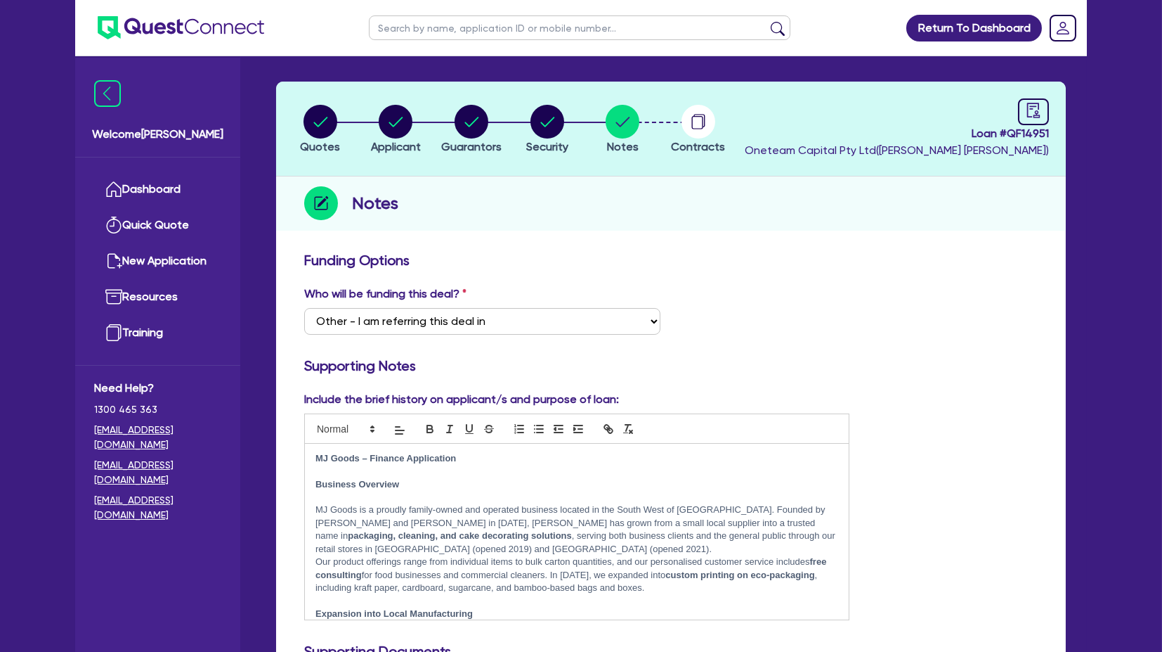
scroll to position [0, 0]
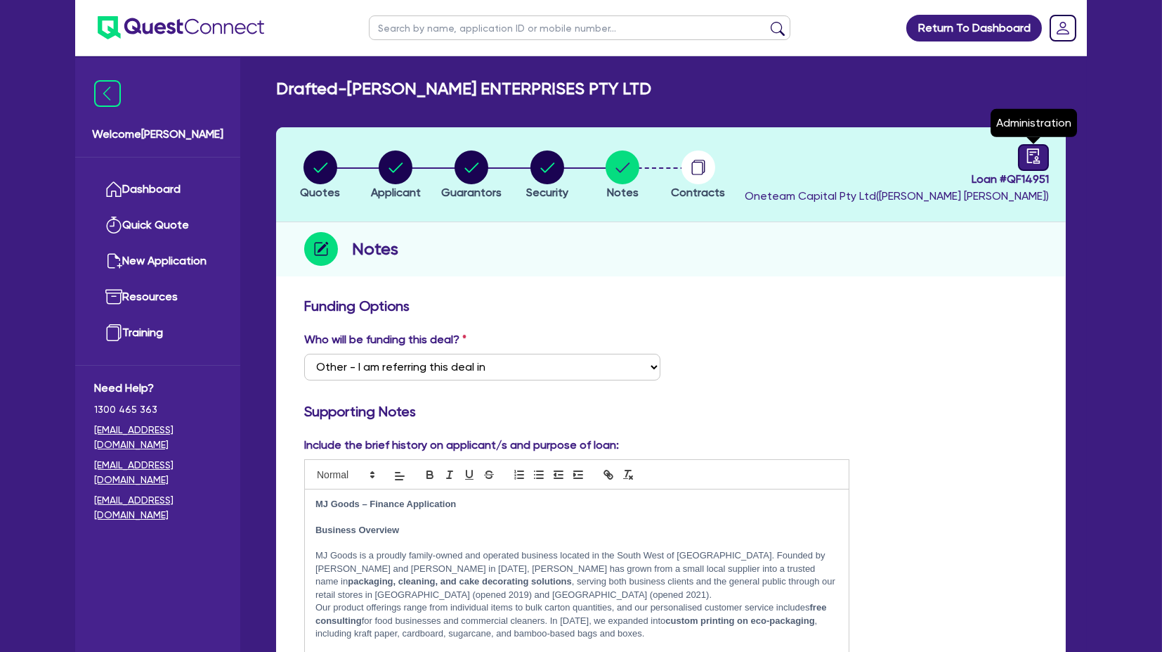
click at [1028, 157] on icon "audit" at bounding box center [1034, 155] width 13 height 15
select select "DRAFTED_AMENDED"
select select "Other"
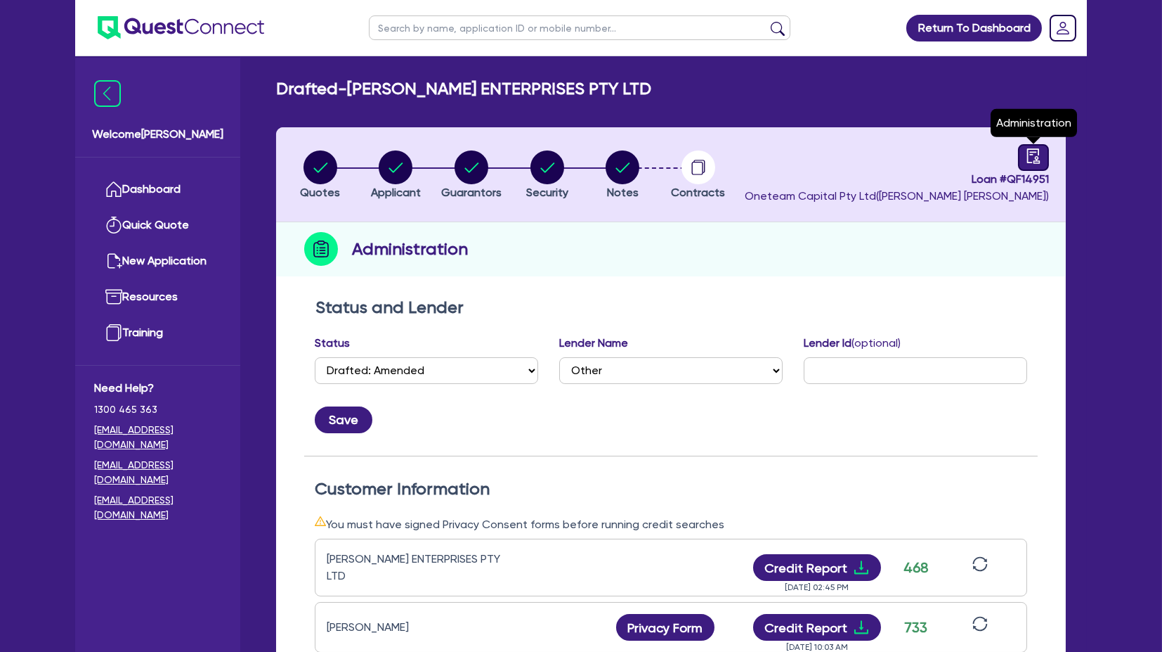
click at [1039, 162] on icon "audit" at bounding box center [1033, 155] width 15 height 15
click at [833, 141] on header "Quotes Applicant Guarantors Security Notes Contracts Loan # QF14951 Oneteam Cap…" at bounding box center [671, 174] width 790 height 95
click at [191, 22] on img at bounding box center [181, 27] width 167 height 23
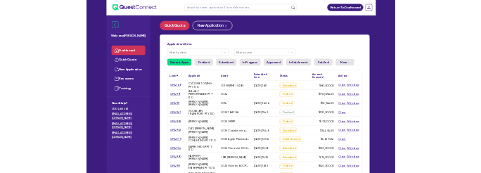
scroll to position [78, 0]
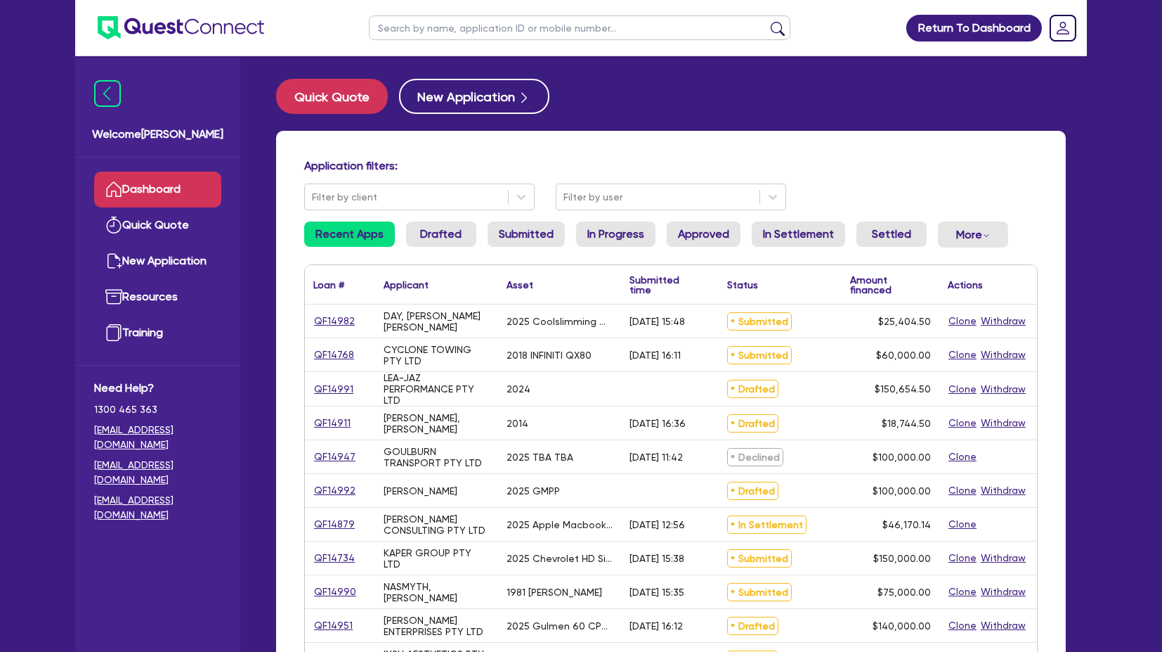
click at [639, 88] on div "Quick Quote New Application" at bounding box center [671, 96] width 790 height 35
